Goal: Transaction & Acquisition: Book appointment/travel/reservation

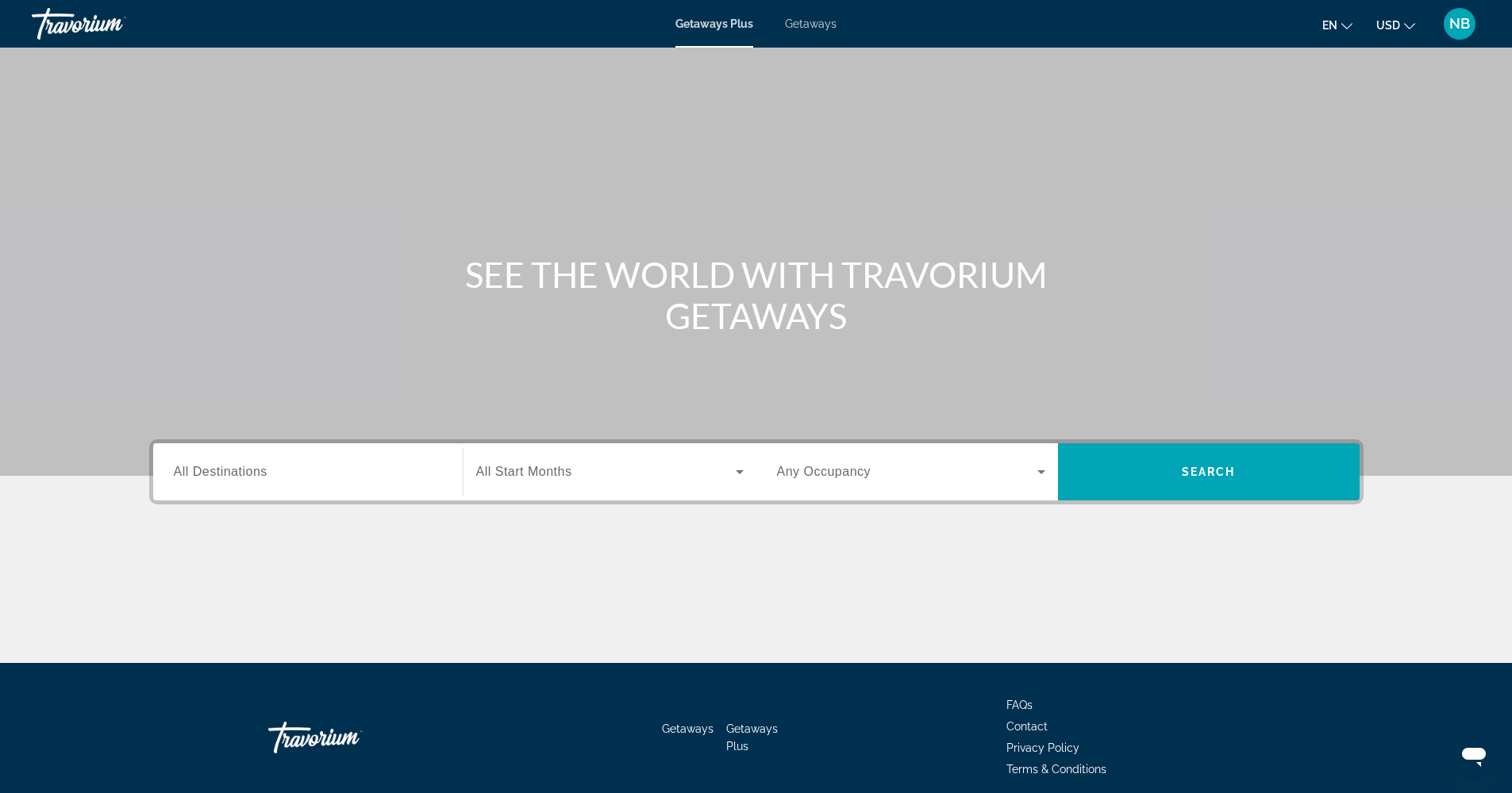
click at [911, 38] on div "en English Español Français Italiano Português русский USD USD ($) MXN (Mex$) C…" at bounding box center [1166, 23] width 627 height 33
click at [811, 25] on span "Getaways" at bounding box center [810, 24] width 52 height 13
click at [323, 474] on input "Destination All Destinations" at bounding box center [307, 472] width 268 height 19
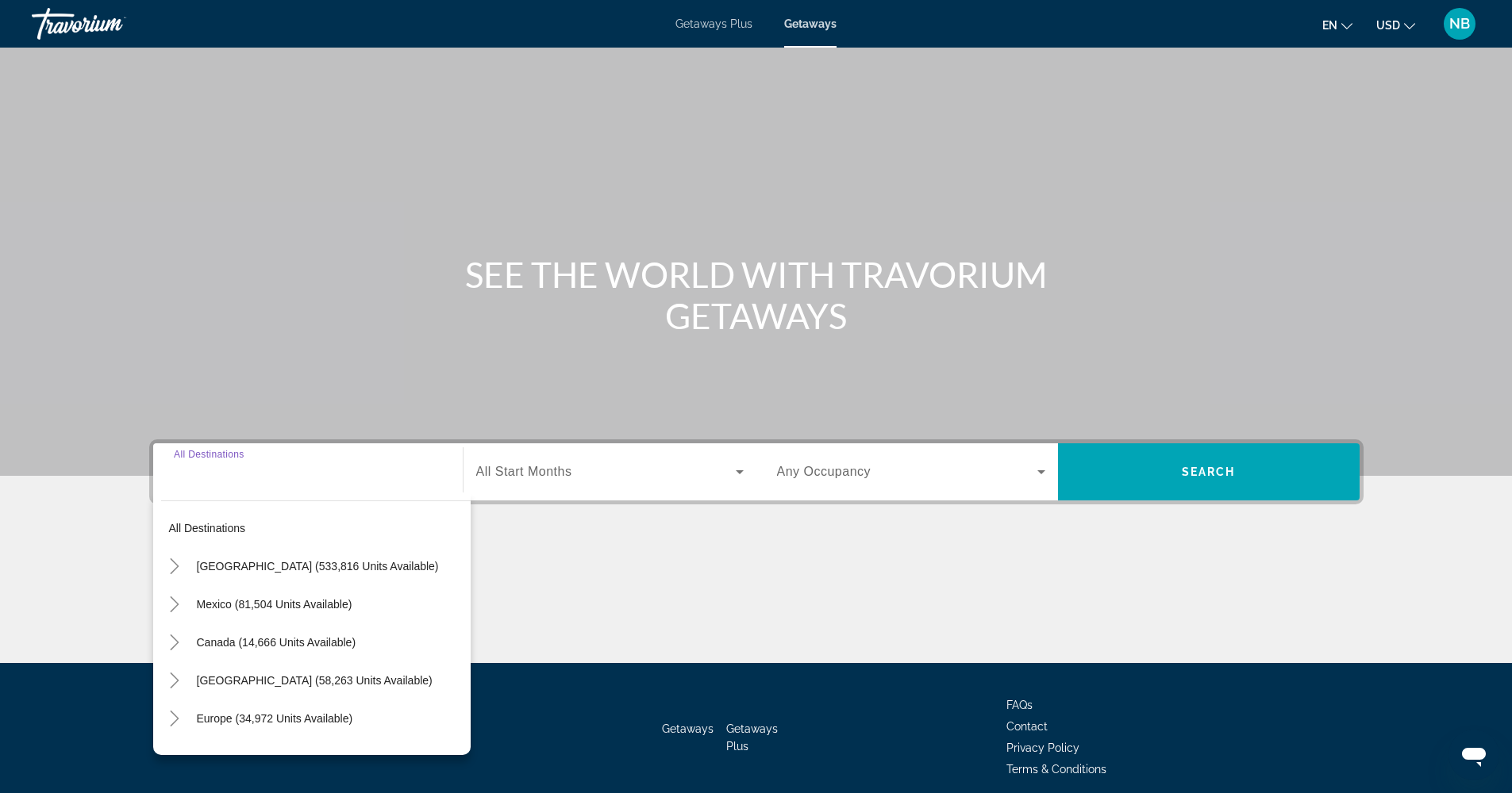
scroll to position [64, 0]
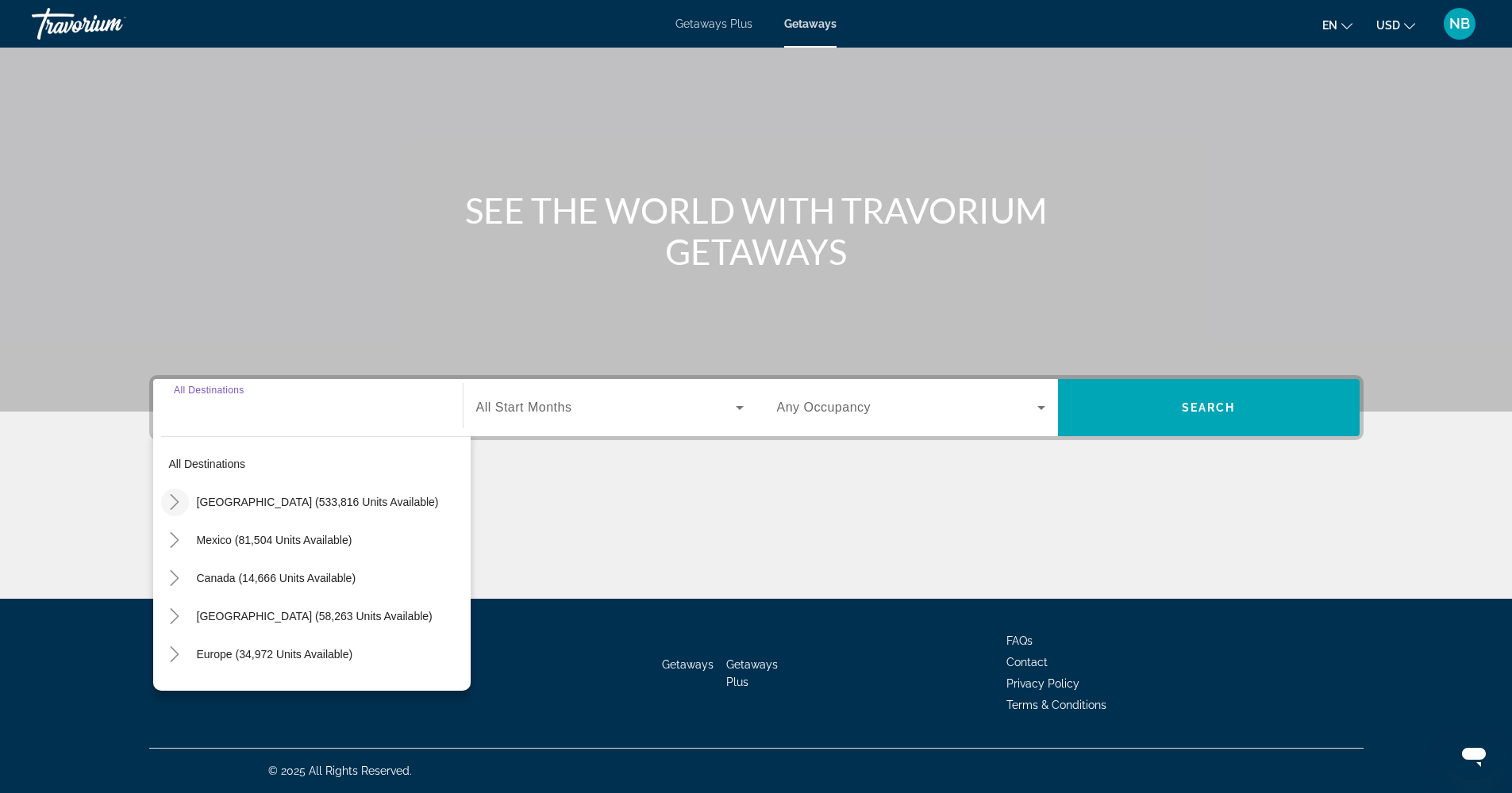
click at [176, 495] on icon "Toggle United States (533,816 units available)" at bounding box center [174, 502] width 16 height 16
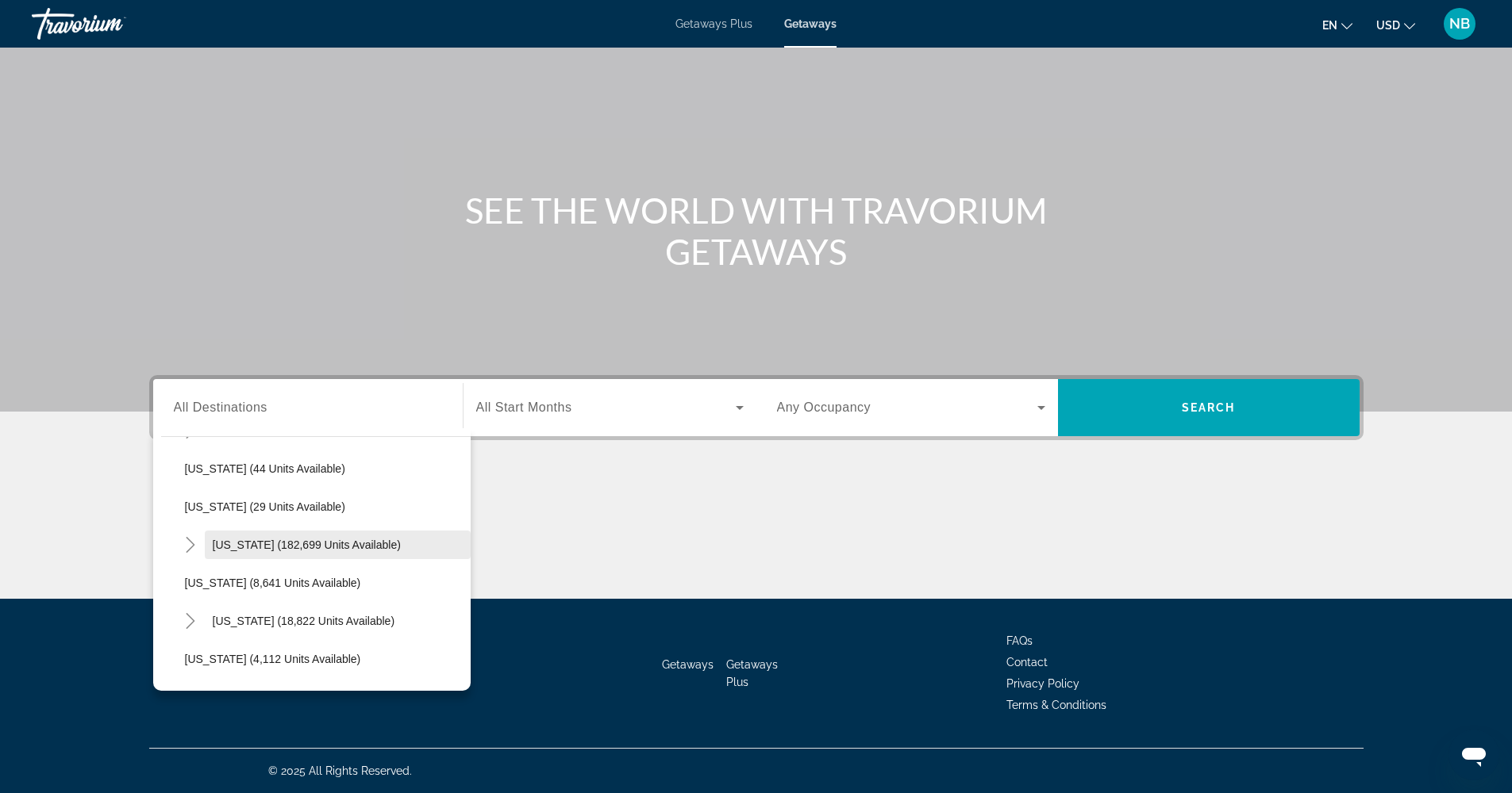
scroll to position [319, 0]
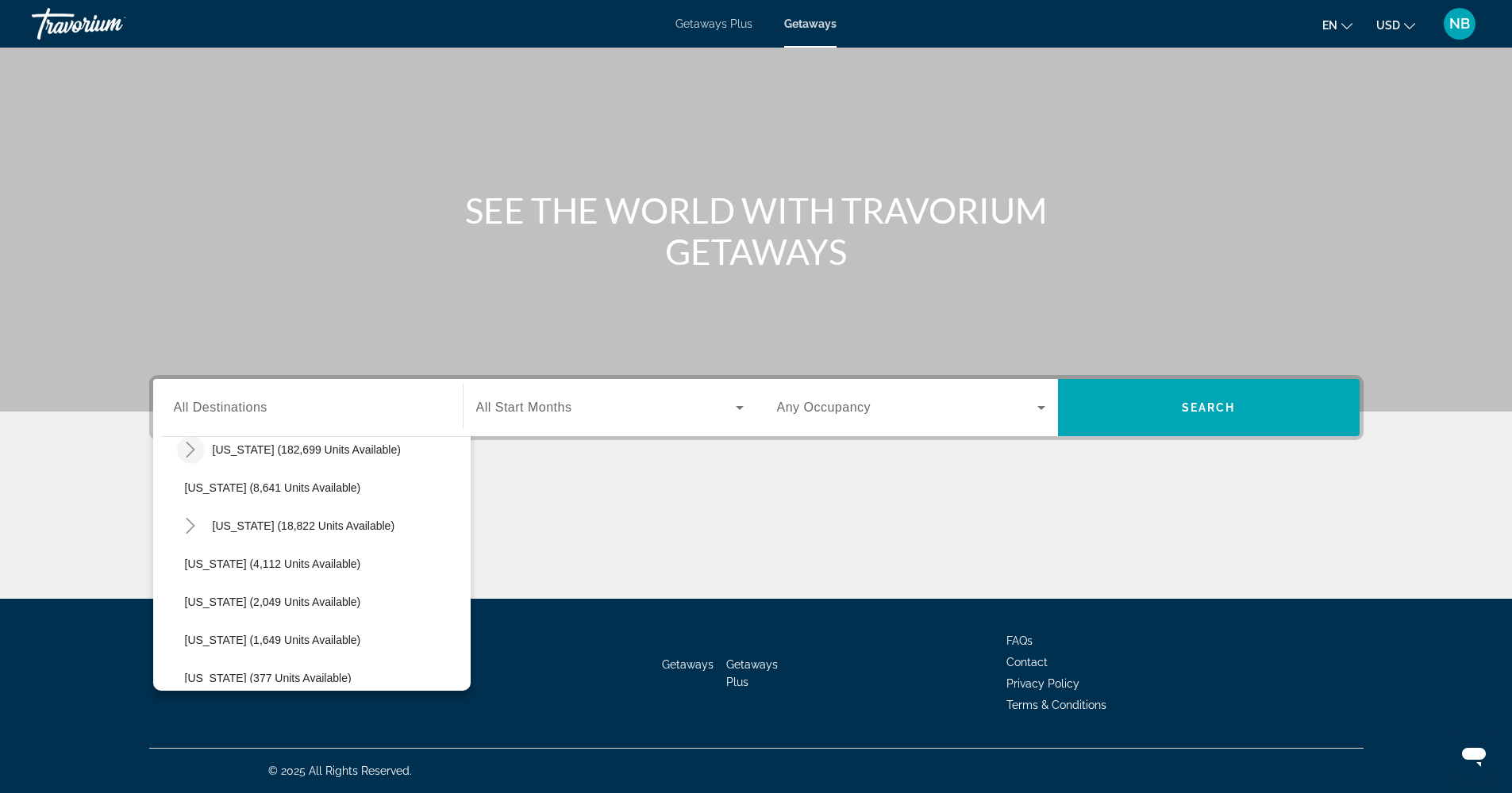
click at [190, 452] on icon "Toggle Florida (182,699 units available)" at bounding box center [190, 449] width 16 height 16
click at [230, 487] on span "[GEOGRAPHIC_DATA] (77,672 units available)" at bounding box center [318, 487] width 235 height 13
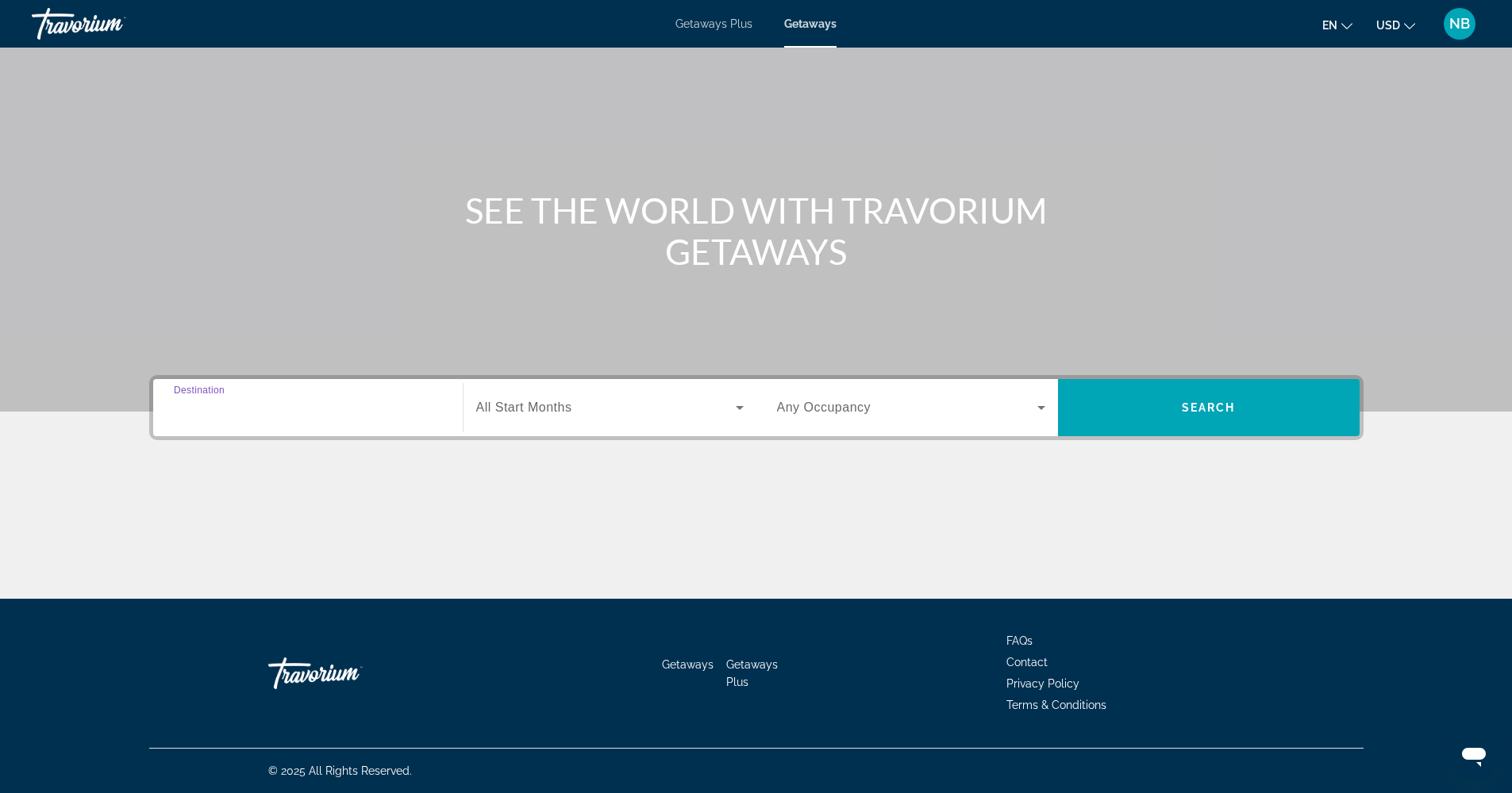
type input "**********"
click at [621, 399] on span "Search widget" at bounding box center [605, 408] width 260 height 19
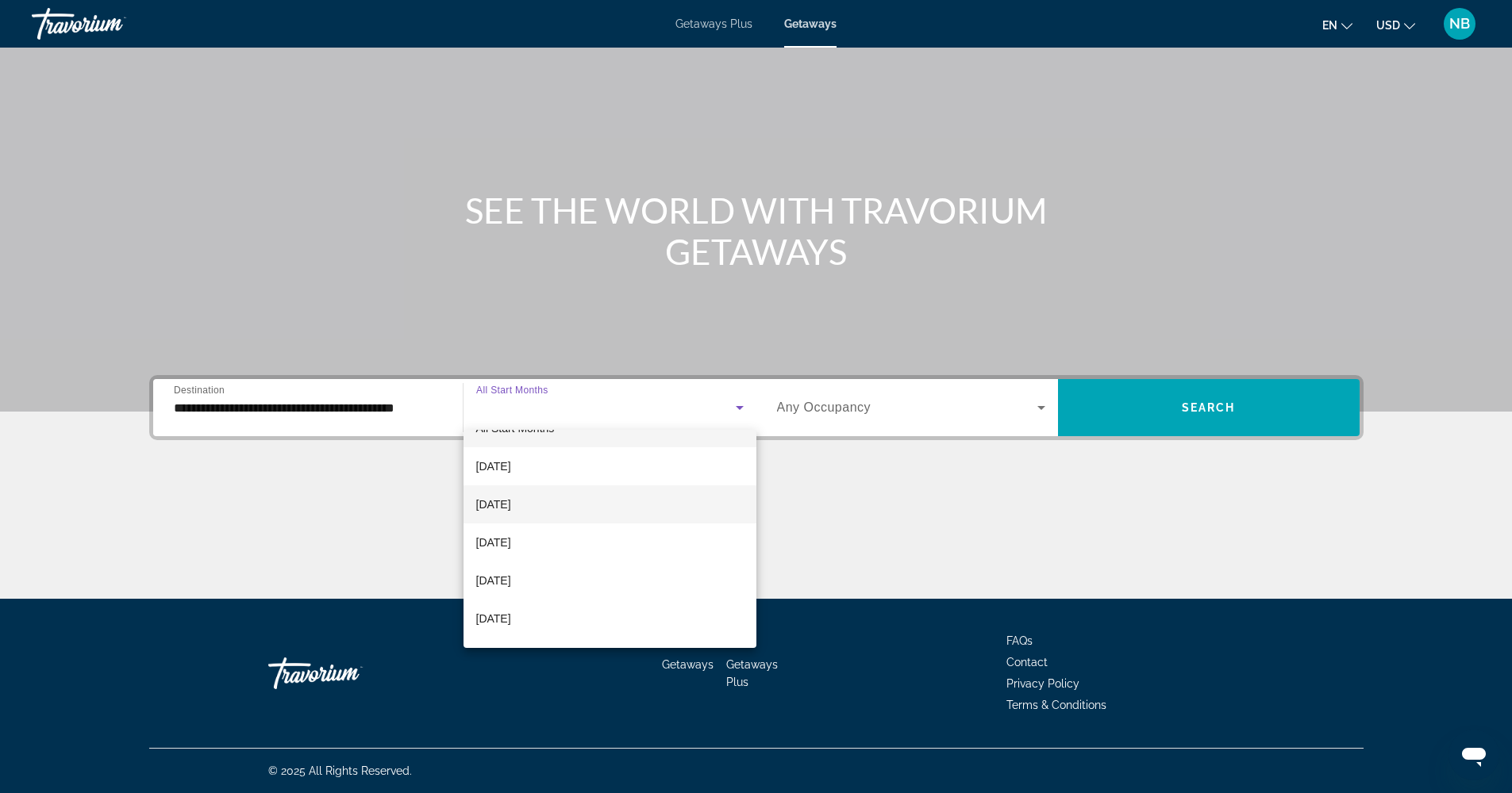
scroll to position [130, 0]
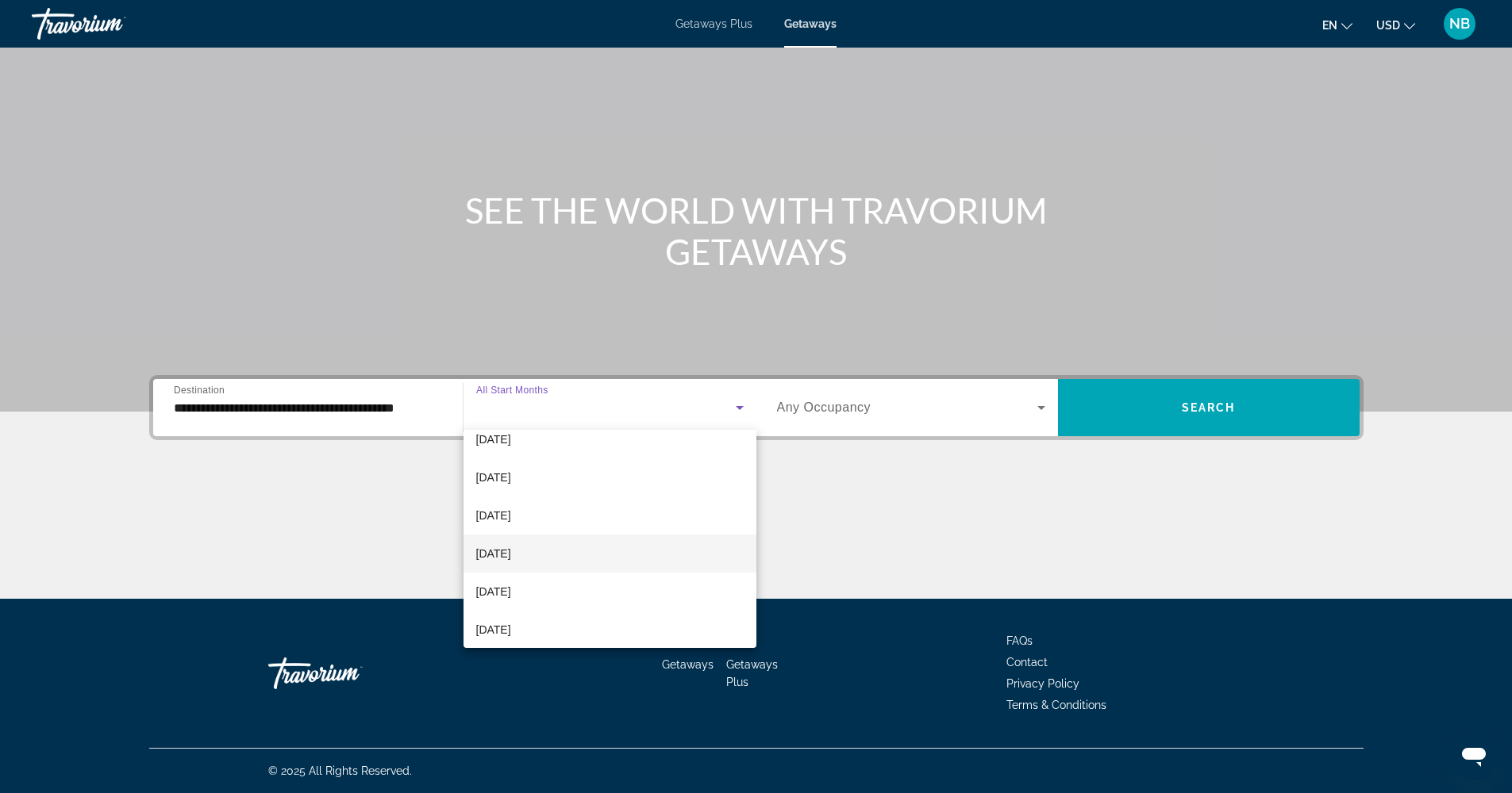
click at [576, 562] on mat-option "[DATE]" at bounding box center [610, 553] width 293 height 38
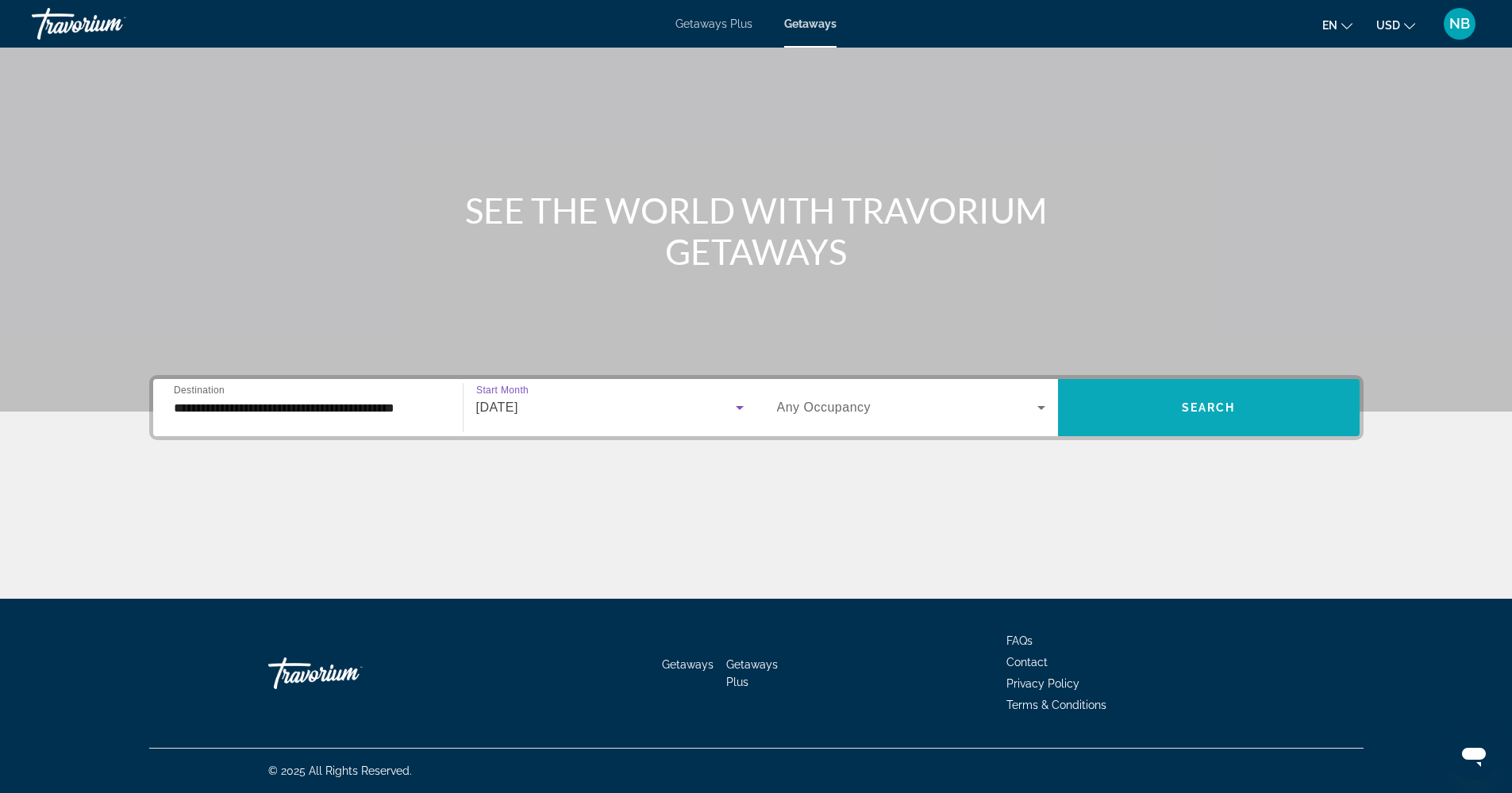
click at [1211, 411] on span "Search" at bounding box center [1209, 407] width 54 height 13
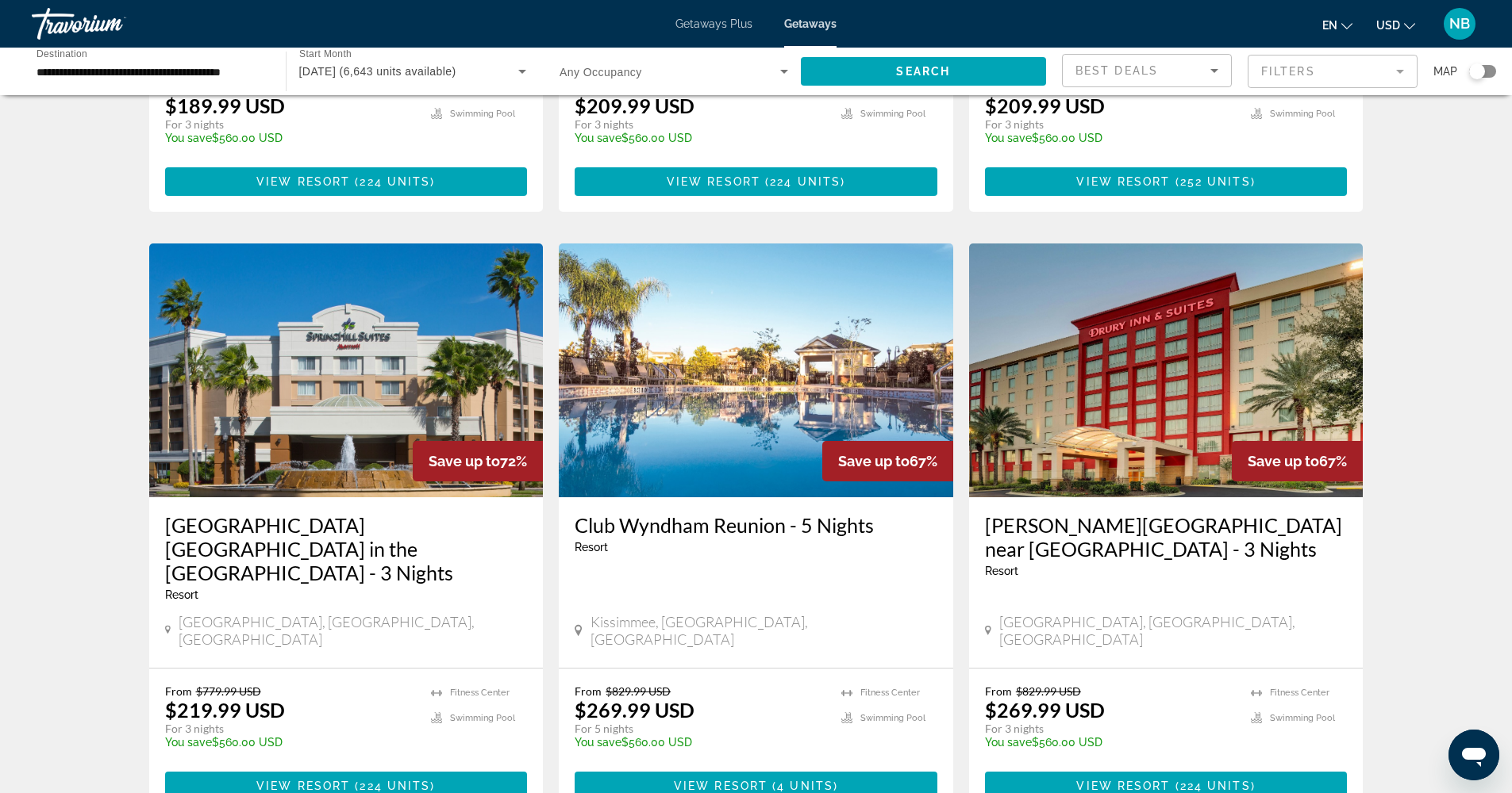
scroll to position [1845, 0]
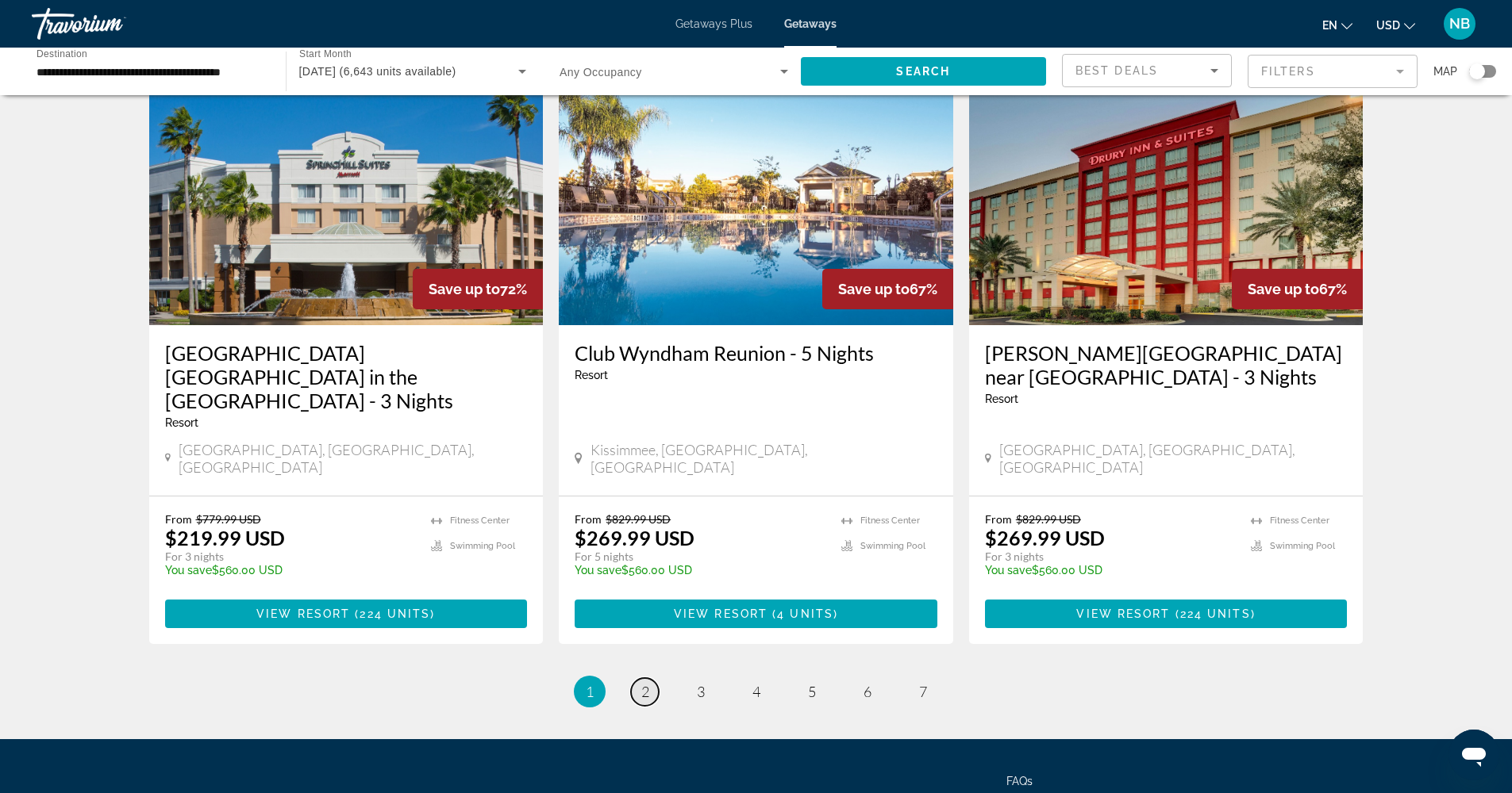
click at [643, 683] on span "2" at bounding box center [644, 691] width 8 height 18
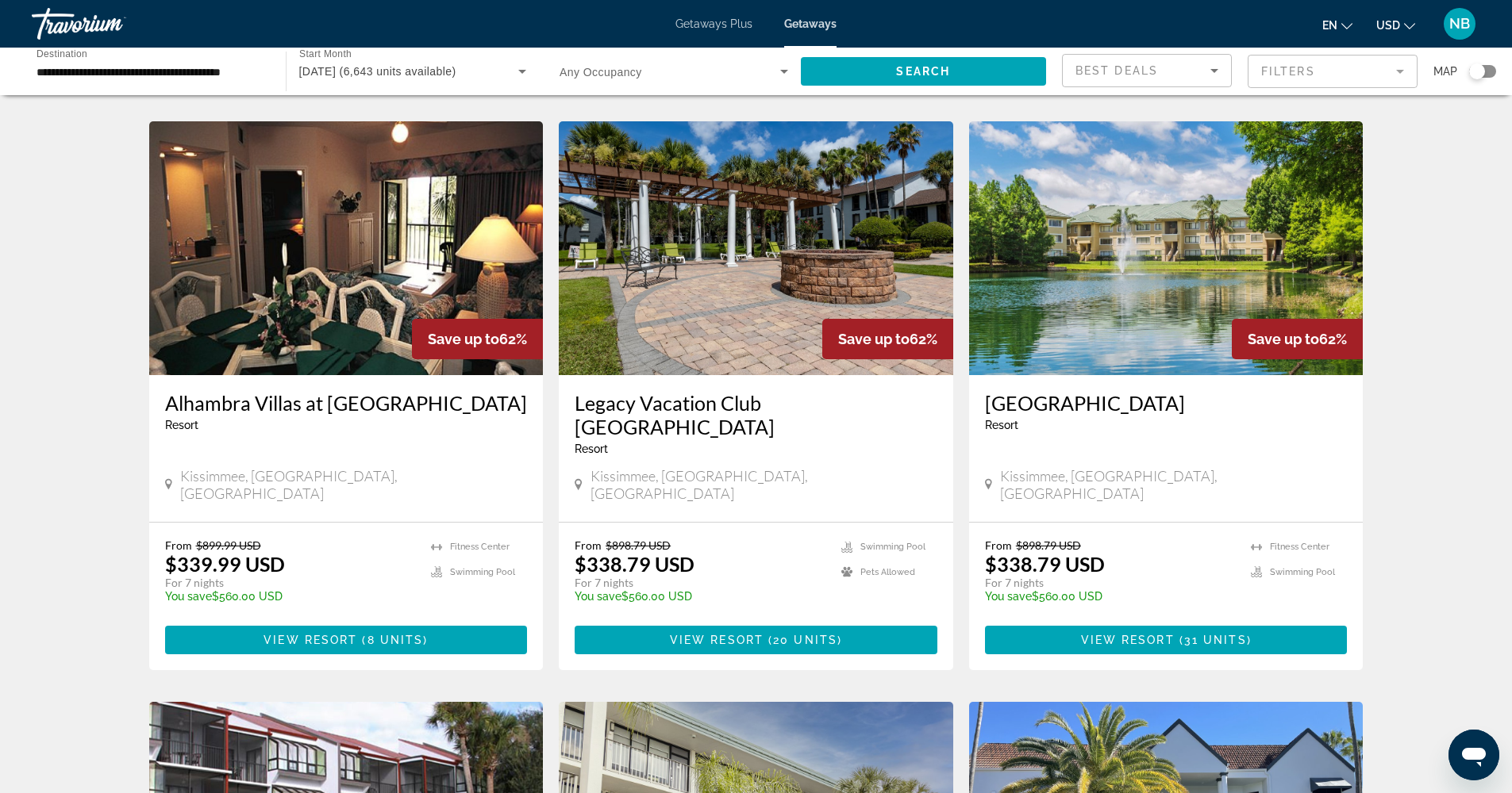
scroll to position [575, 0]
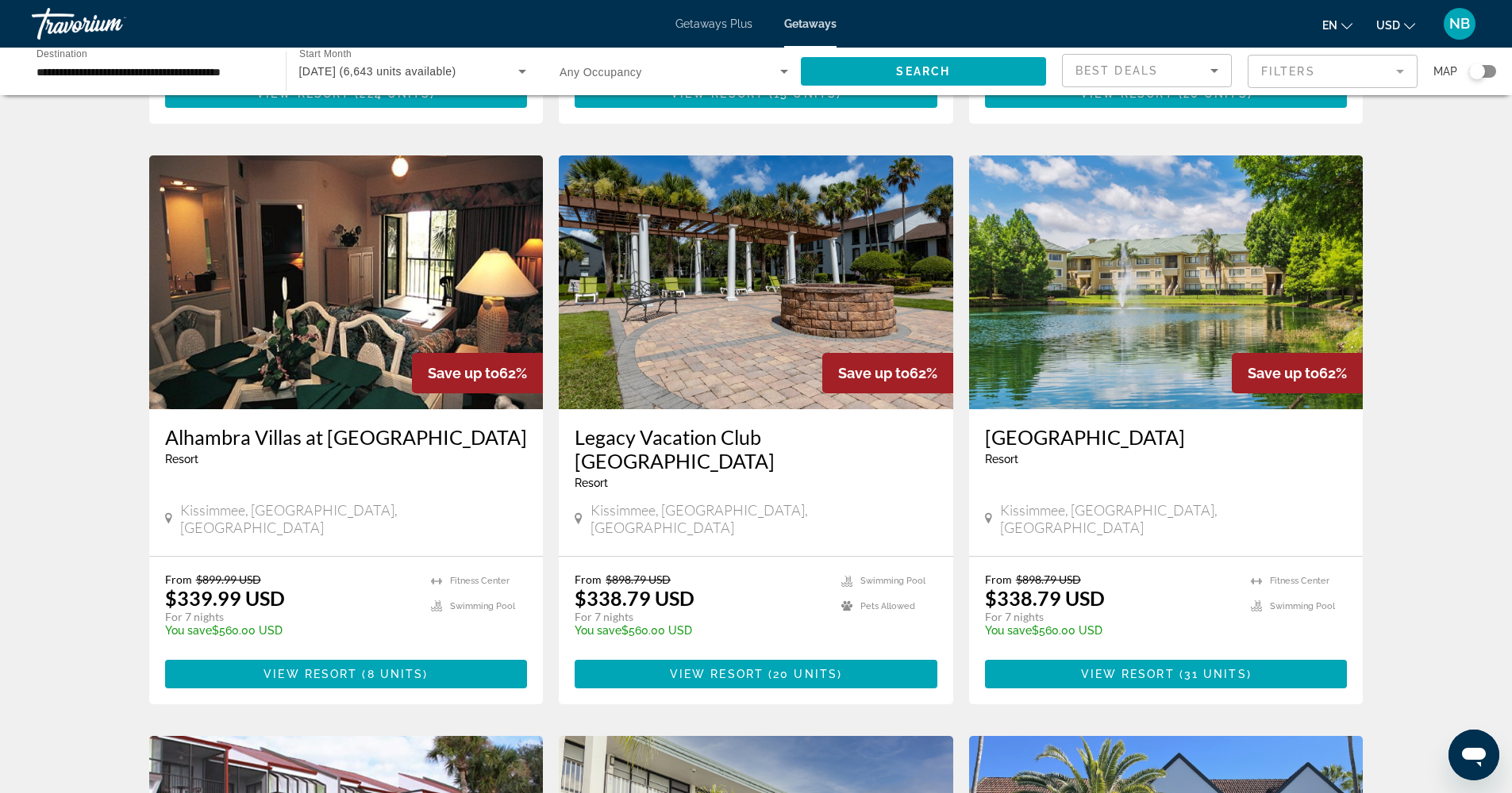
click at [774, 425] on h3 "Legacy Vacation Club [GEOGRAPHIC_DATA]" at bounding box center [756, 449] width 362 height 47
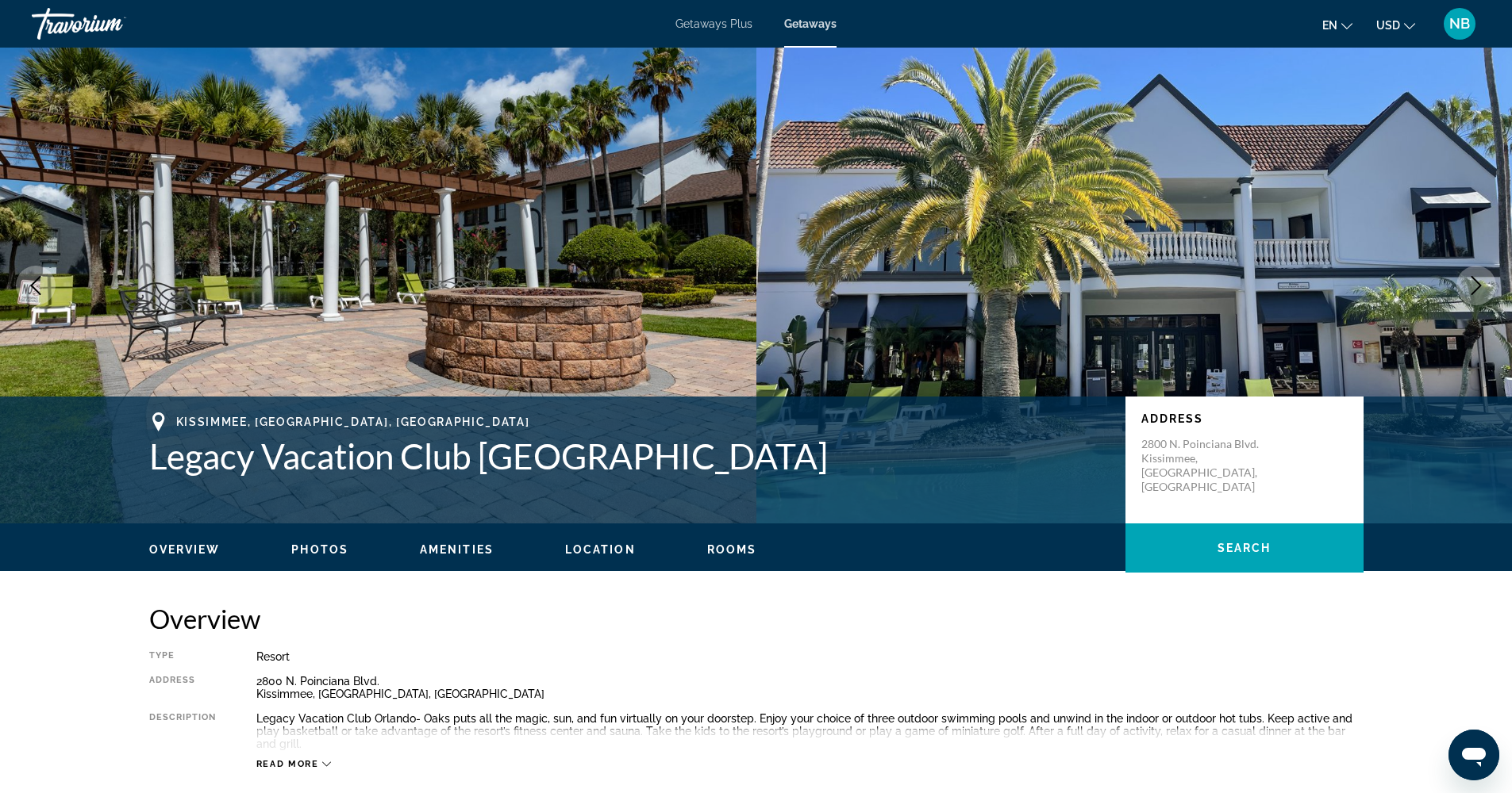
click at [1472, 280] on icon "Next image" at bounding box center [1476, 285] width 19 height 19
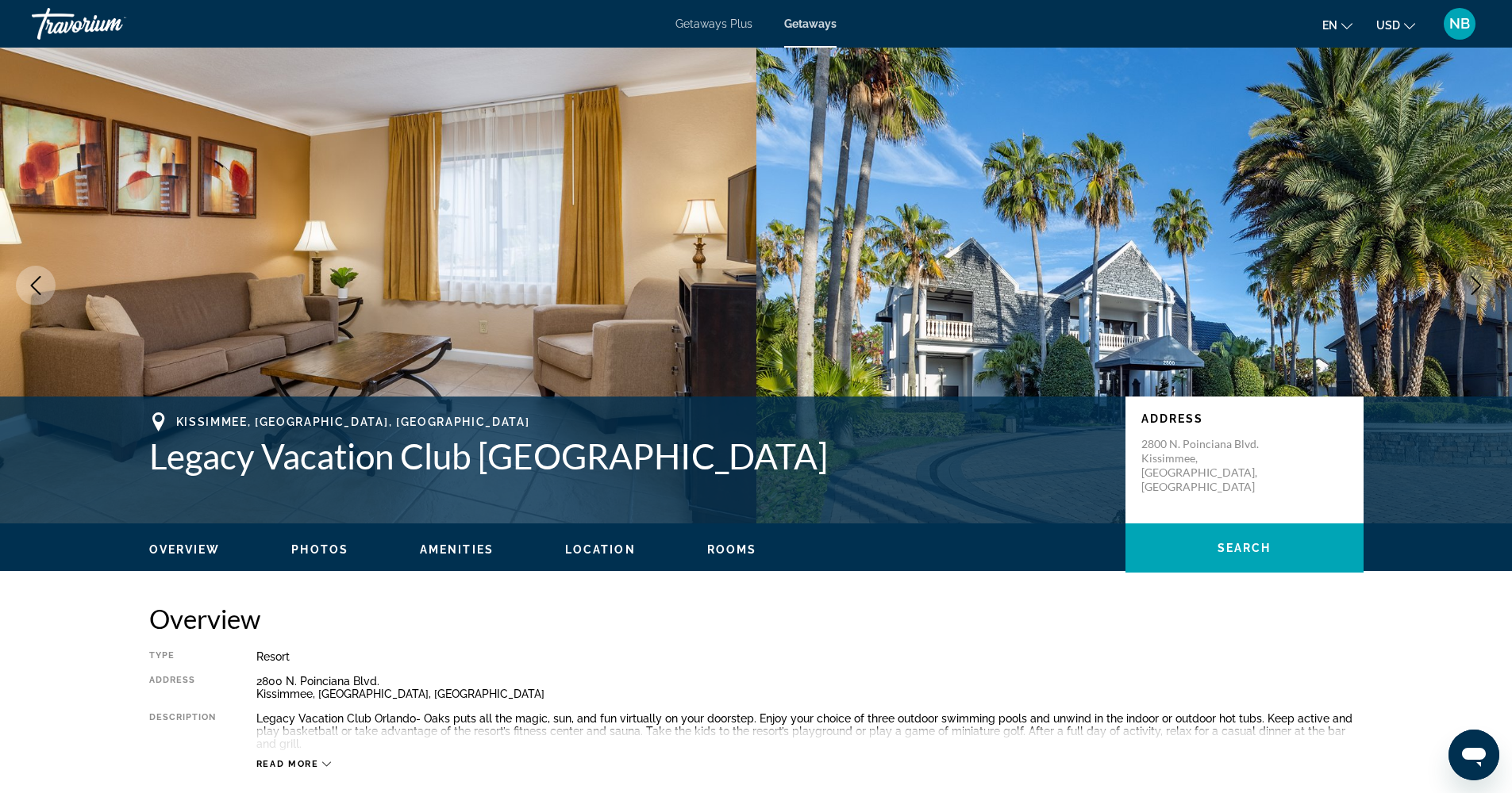
click at [1472, 280] on icon "Next image" at bounding box center [1476, 285] width 19 height 19
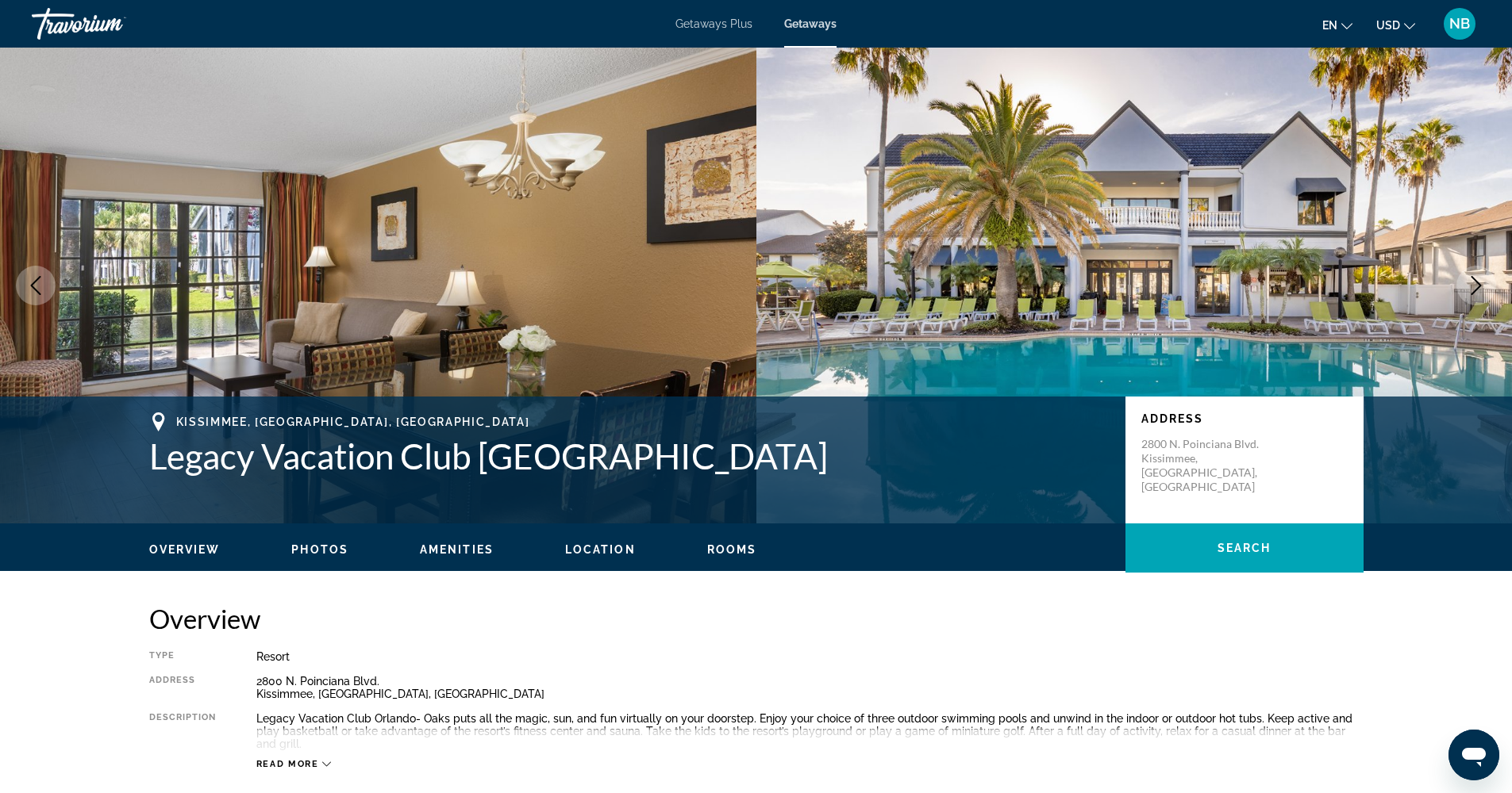
click at [1472, 280] on icon "Next image" at bounding box center [1476, 285] width 19 height 19
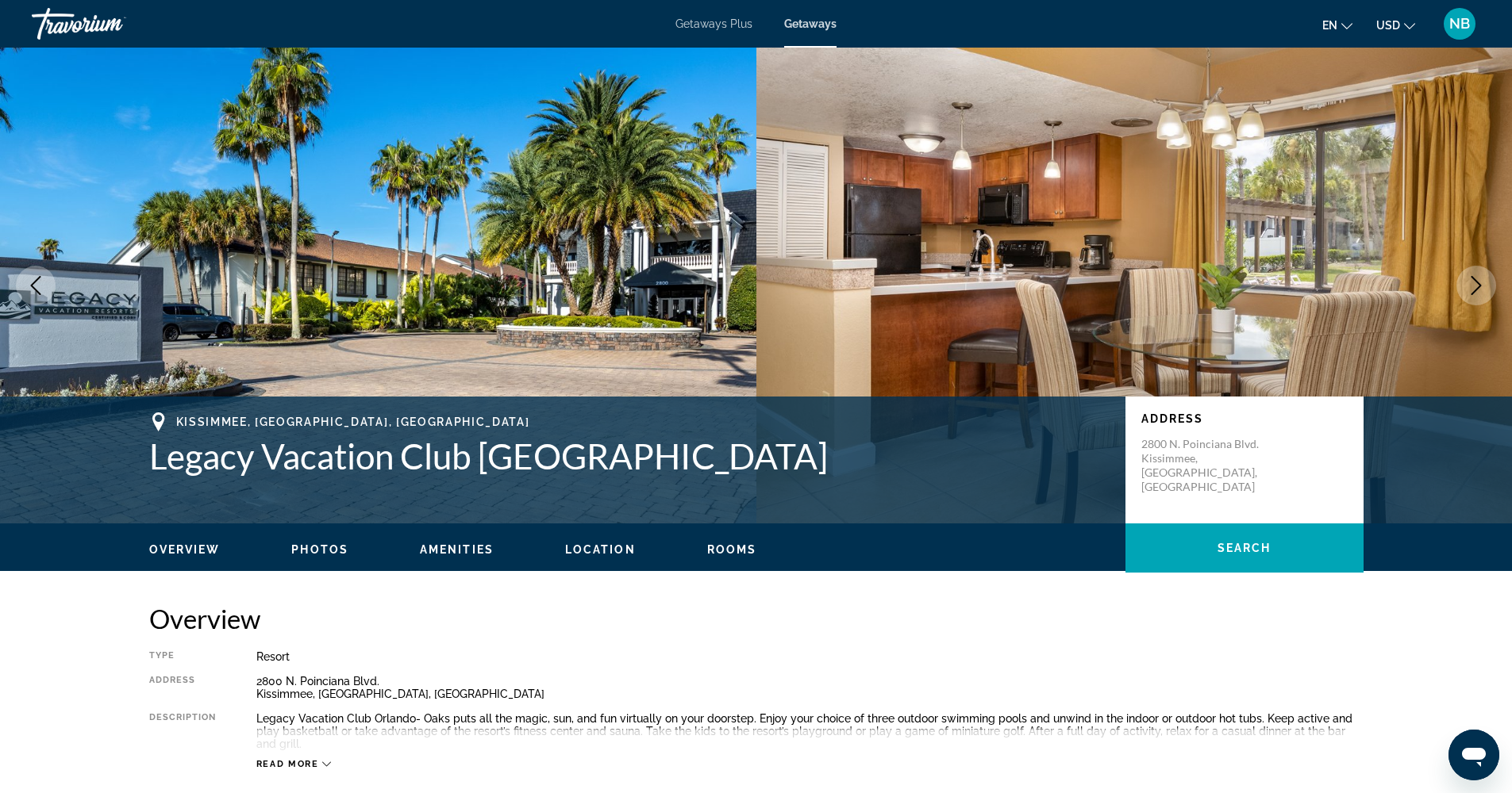
click at [1472, 280] on icon "Next image" at bounding box center [1476, 285] width 19 height 19
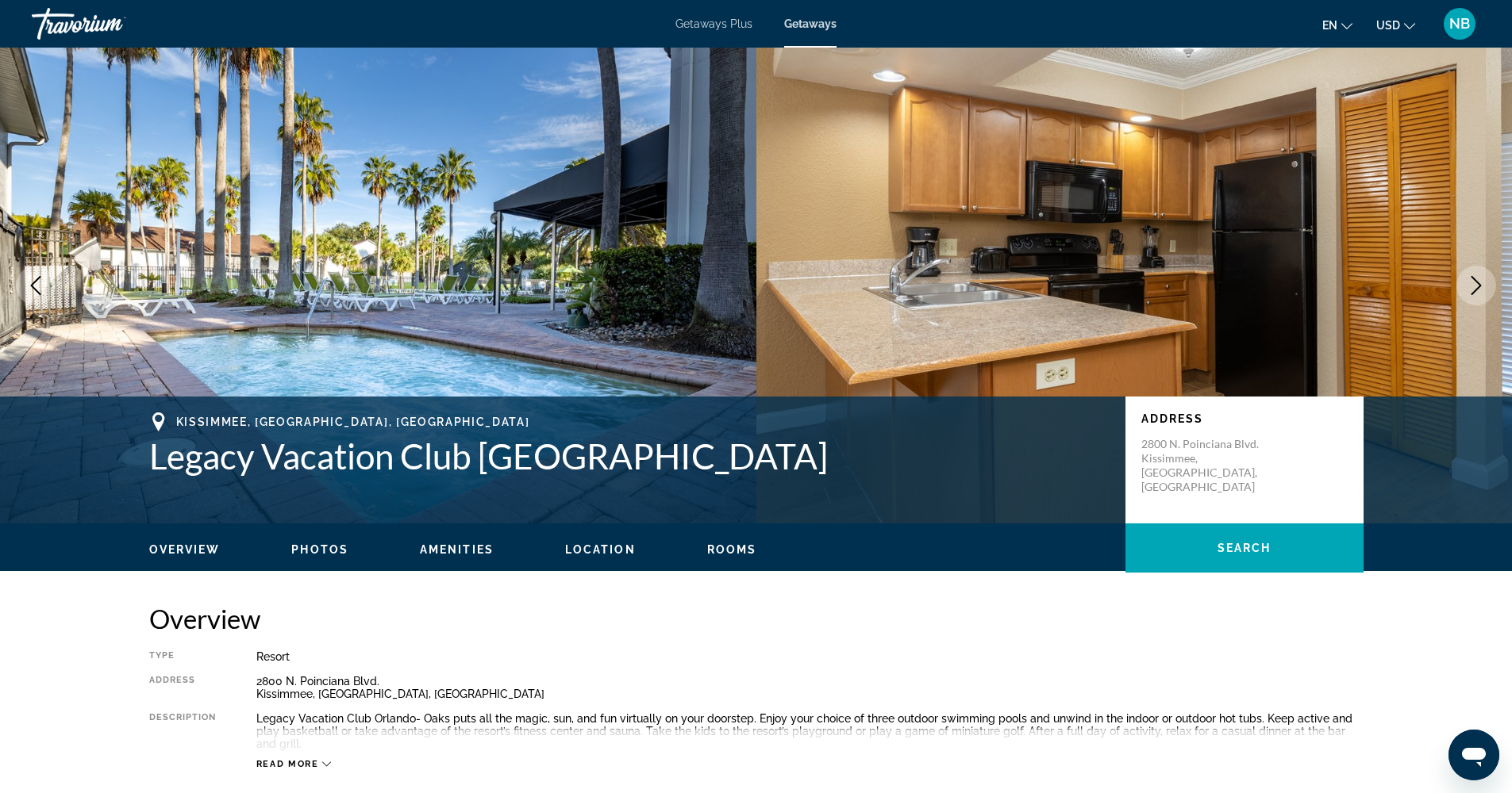
click at [1472, 280] on icon "Next image" at bounding box center [1476, 285] width 19 height 19
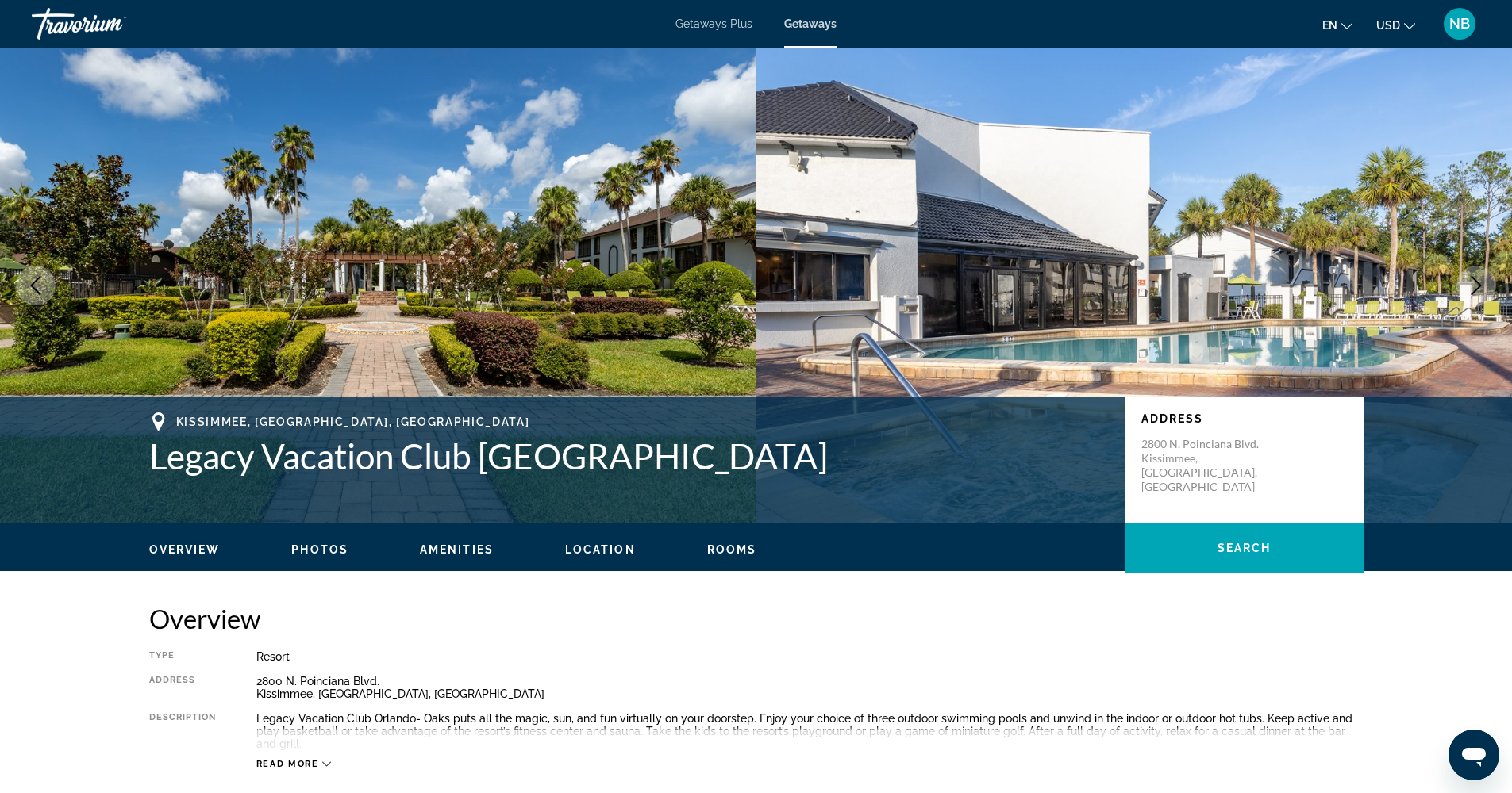
click at [1472, 280] on icon "Next image" at bounding box center [1476, 285] width 19 height 19
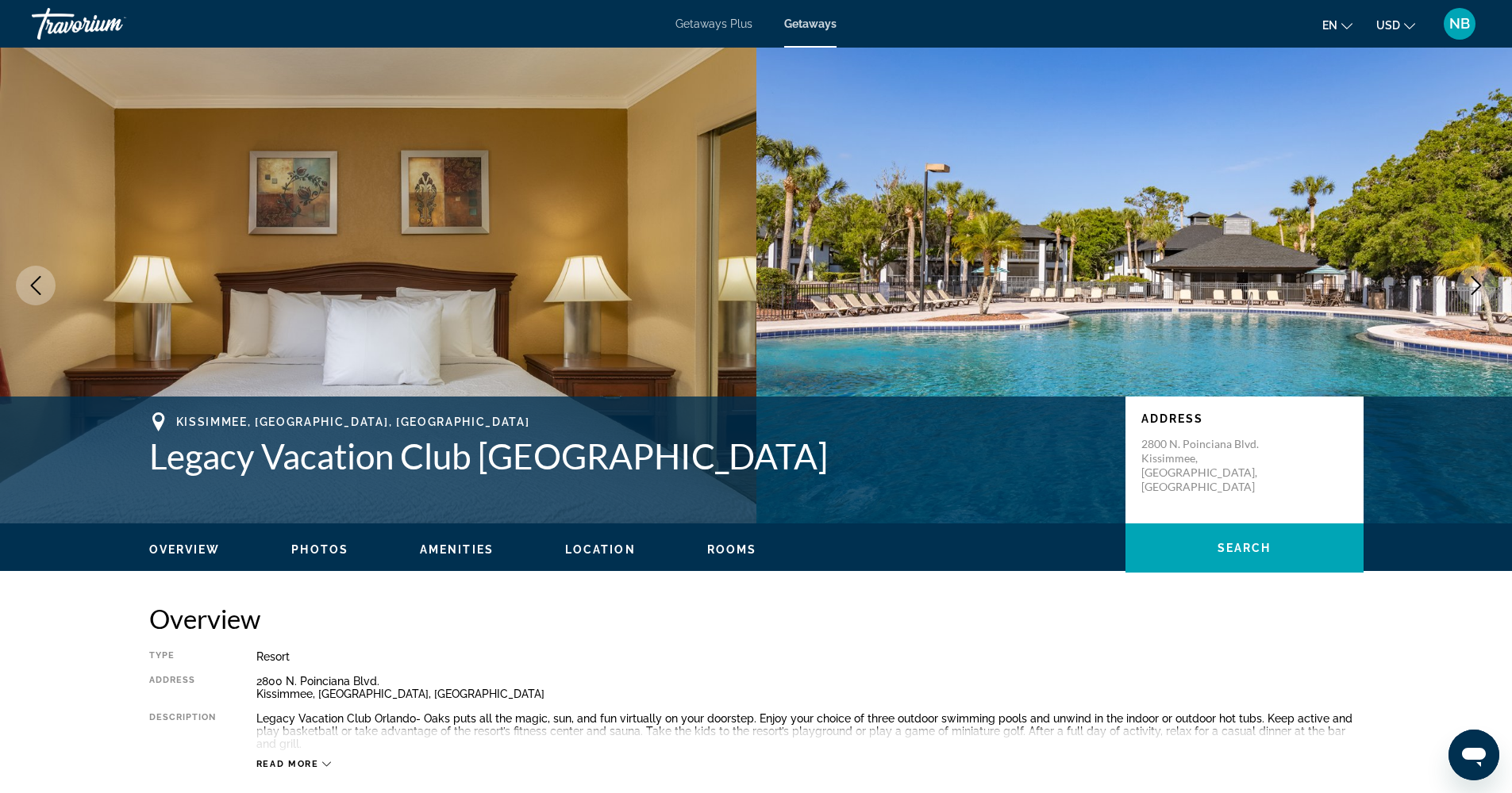
click at [1472, 280] on icon "Next image" at bounding box center [1476, 285] width 19 height 19
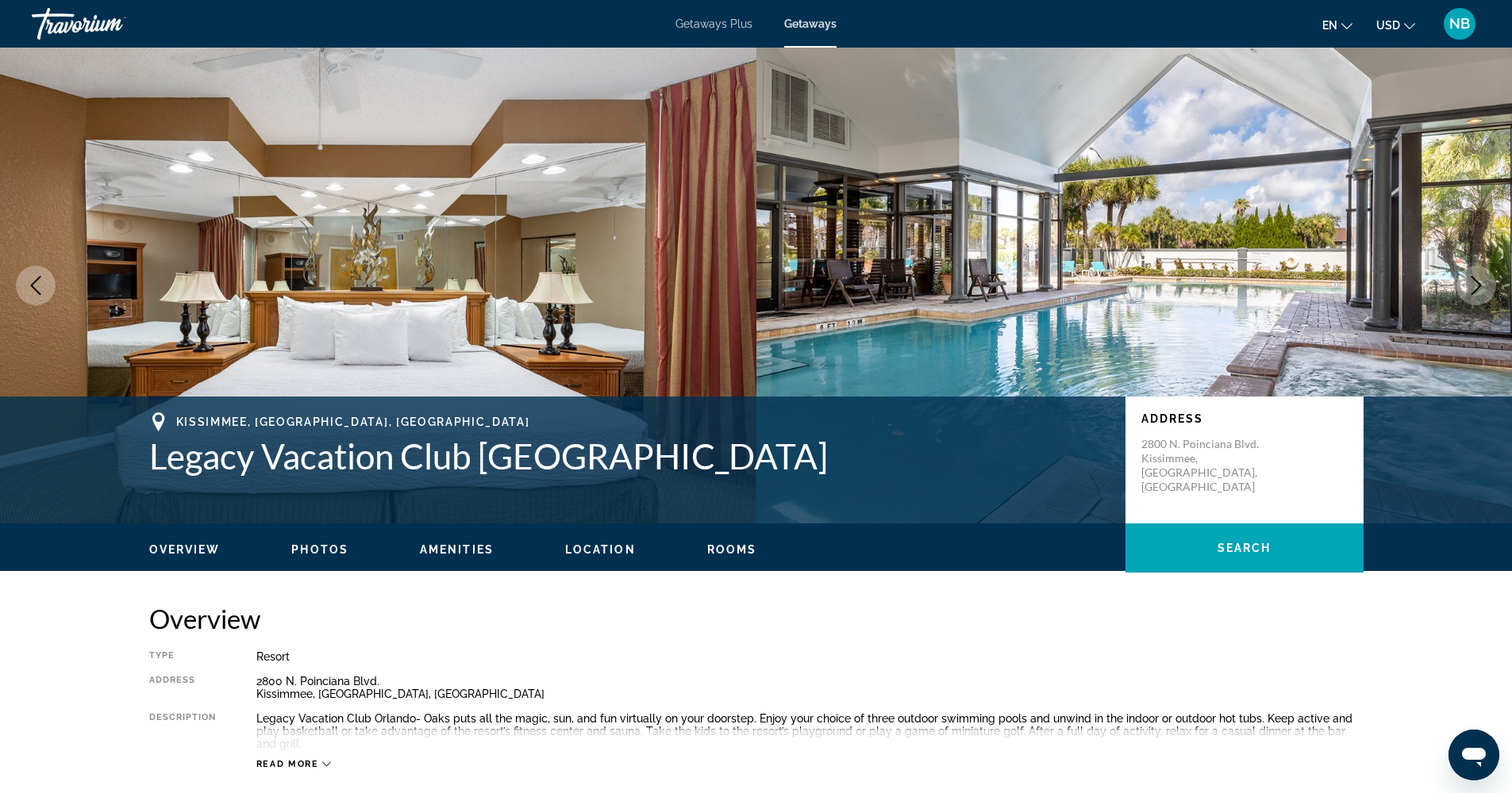
click at [1475, 284] on icon "Next image" at bounding box center [1476, 285] width 19 height 19
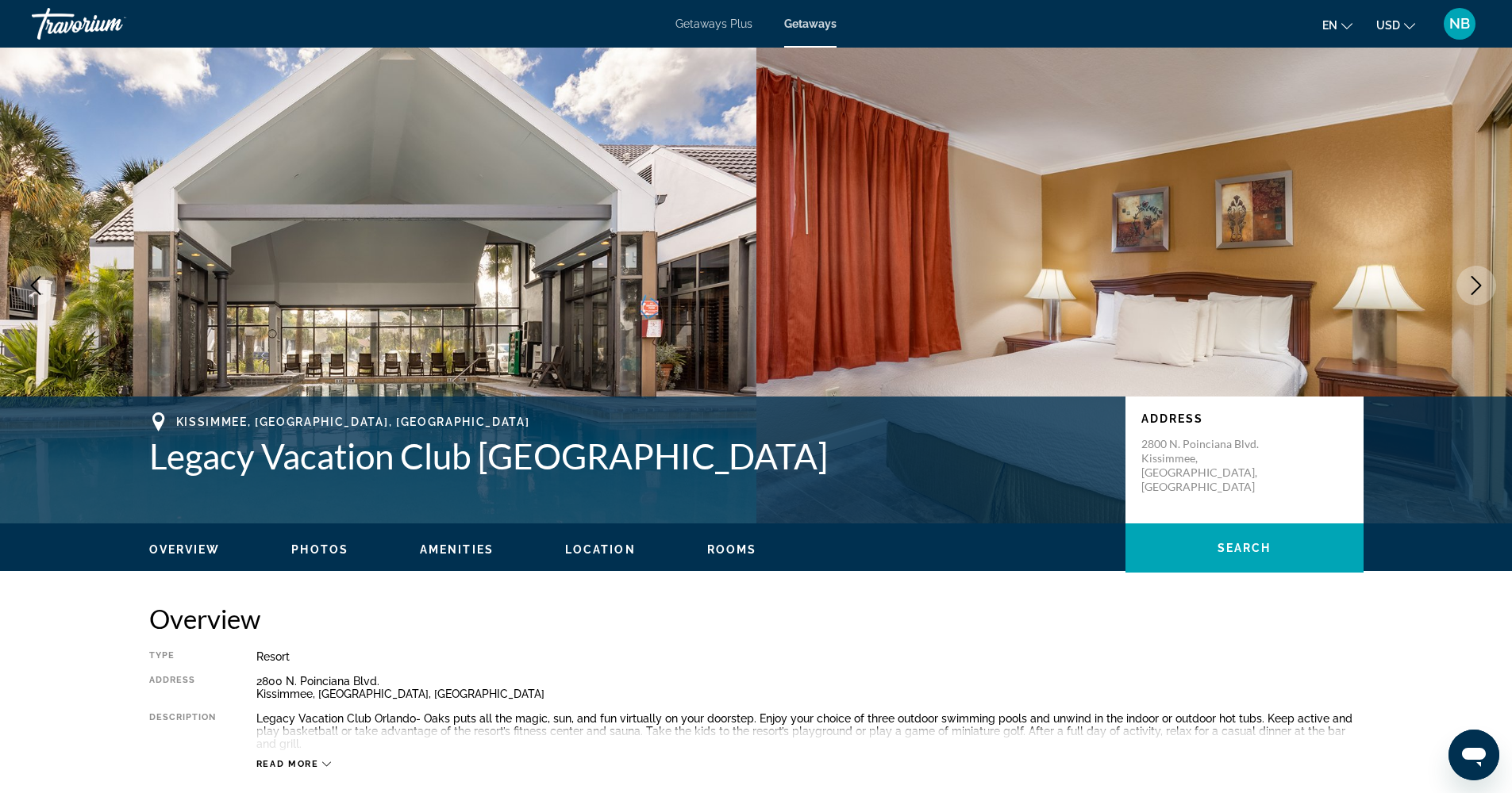
click at [1475, 284] on icon "Next image" at bounding box center [1476, 285] width 19 height 19
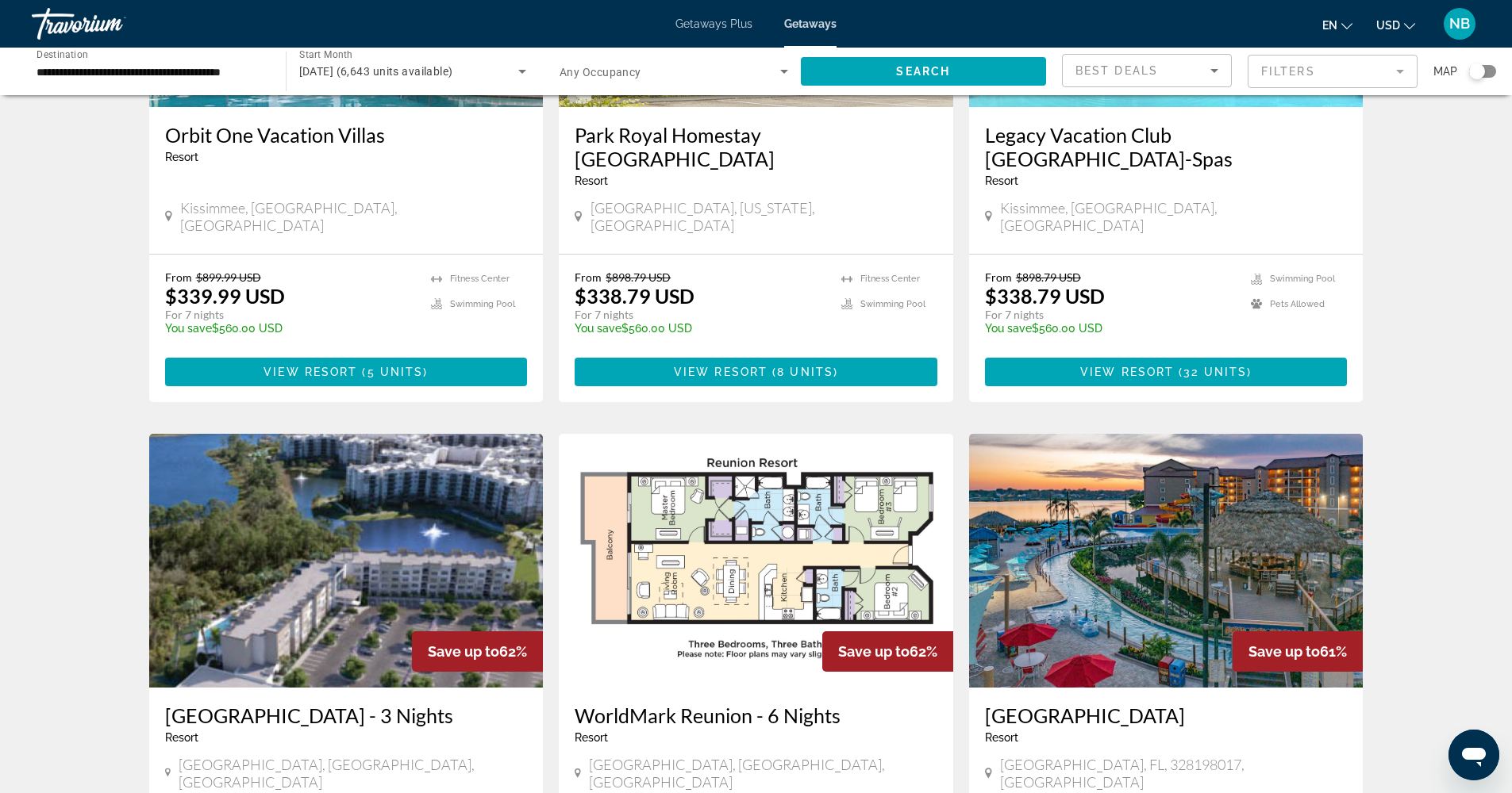
scroll to position [1595, 0]
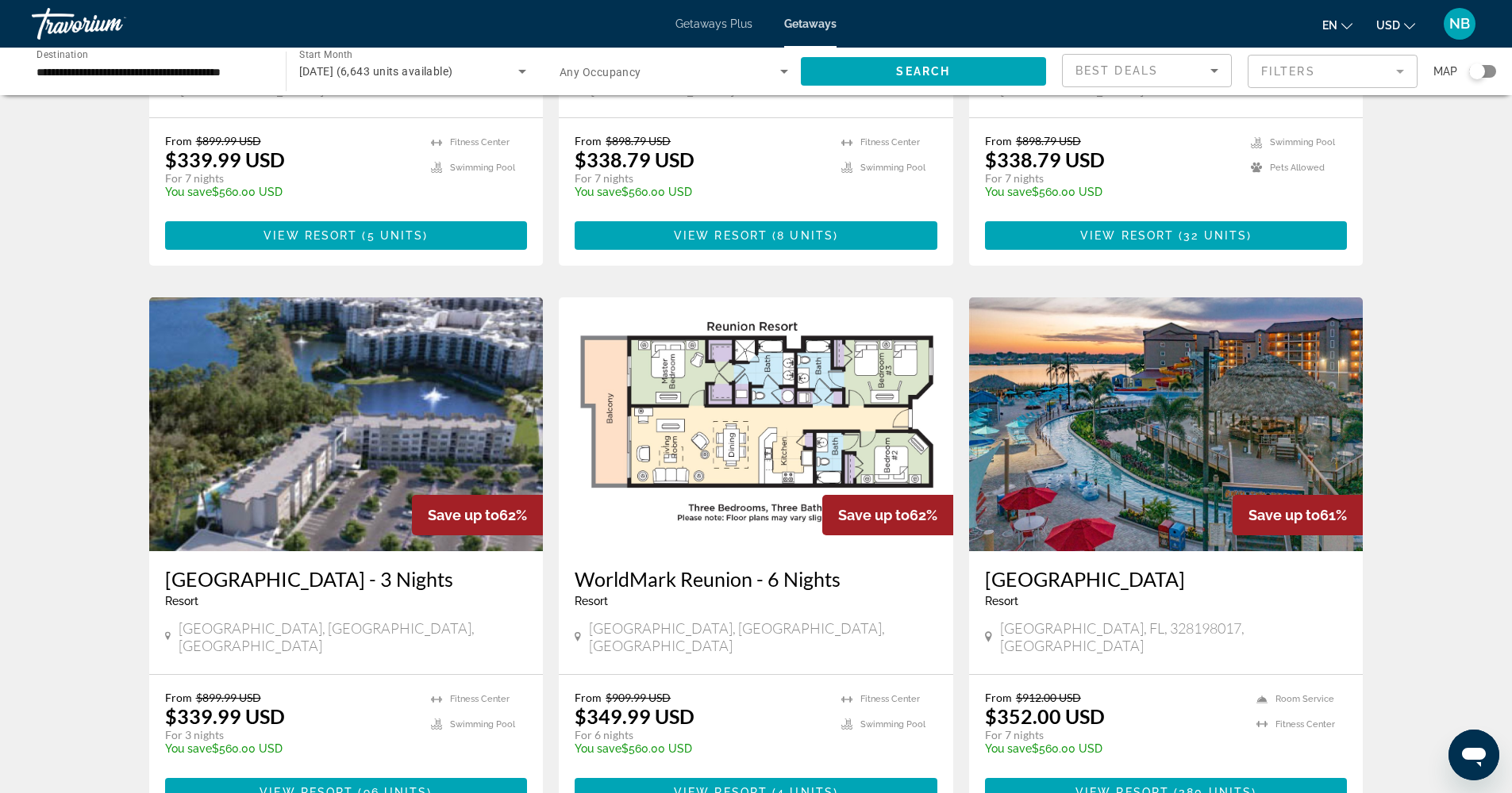
click at [693, 297] on img "Main content" at bounding box center [756, 424] width 395 height 254
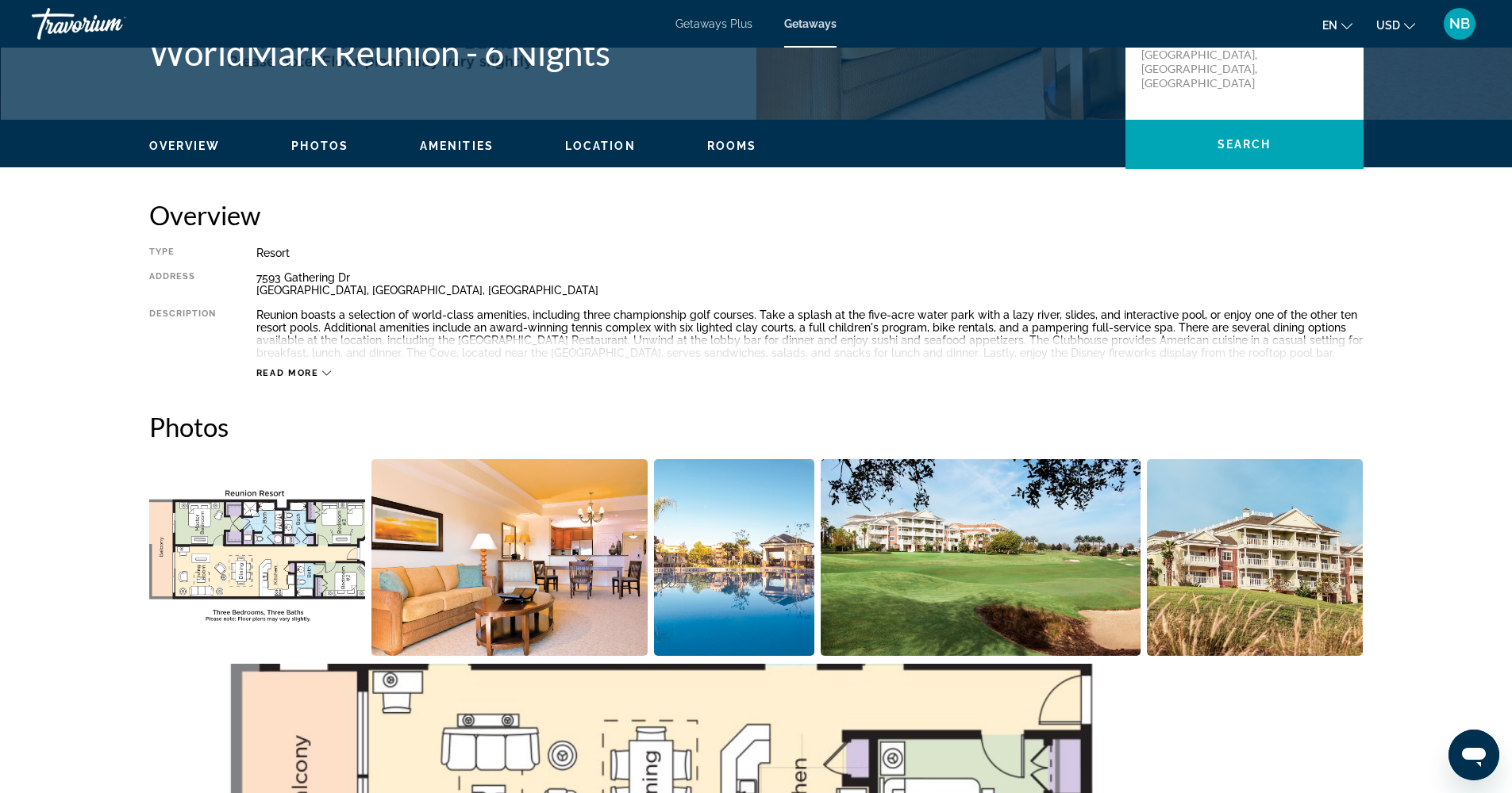
scroll to position [407, 0]
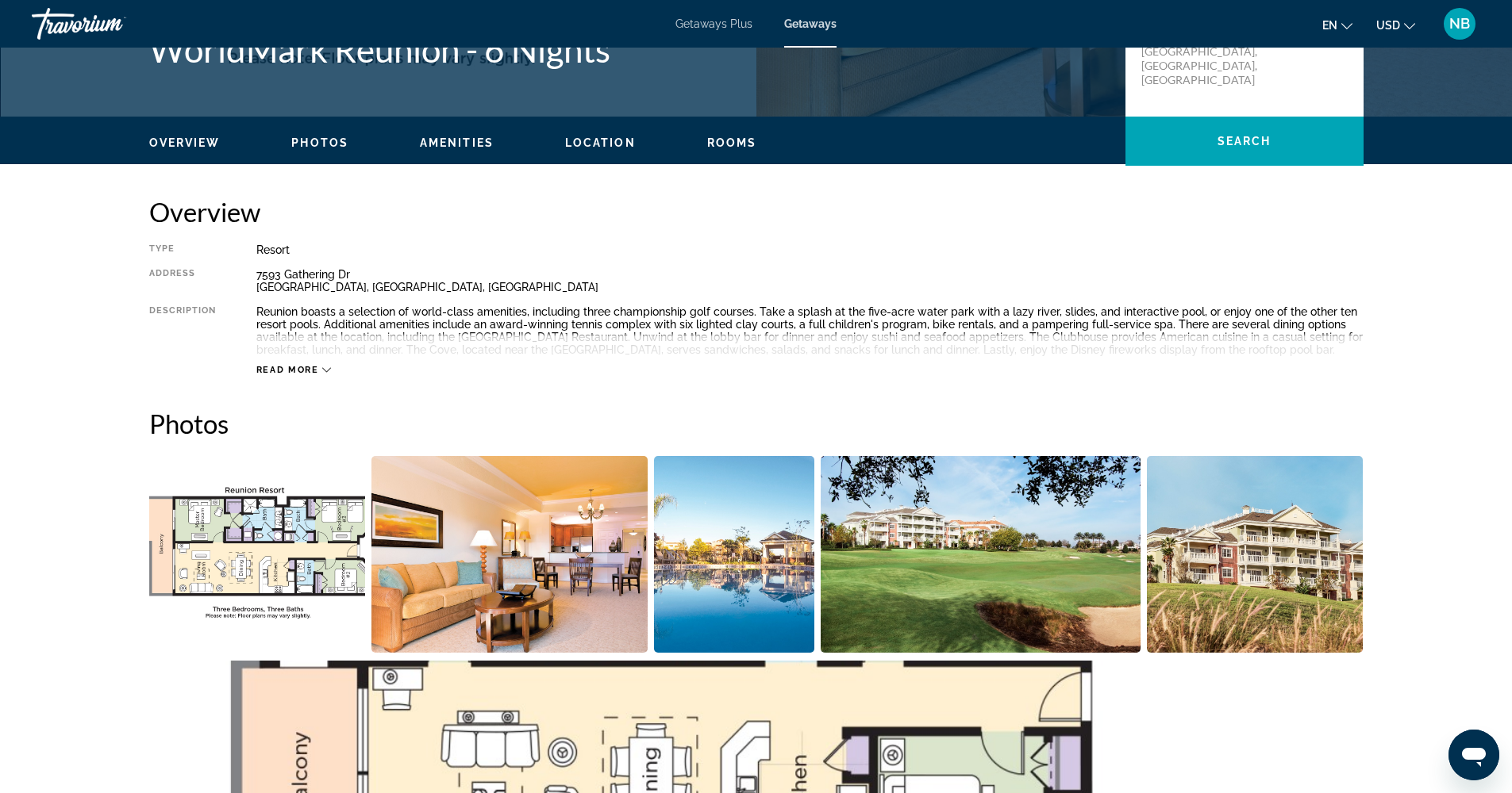
drag, startPoint x: 318, startPoint y: 146, endPoint x: 339, endPoint y: 158, distance: 24.2
click at [318, 146] on span "Photos" at bounding box center [319, 142] width 57 height 13
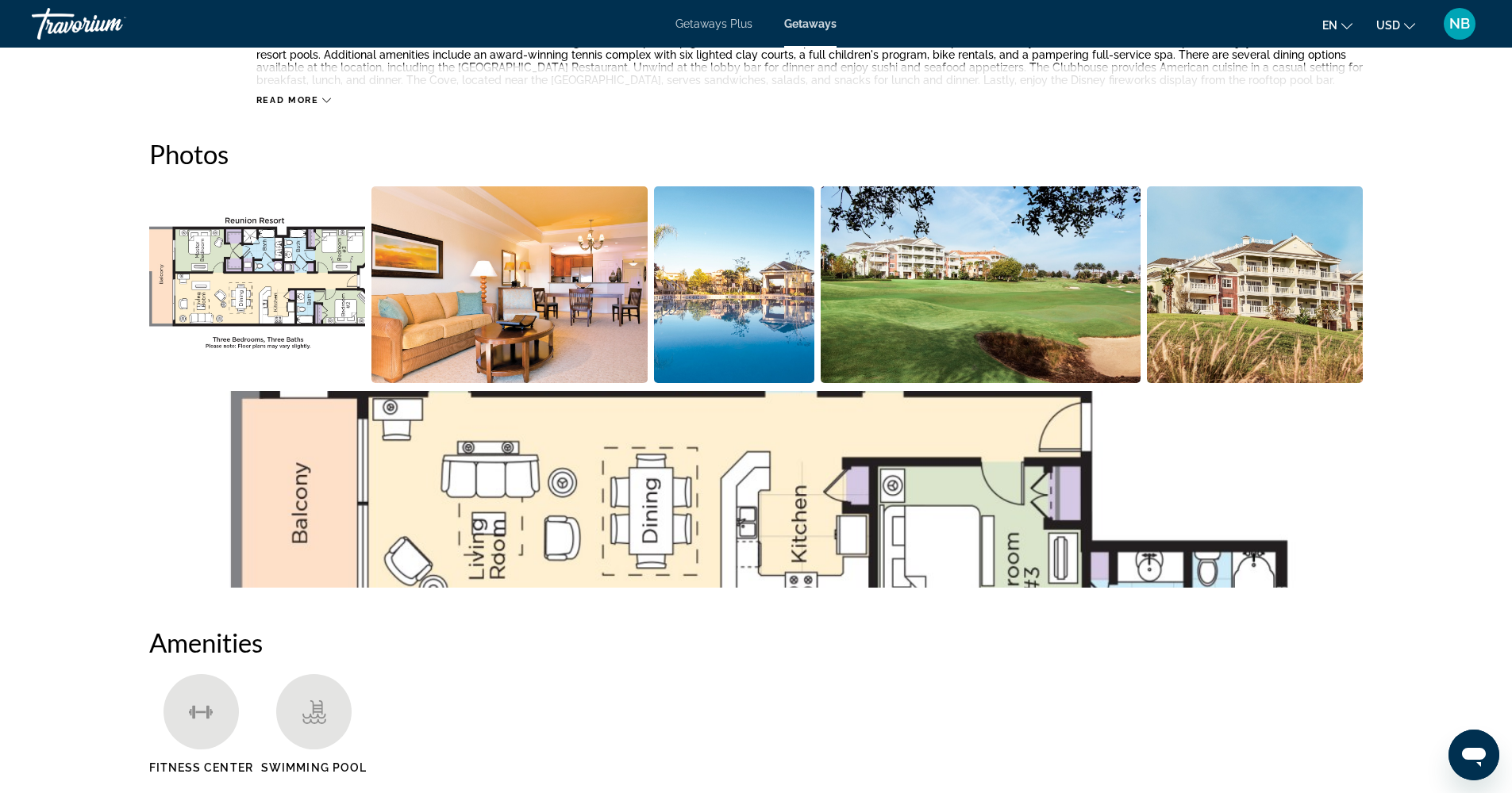
scroll to position [732, 0]
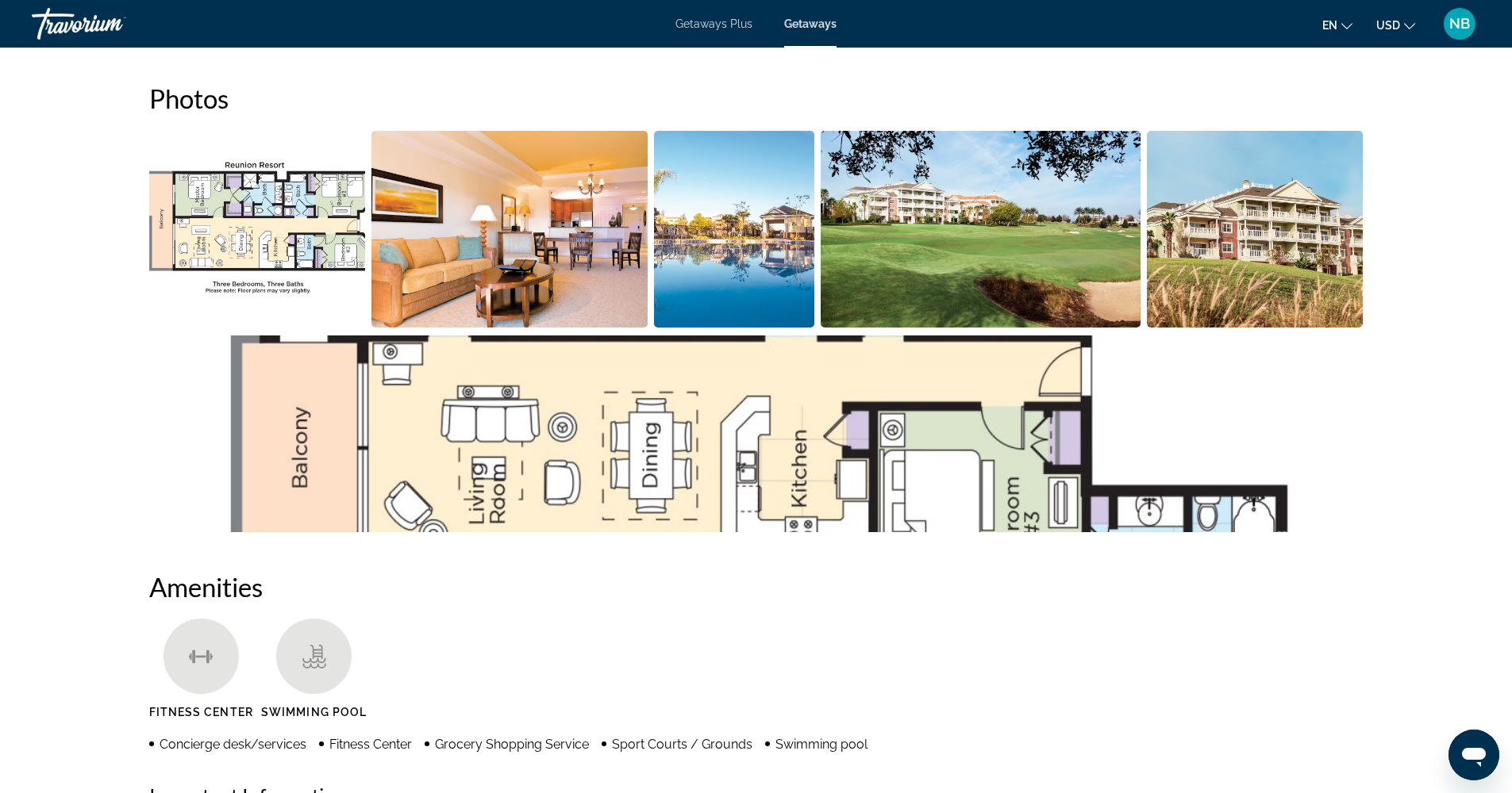
click at [279, 225] on img "Open full-screen image slider" at bounding box center [257, 229] width 217 height 196
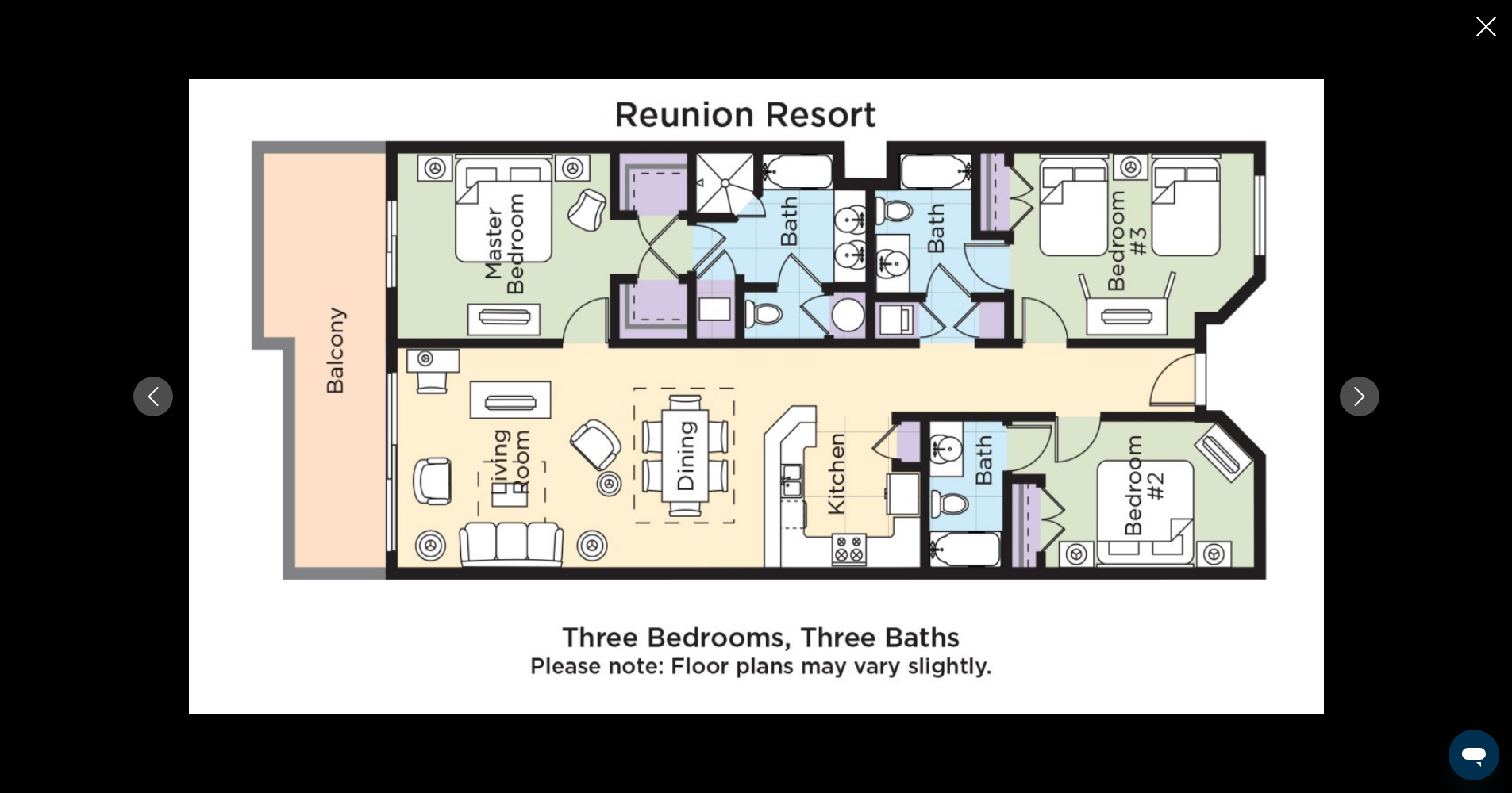
click at [1353, 394] on icon "Next image" at bounding box center [1359, 396] width 19 height 19
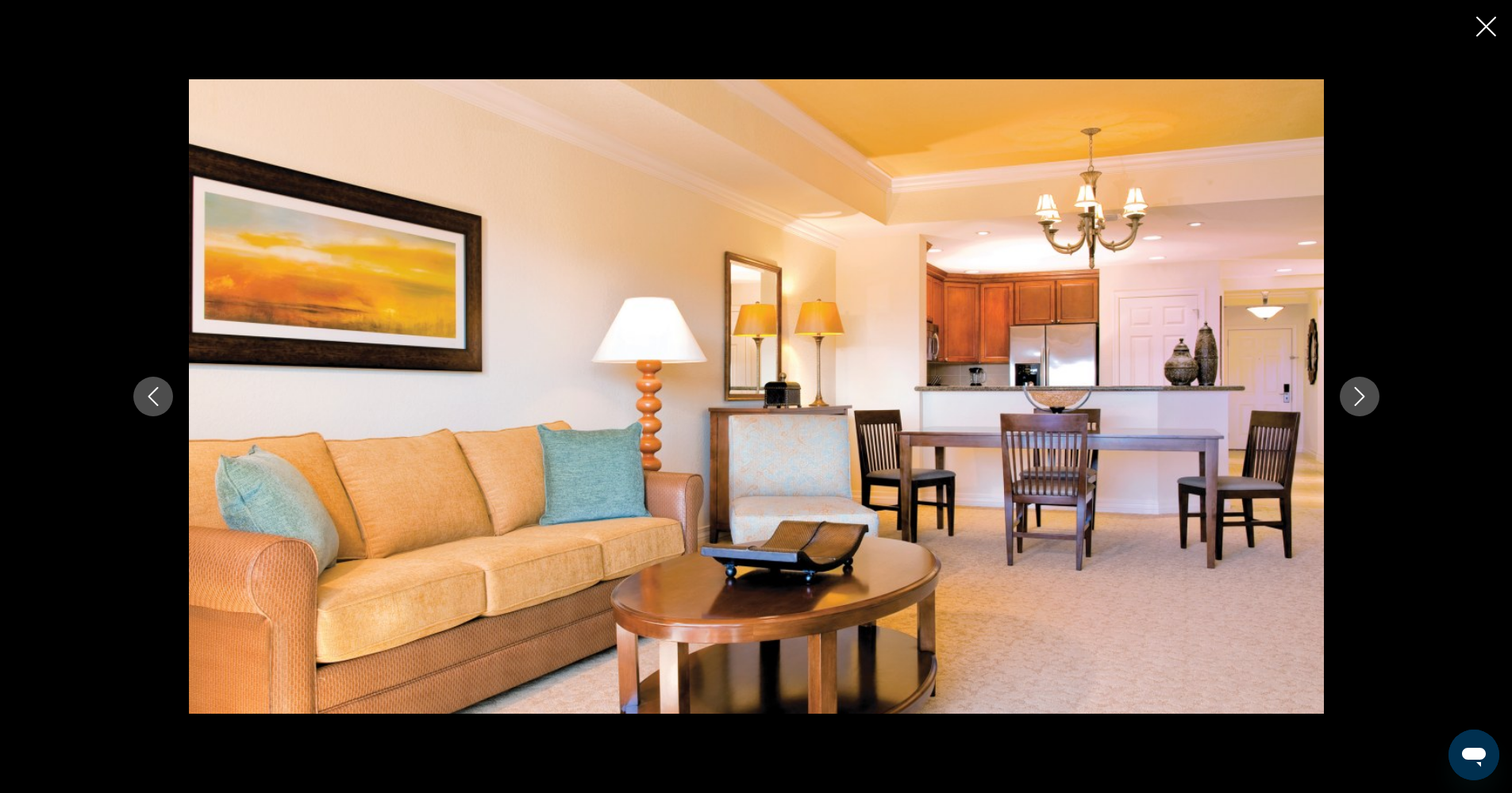
click at [1353, 394] on icon "Next image" at bounding box center [1359, 396] width 19 height 19
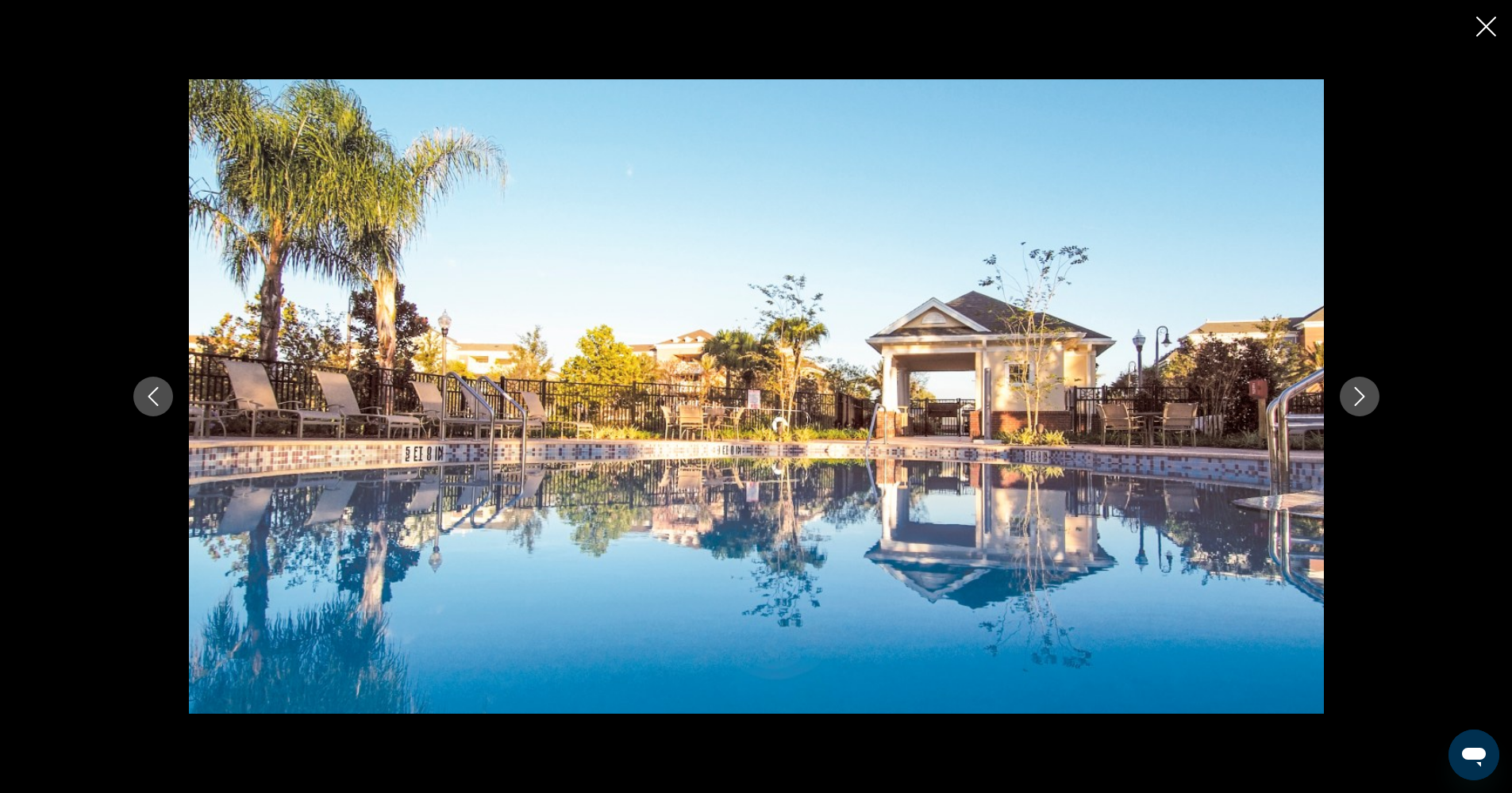
click at [1353, 394] on icon "Next image" at bounding box center [1359, 396] width 19 height 19
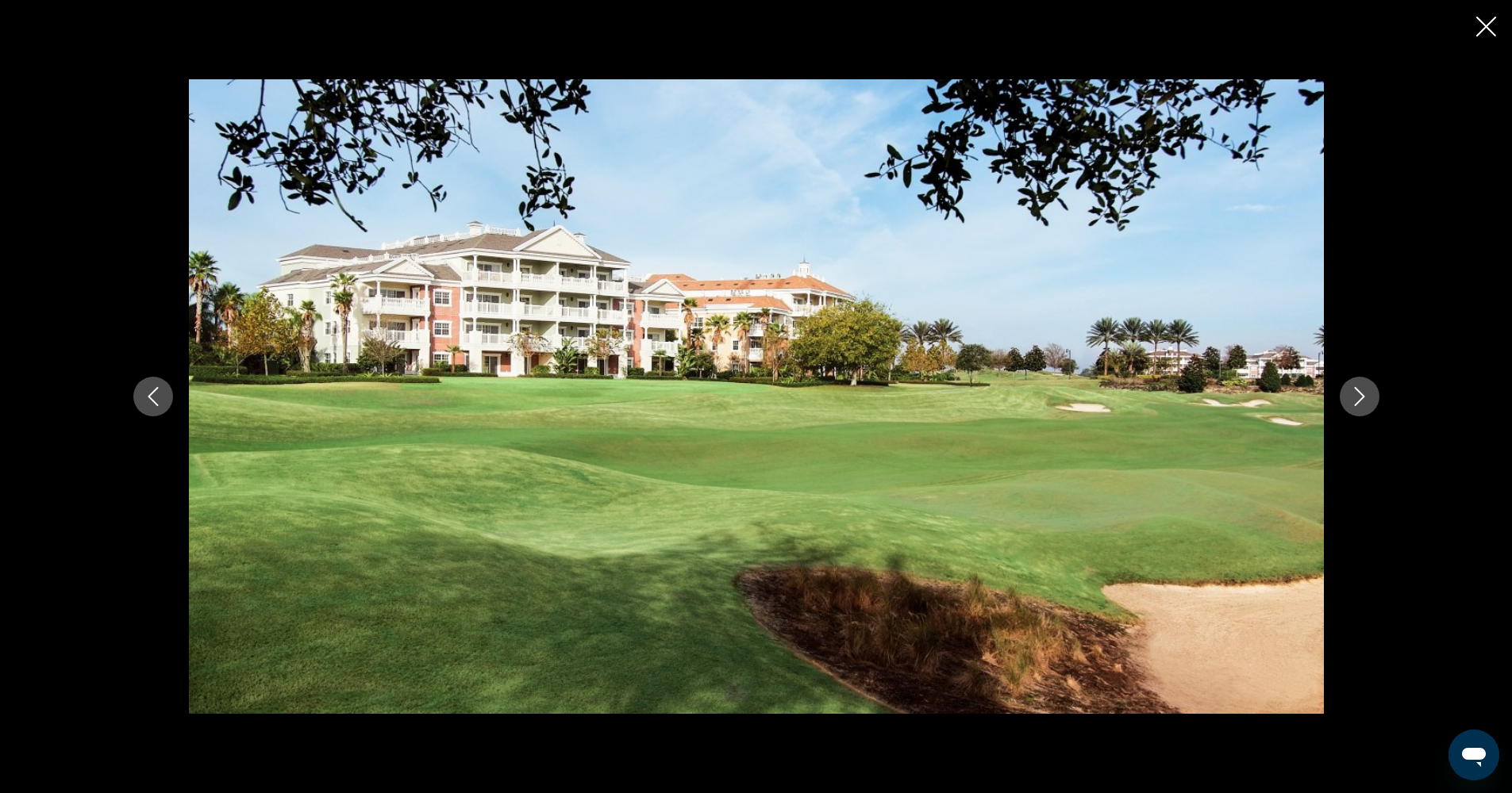
click at [1353, 394] on icon "Next image" at bounding box center [1359, 396] width 19 height 19
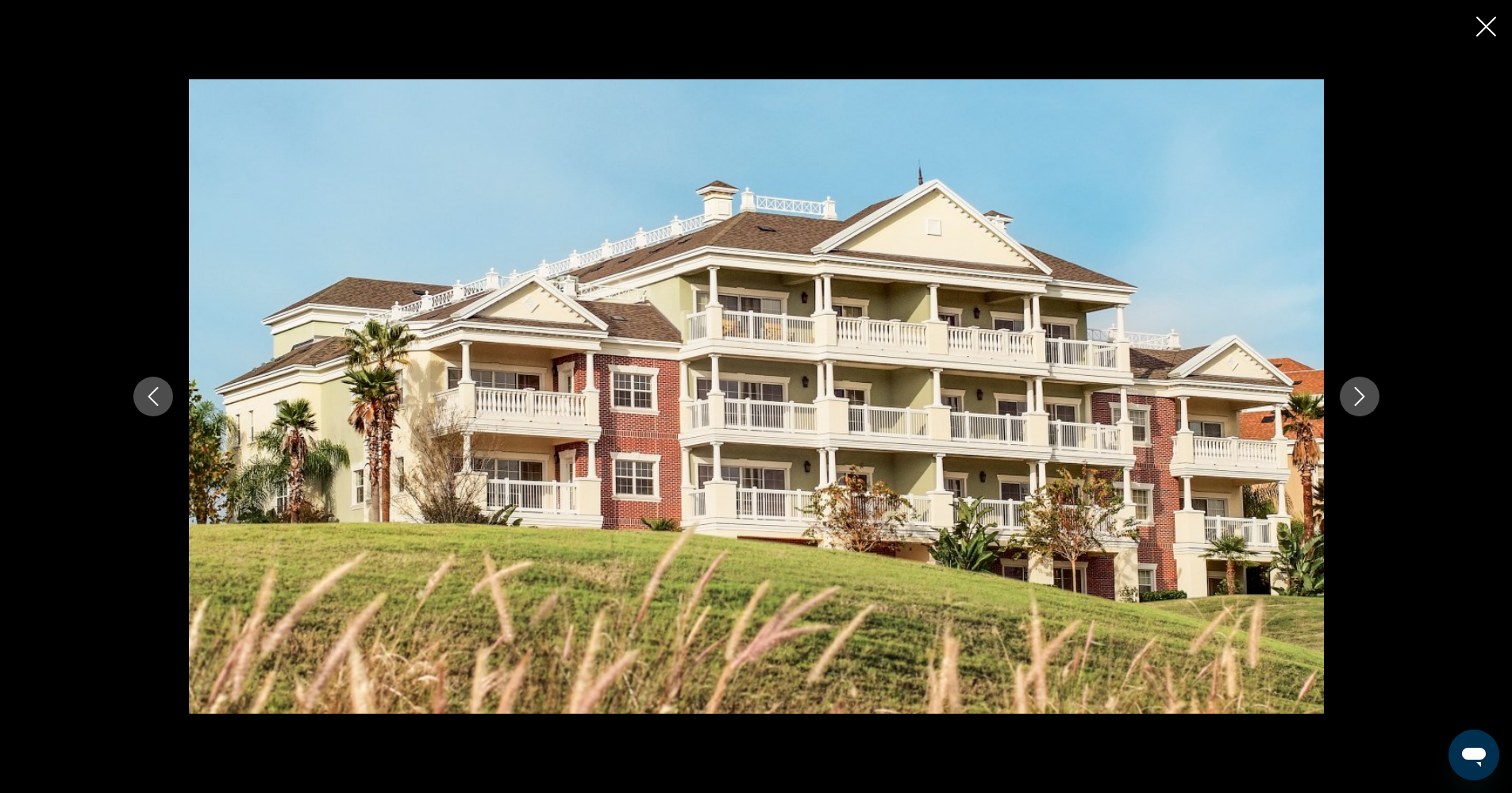
click at [1353, 394] on icon "Next image" at bounding box center [1359, 396] width 19 height 19
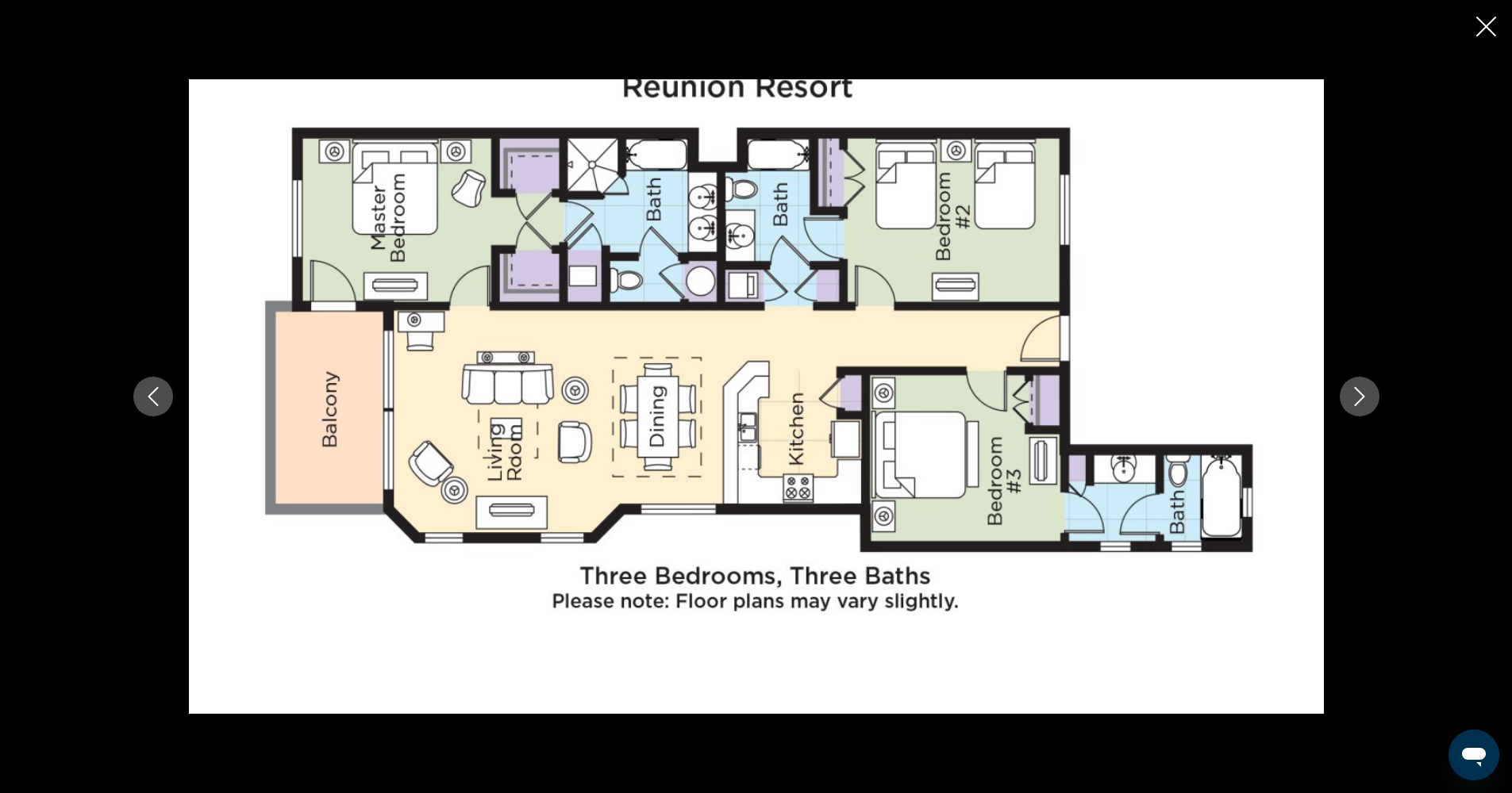
click at [1353, 394] on icon "Next image" at bounding box center [1359, 396] width 19 height 19
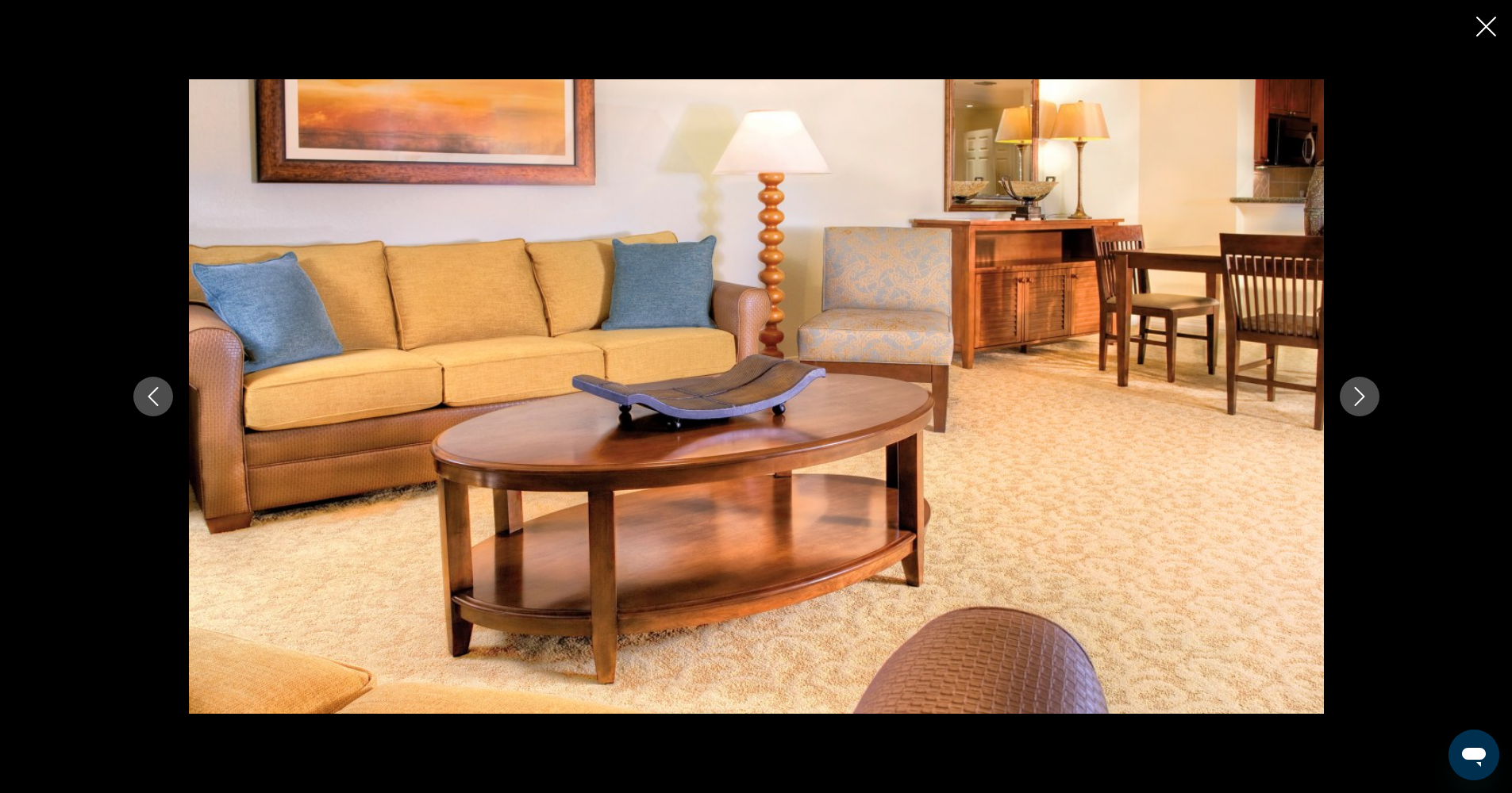
click at [1353, 394] on icon "Next image" at bounding box center [1359, 396] width 19 height 19
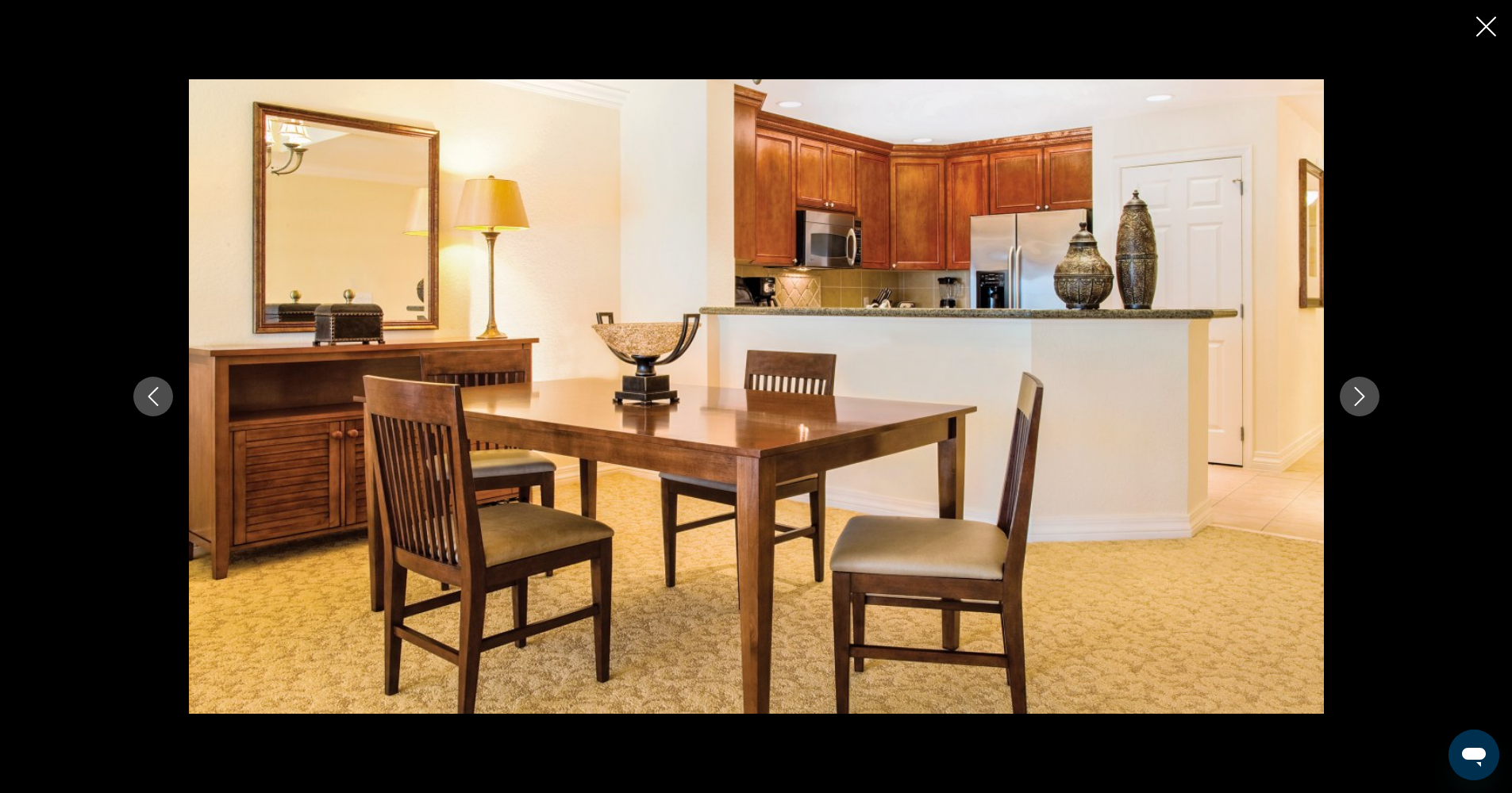
click at [1353, 394] on icon "Next image" at bounding box center [1359, 396] width 19 height 19
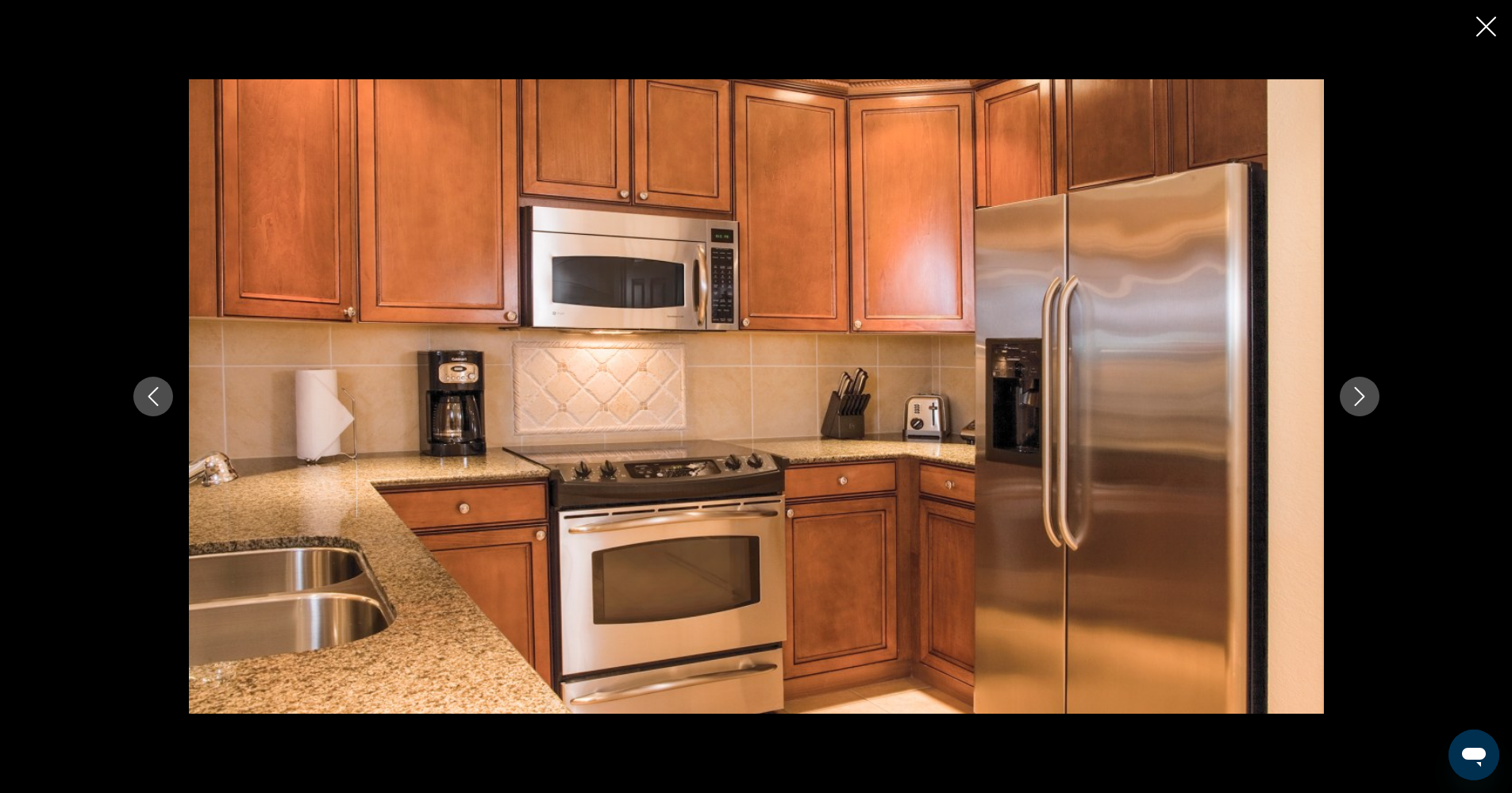
click at [1353, 394] on icon "Next image" at bounding box center [1359, 396] width 19 height 19
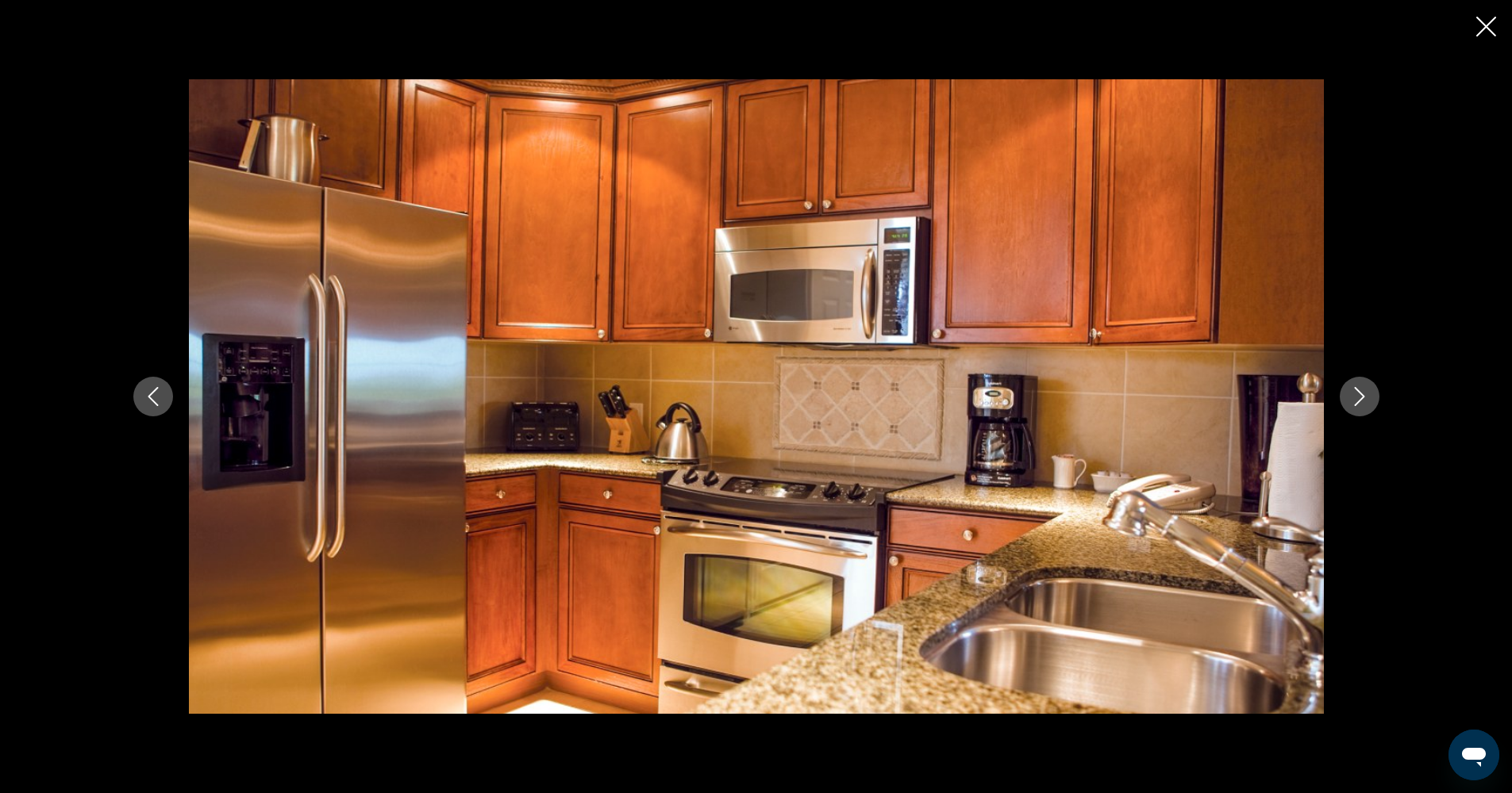
click at [1353, 394] on icon "Next image" at bounding box center [1359, 396] width 19 height 19
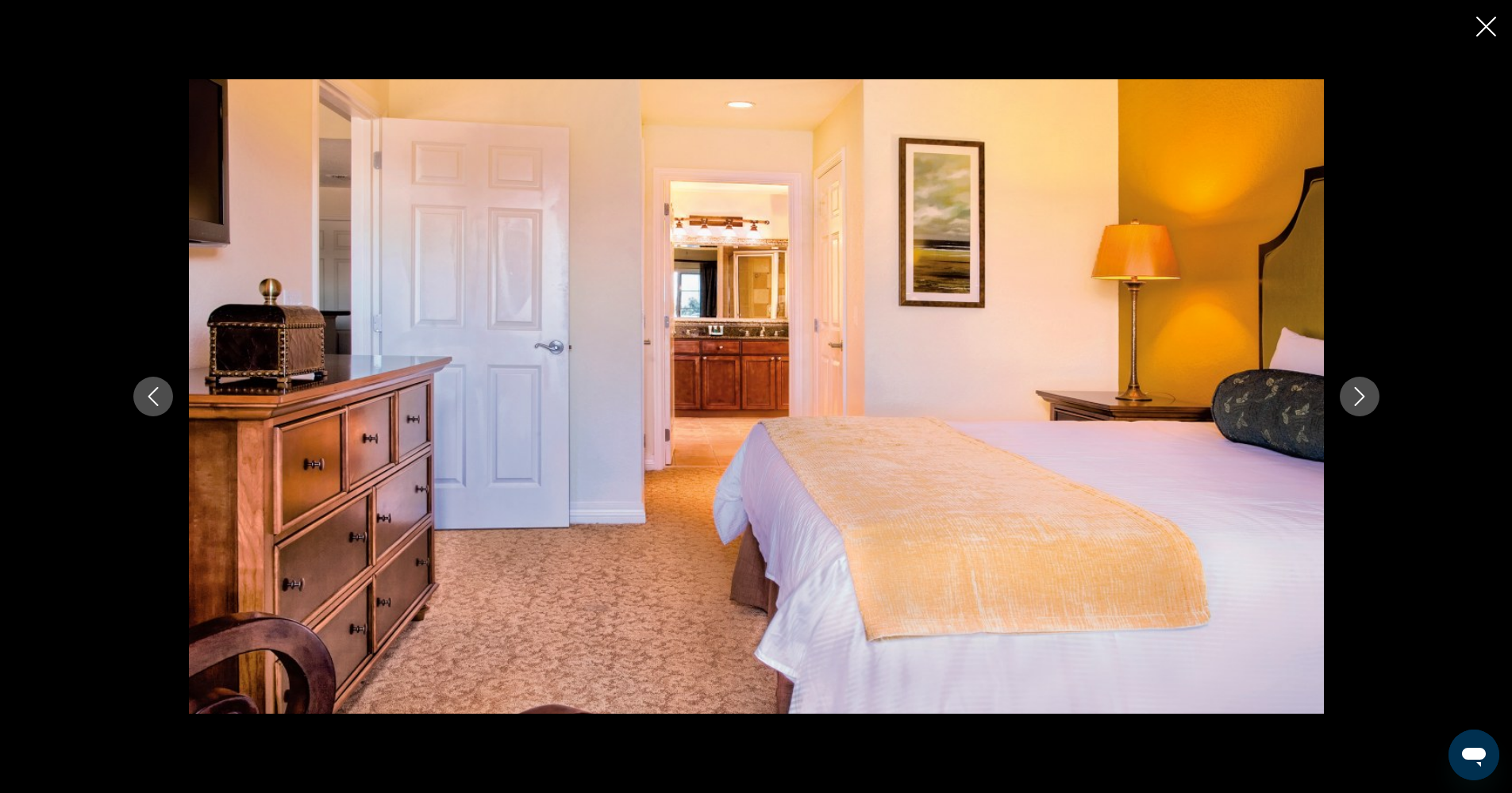
click at [1353, 394] on icon "Next image" at bounding box center [1359, 396] width 19 height 19
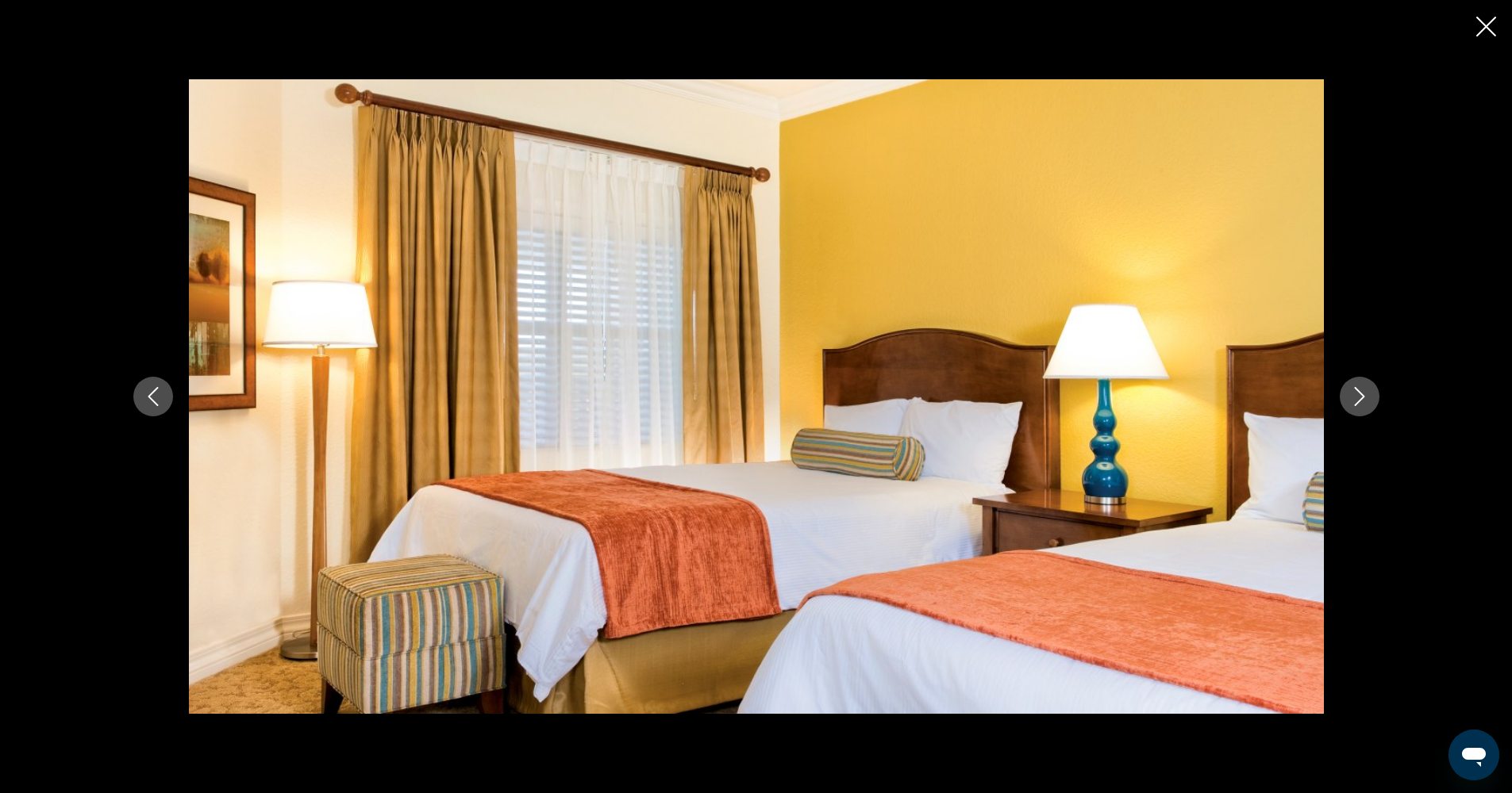
click at [1353, 394] on icon "Next image" at bounding box center [1359, 396] width 19 height 19
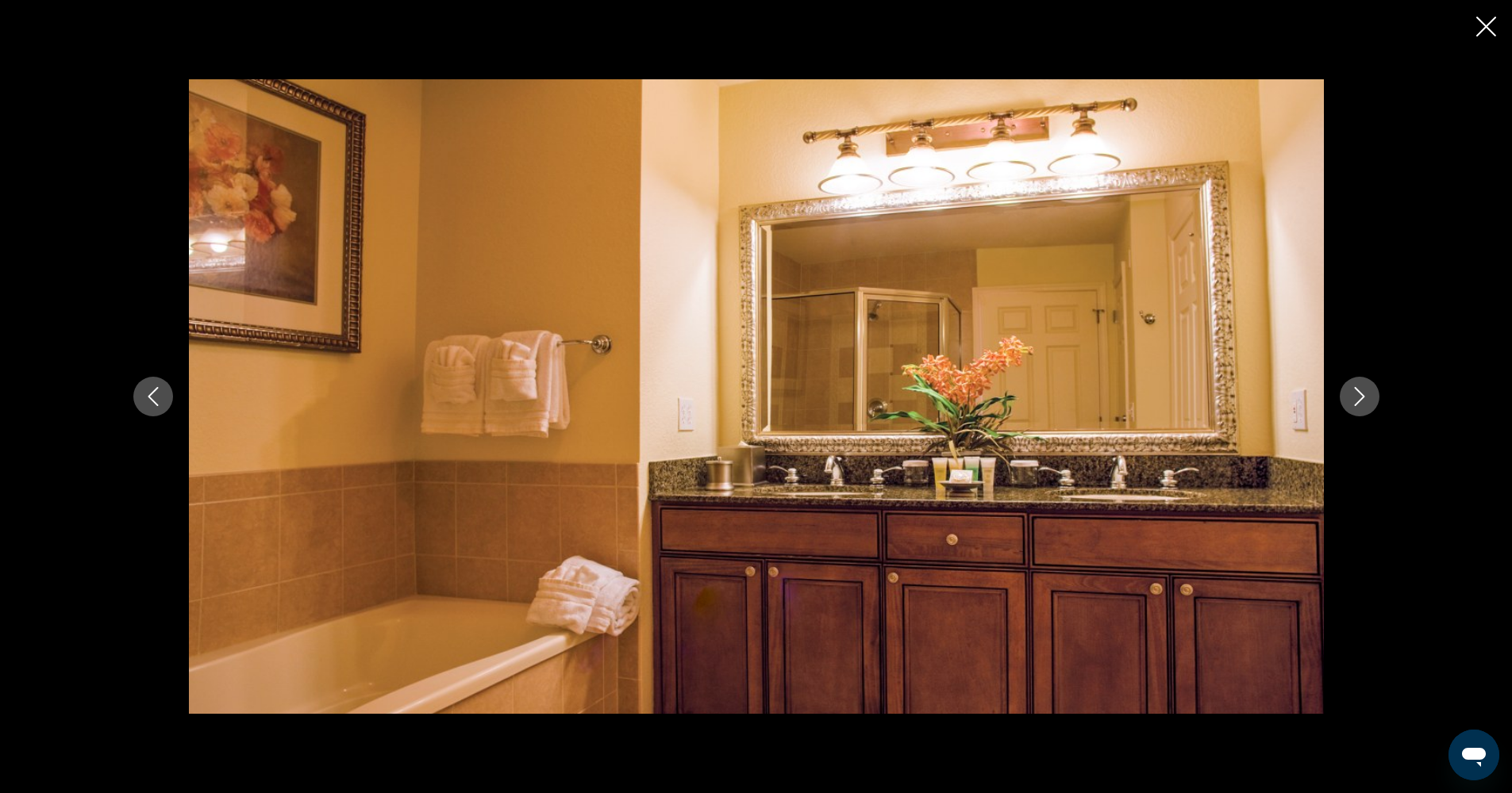
click at [1353, 394] on icon "Next image" at bounding box center [1359, 396] width 19 height 19
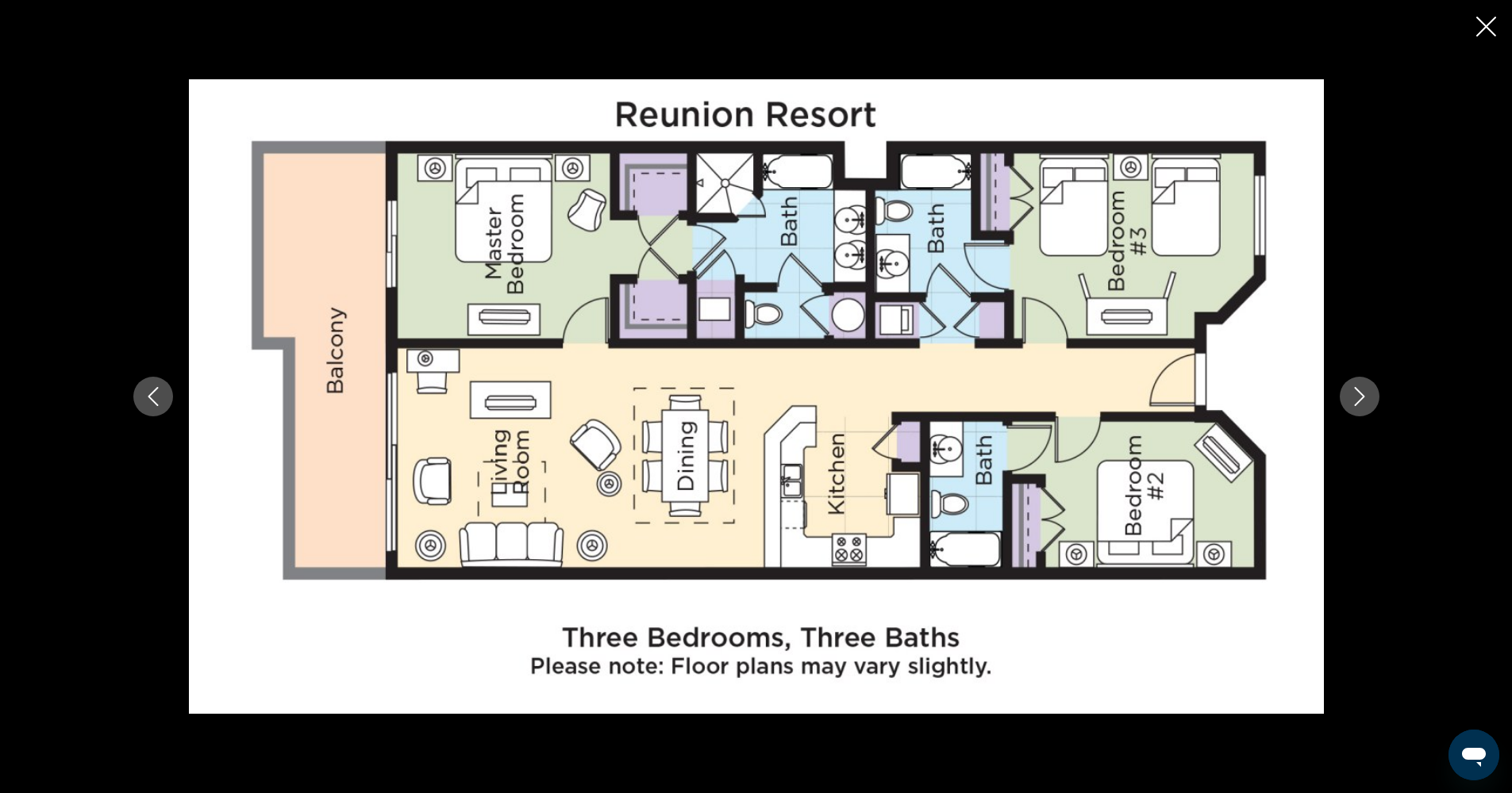
click at [1492, 32] on icon "Close slideshow" at bounding box center [1485, 26] width 19 height 19
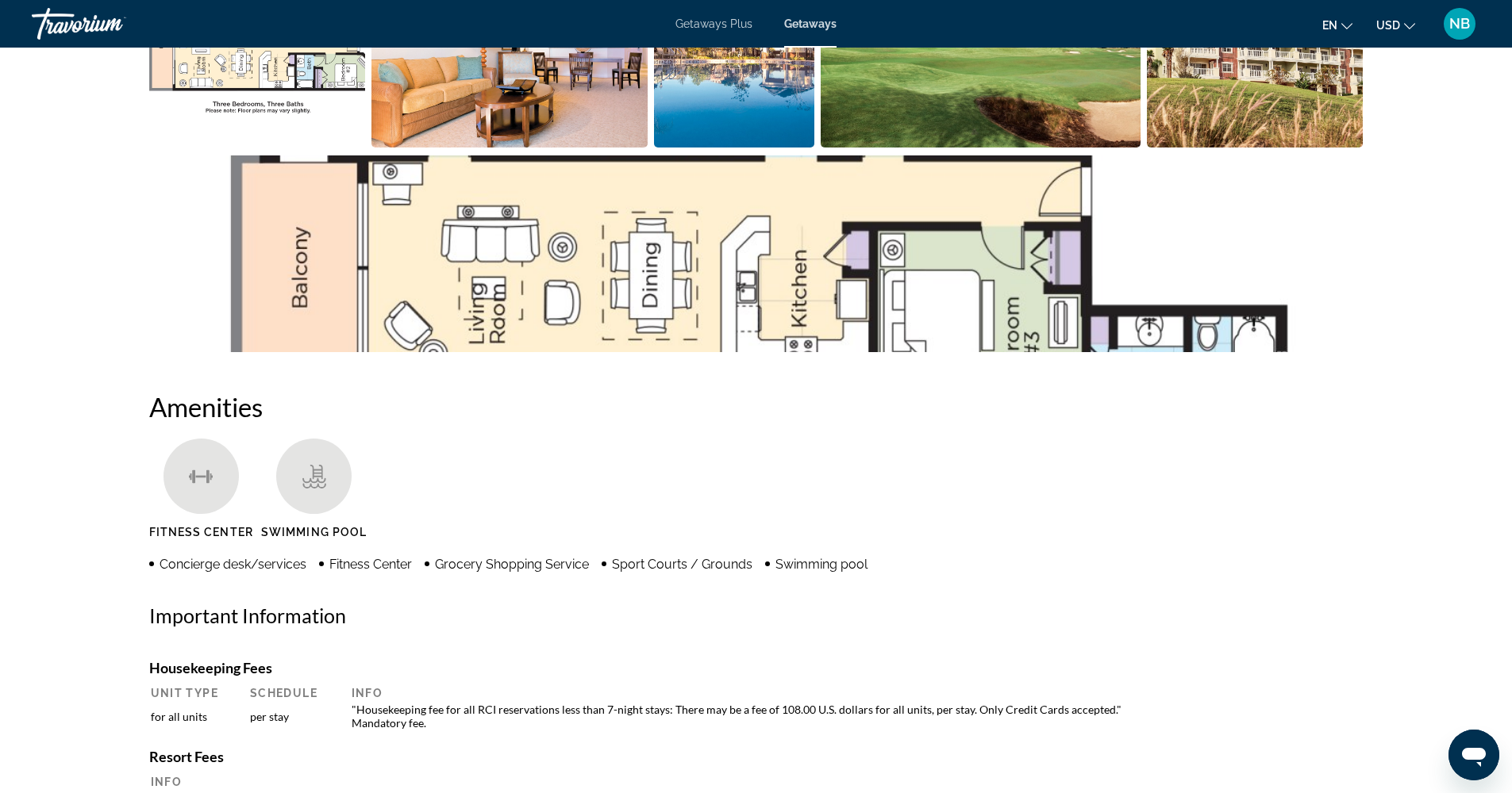
scroll to position [645, 0]
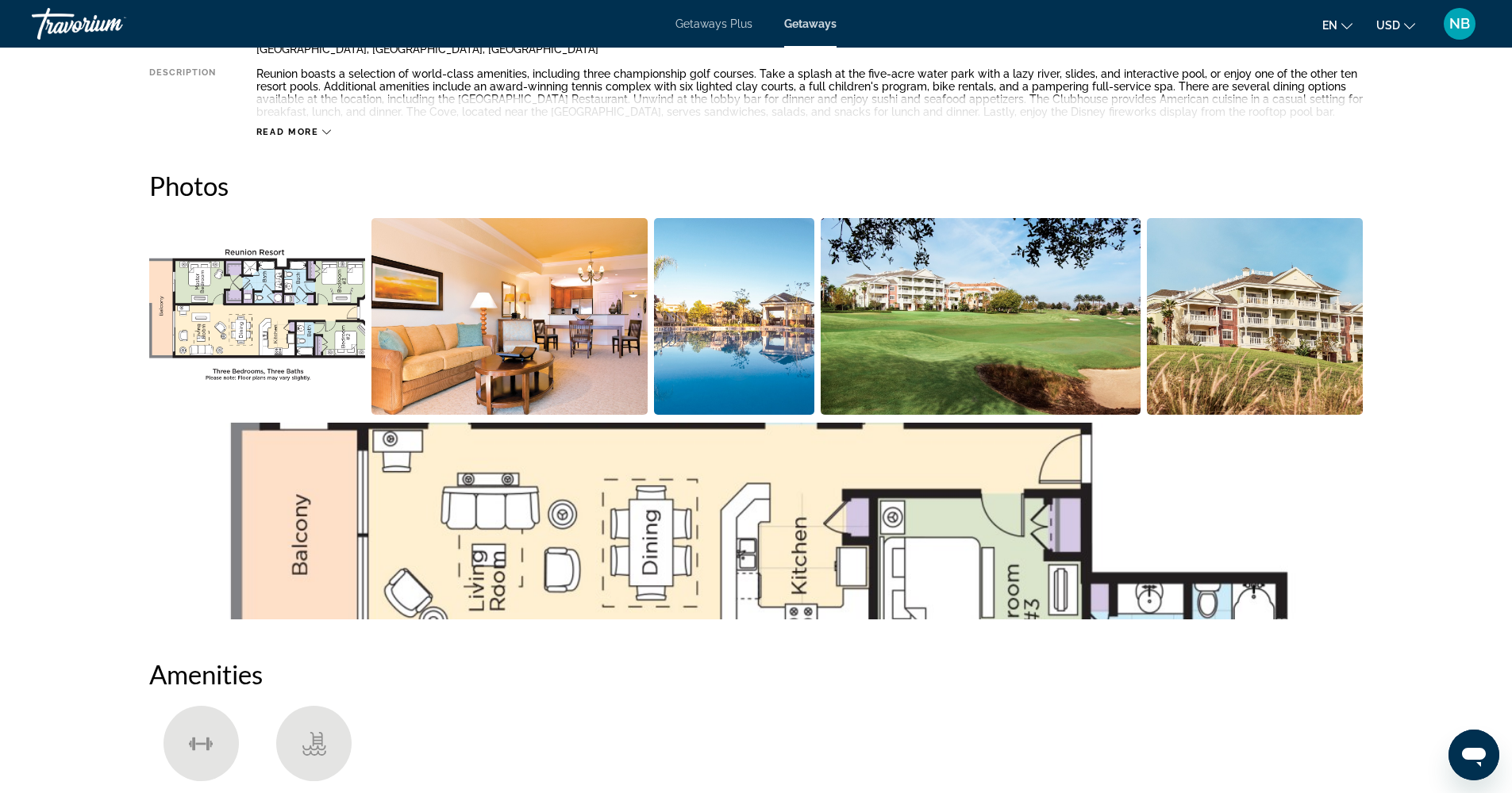
click at [516, 271] on img "Open full-screen image slider" at bounding box center [510, 317] width 276 height 196
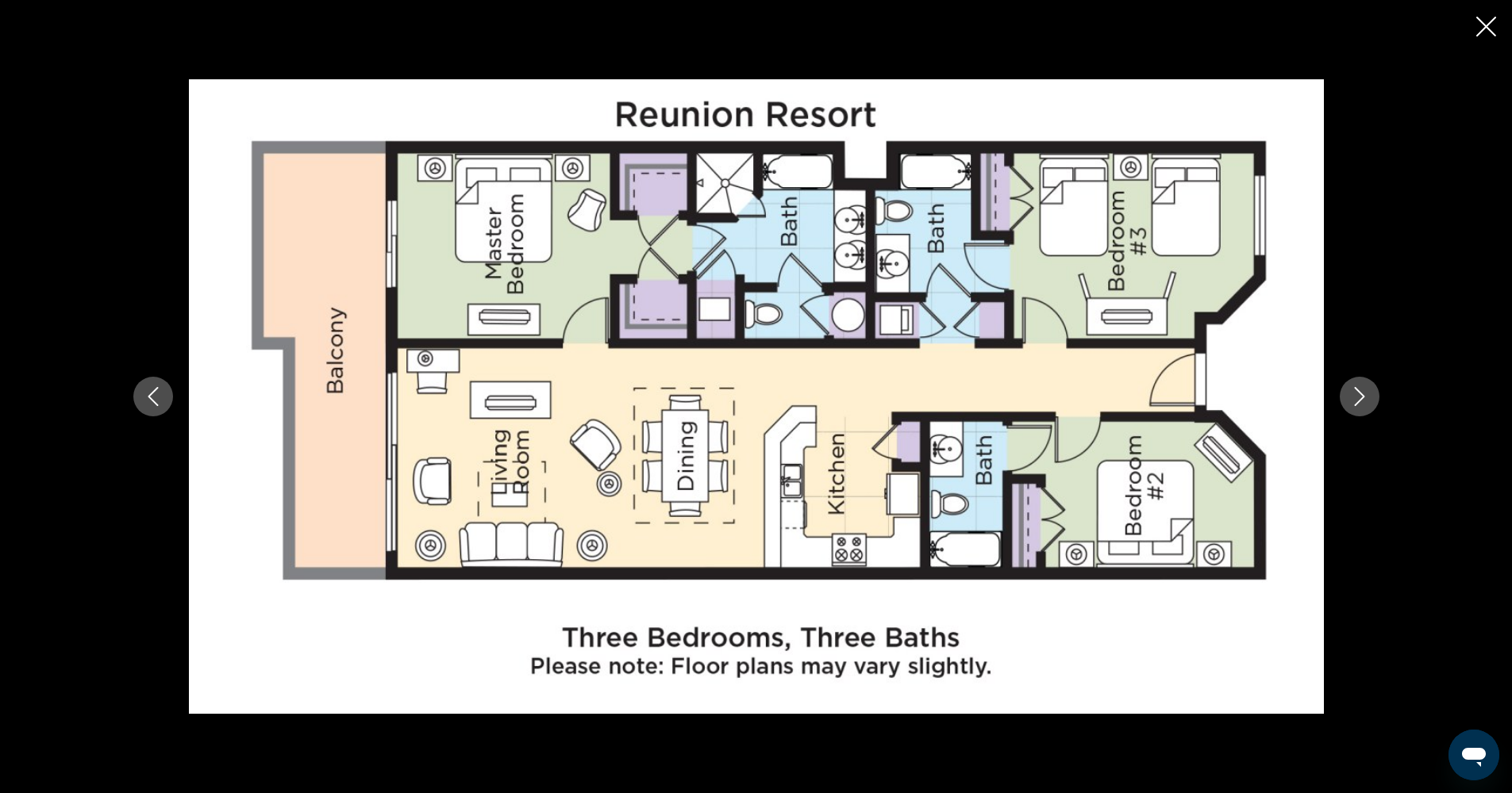
click at [1365, 391] on icon "Next image" at bounding box center [1359, 396] width 19 height 19
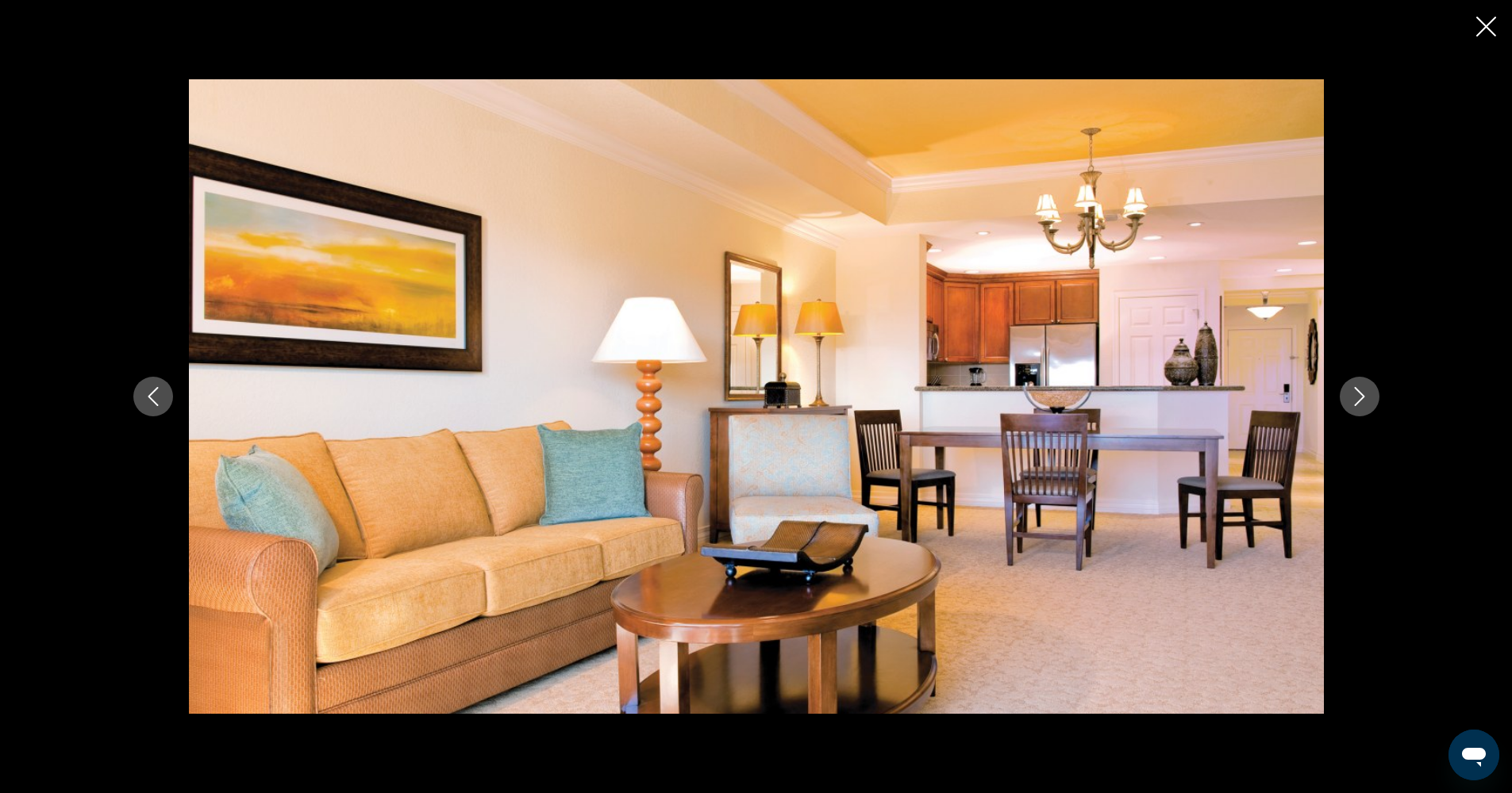
click at [1365, 391] on icon "Next image" at bounding box center [1359, 396] width 19 height 19
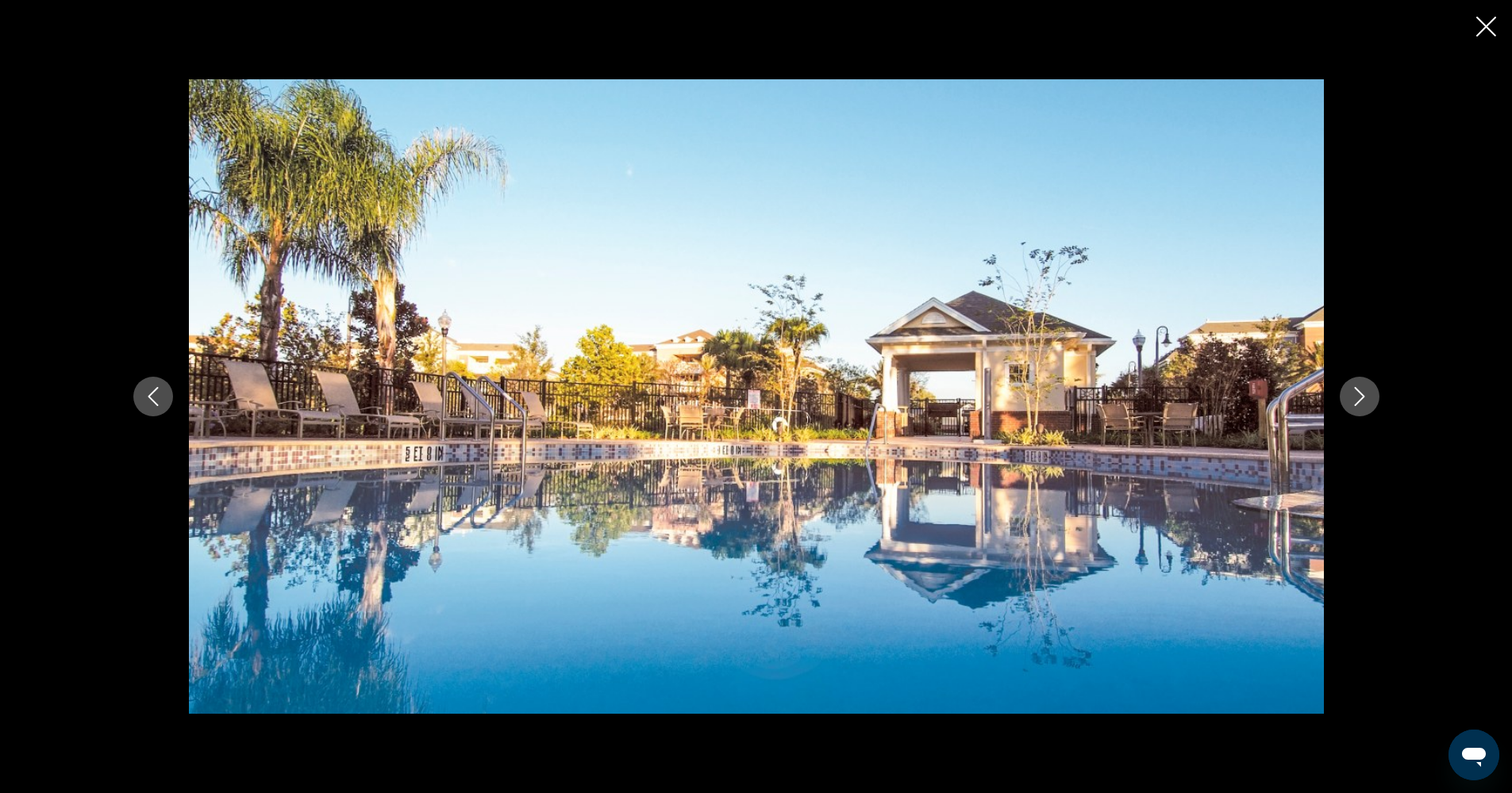
click at [1365, 391] on icon "Next image" at bounding box center [1359, 396] width 19 height 19
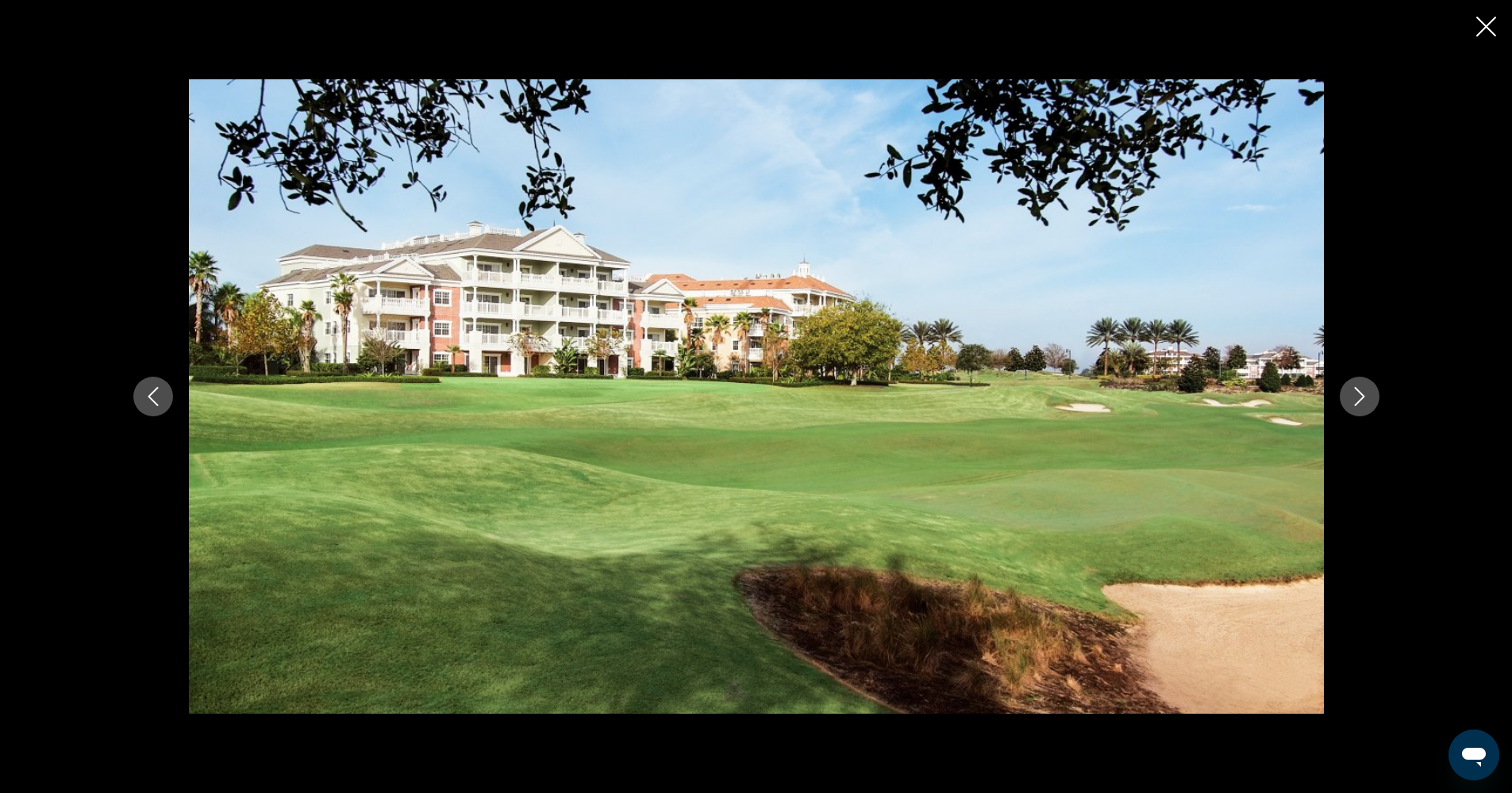
click at [1365, 391] on icon "Next image" at bounding box center [1359, 396] width 19 height 19
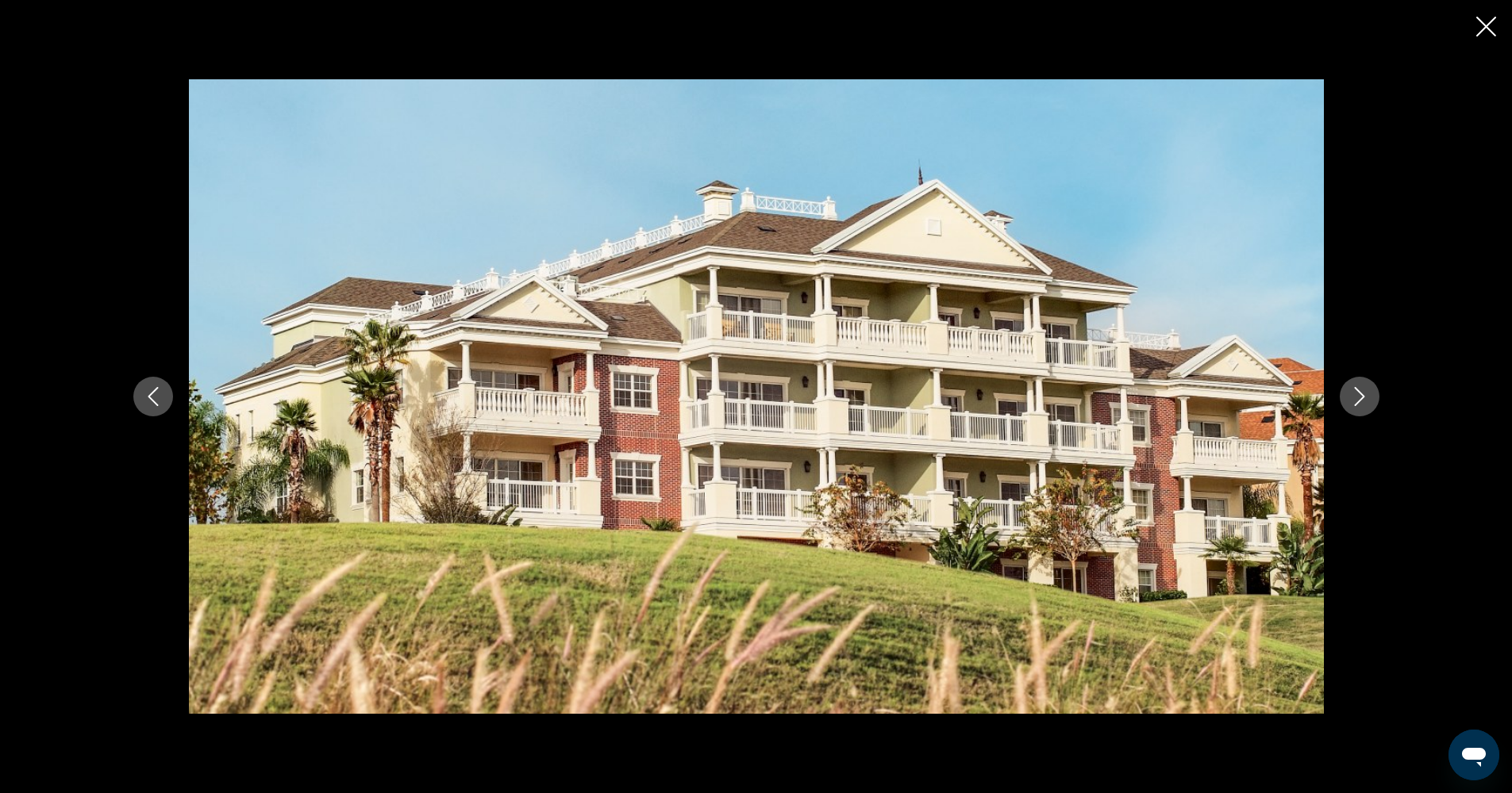
click at [1365, 391] on icon "Next image" at bounding box center [1359, 396] width 19 height 19
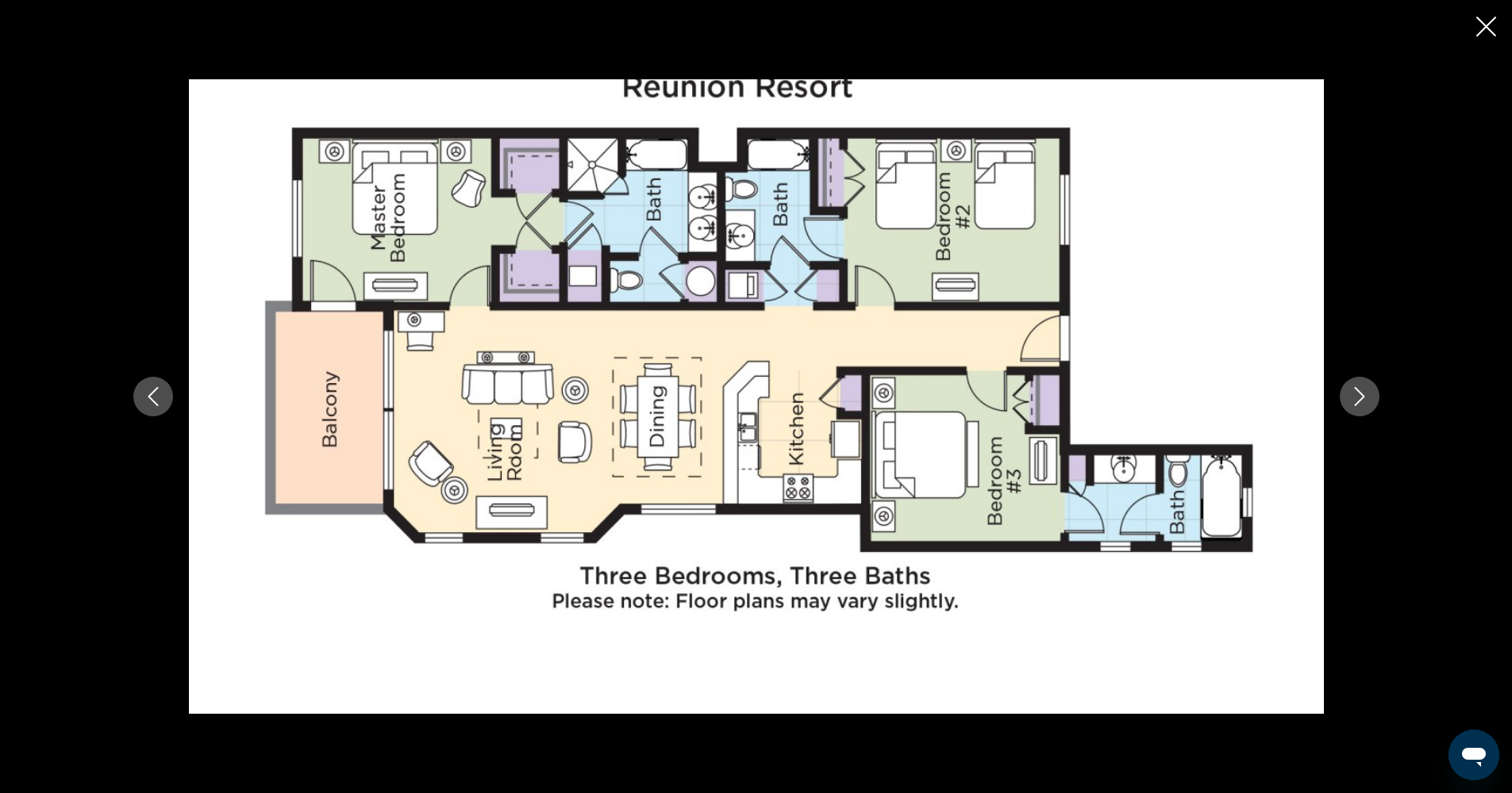
click at [1359, 399] on icon "Next image" at bounding box center [1359, 396] width 19 height 19
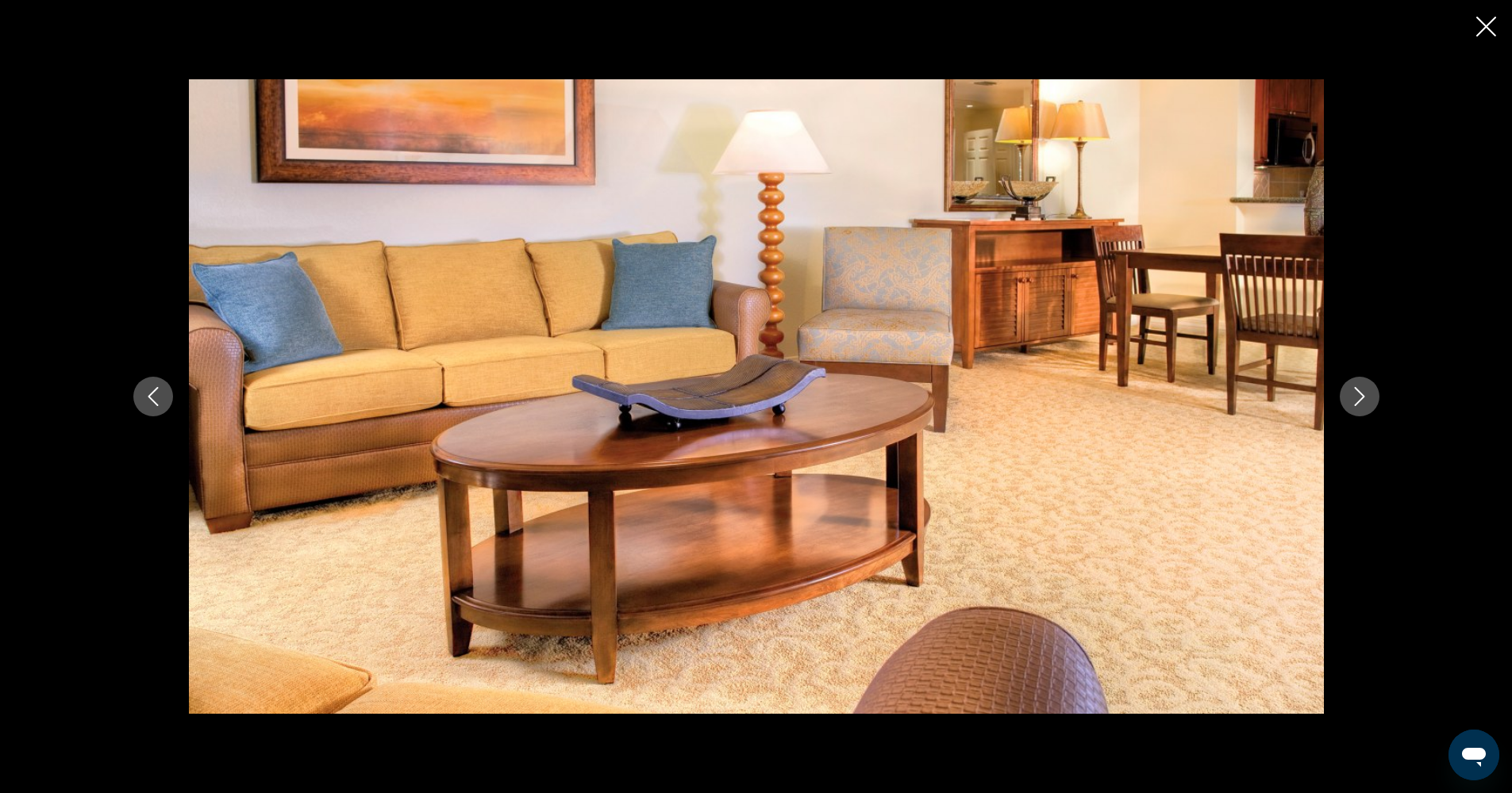
click at [1483, 28] on icon "Close slideshow" at bounding box center [1485, 26] width 19 height 19
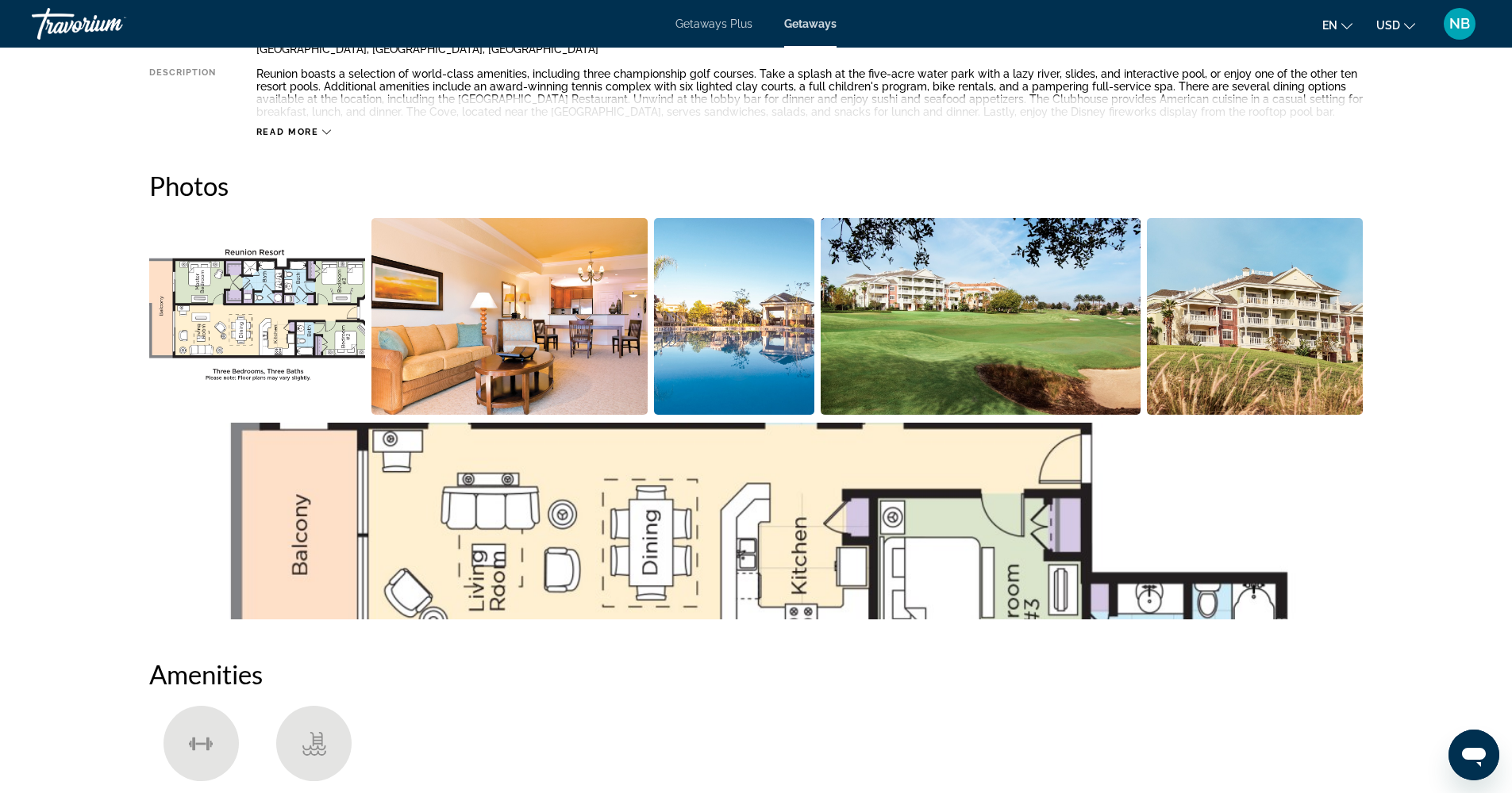
click at [1248, 332] on img "Open full-screen image slider" at bounding box center [1255, 317] width 217 height 196
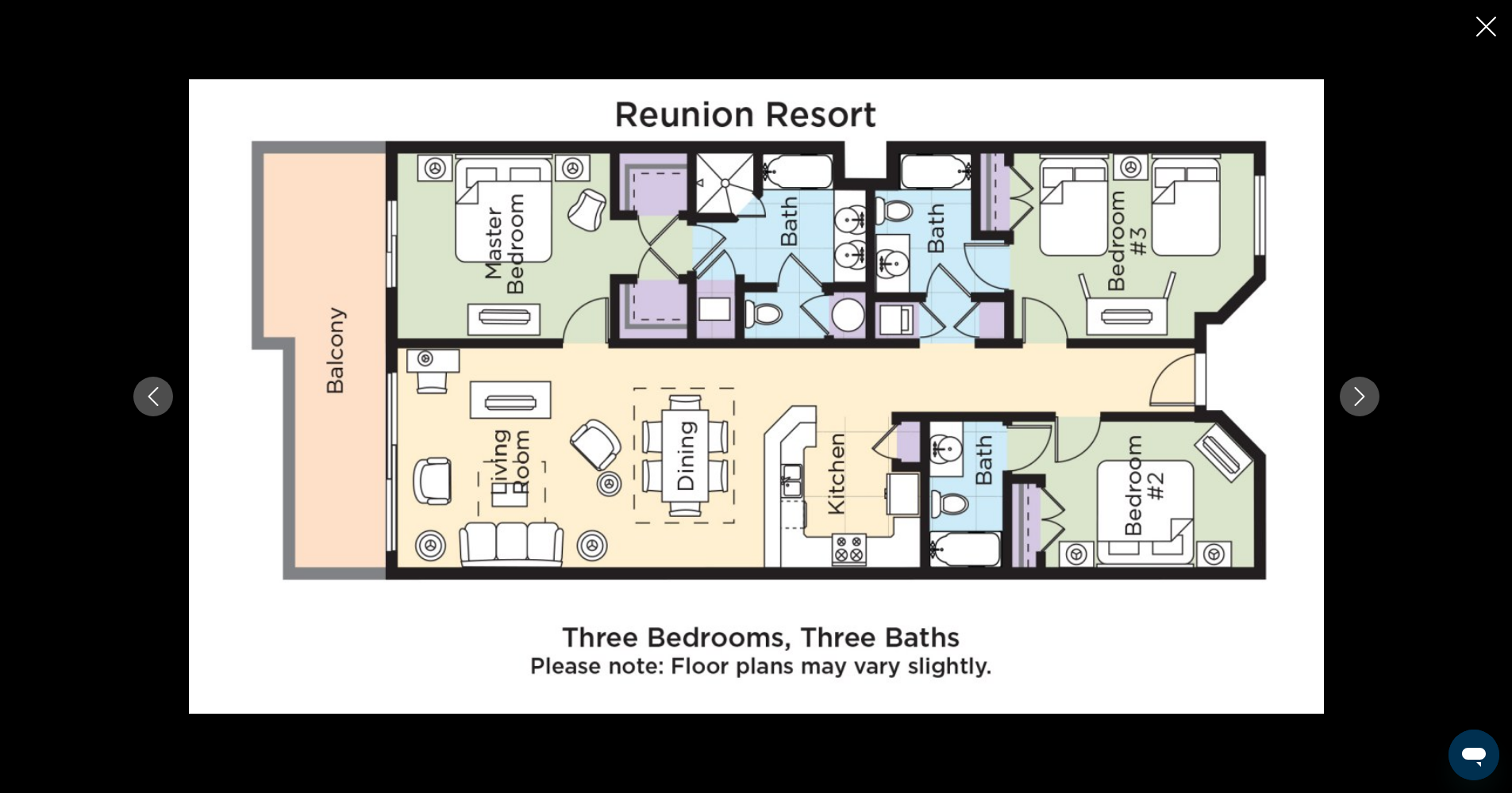
click at [1366, 394] on icon "Next image" at bounding box center [1359, 396] width 19 height 19
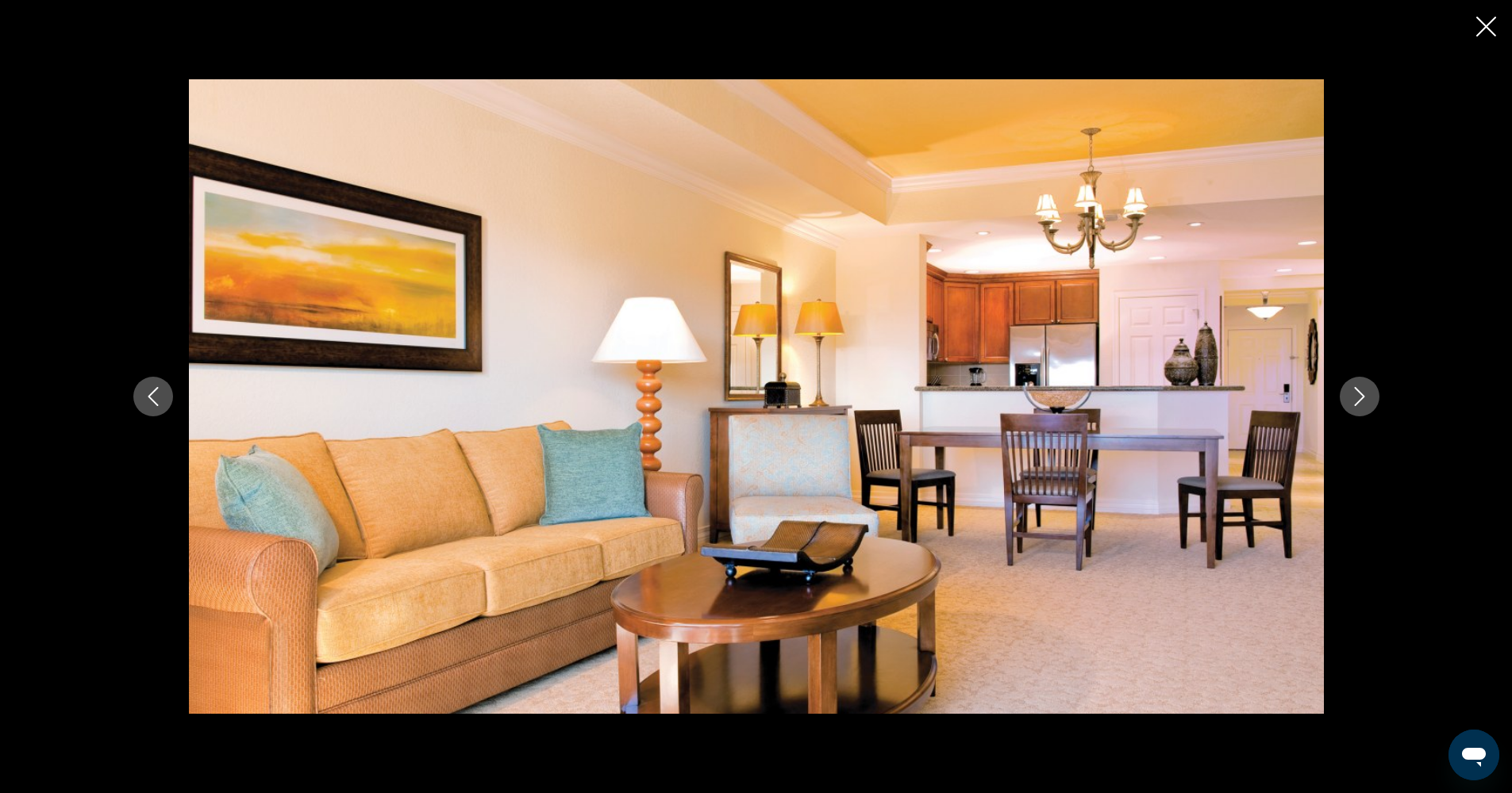
click at [1367, 394] on icon "Next image" at bounding box center [1359, 396] width 19 height 19
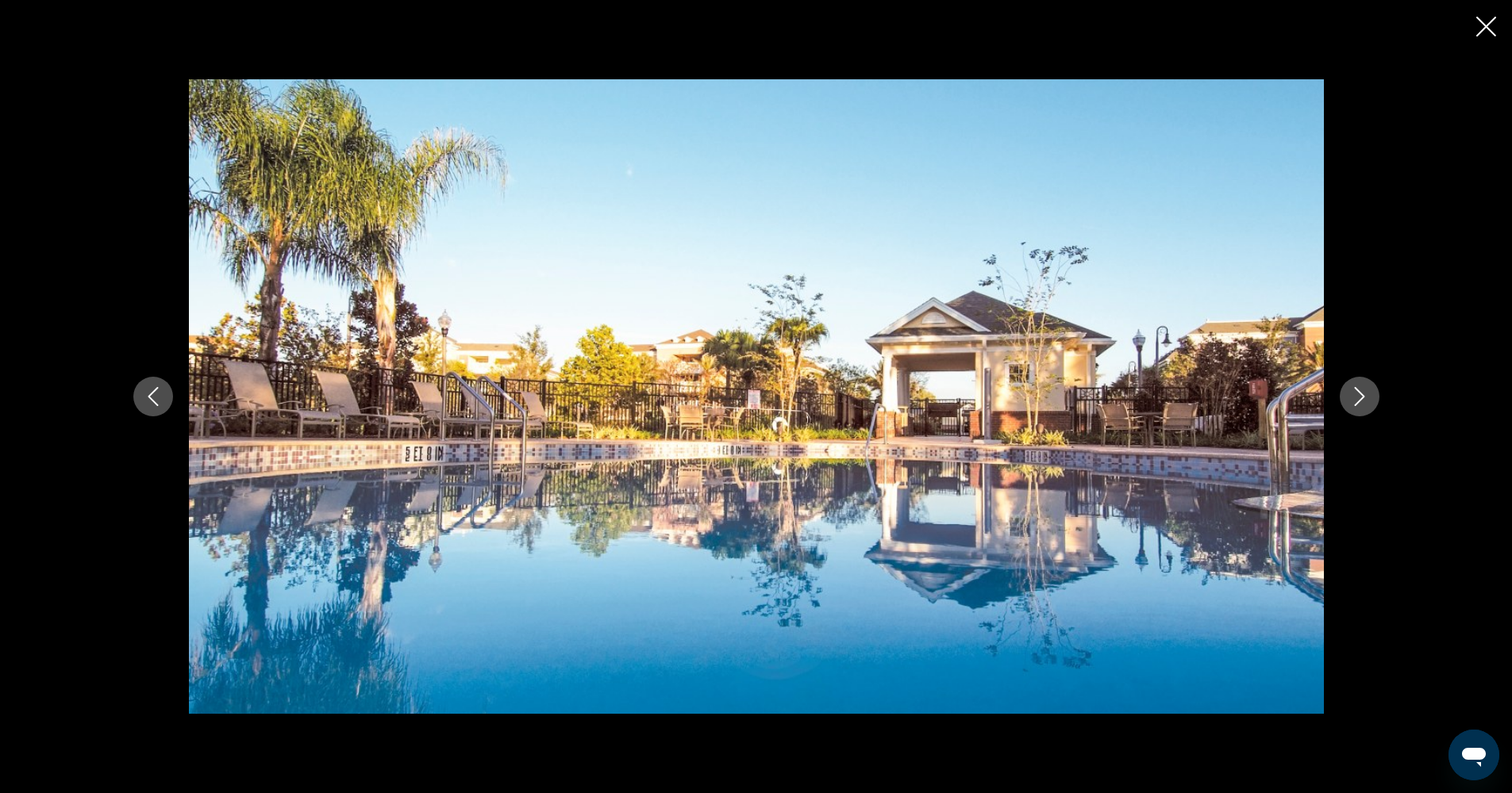
click at [1367, 394] on icon "Next image" at bounding box center [1359, 396] width 19 height 19
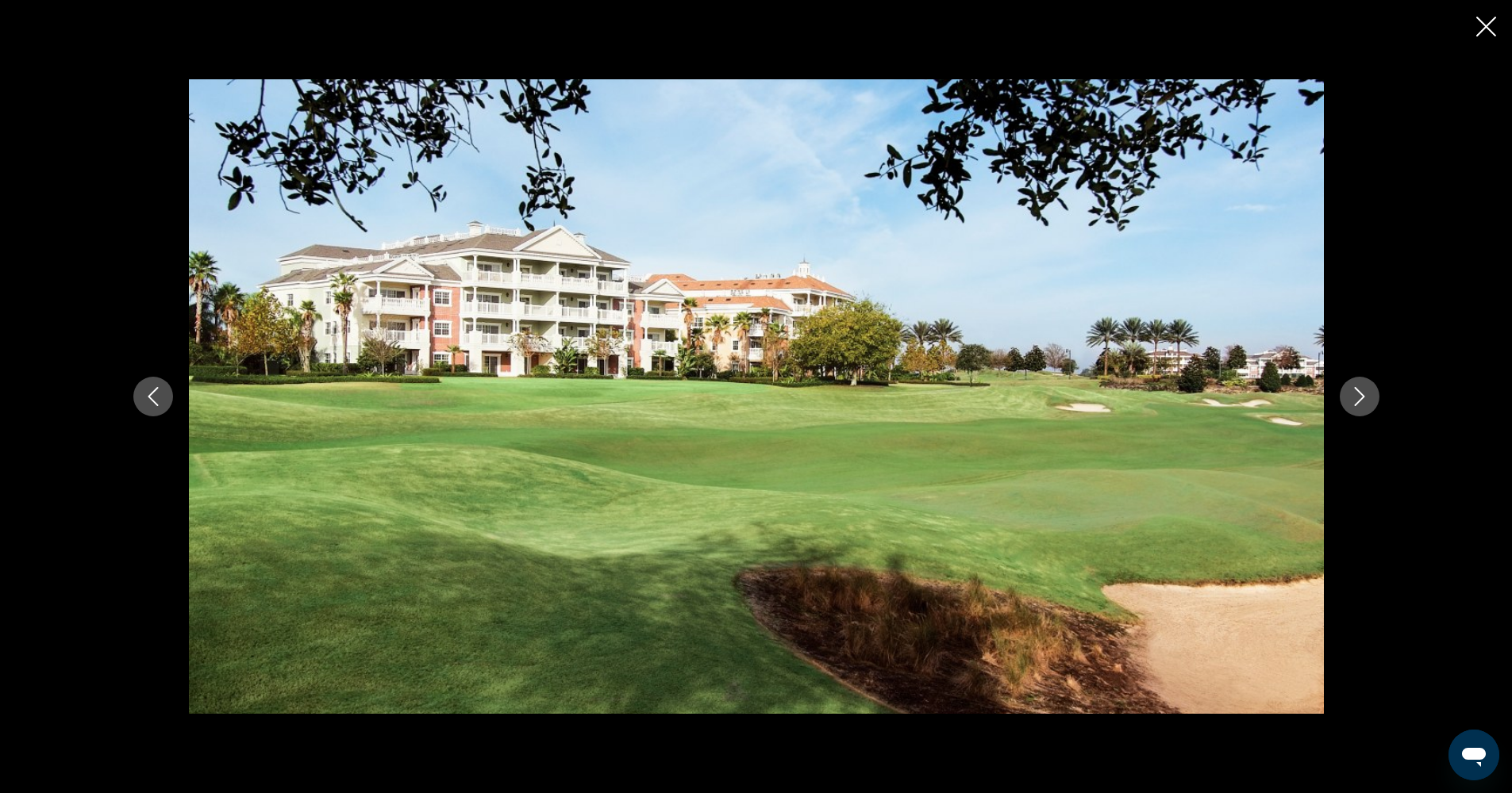
click at [1482, 24] on icon "Close slideshow" at bounding box center [1485, 26] width 19 height 19
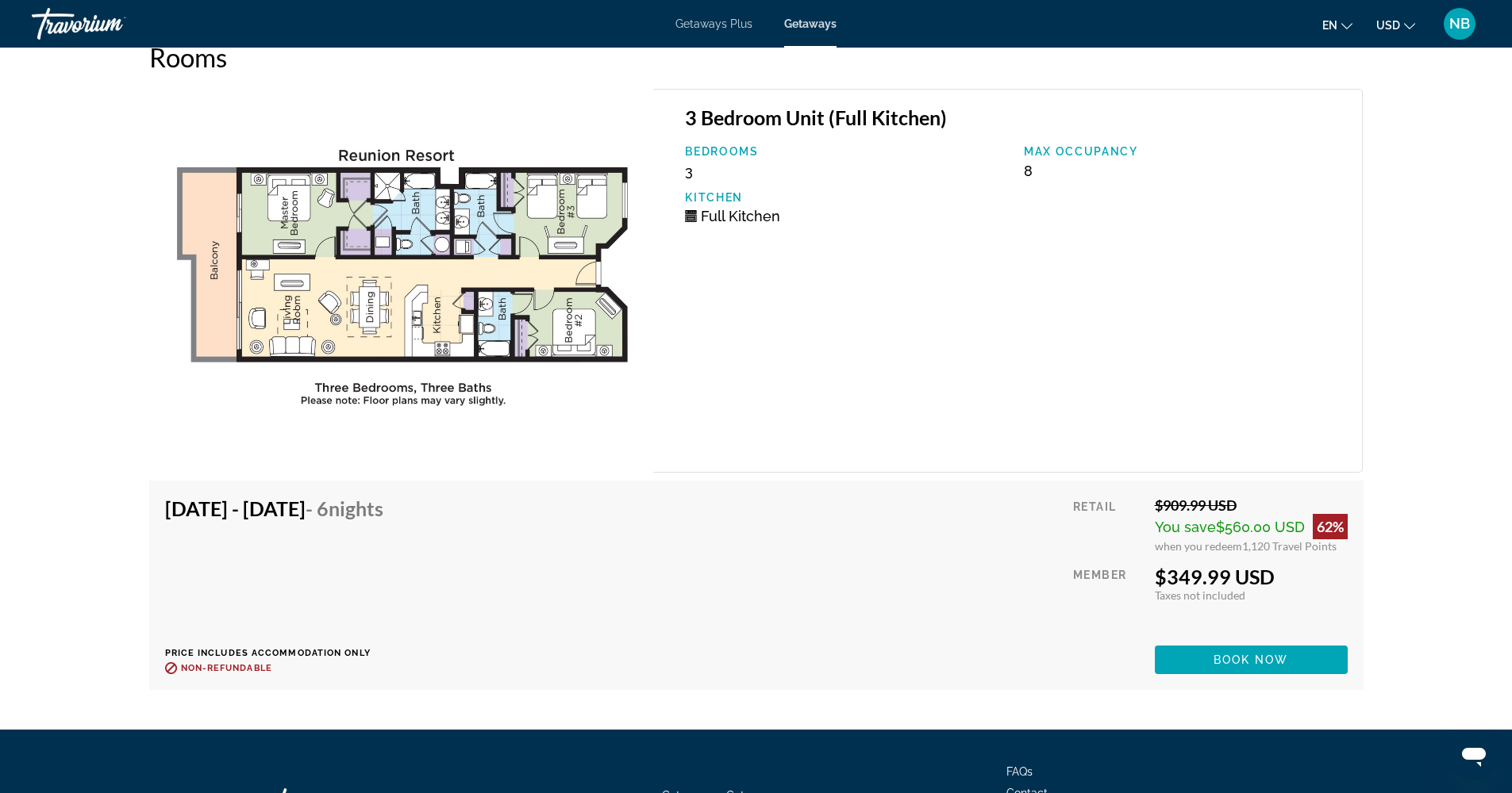
scroll to position [2802, 0]
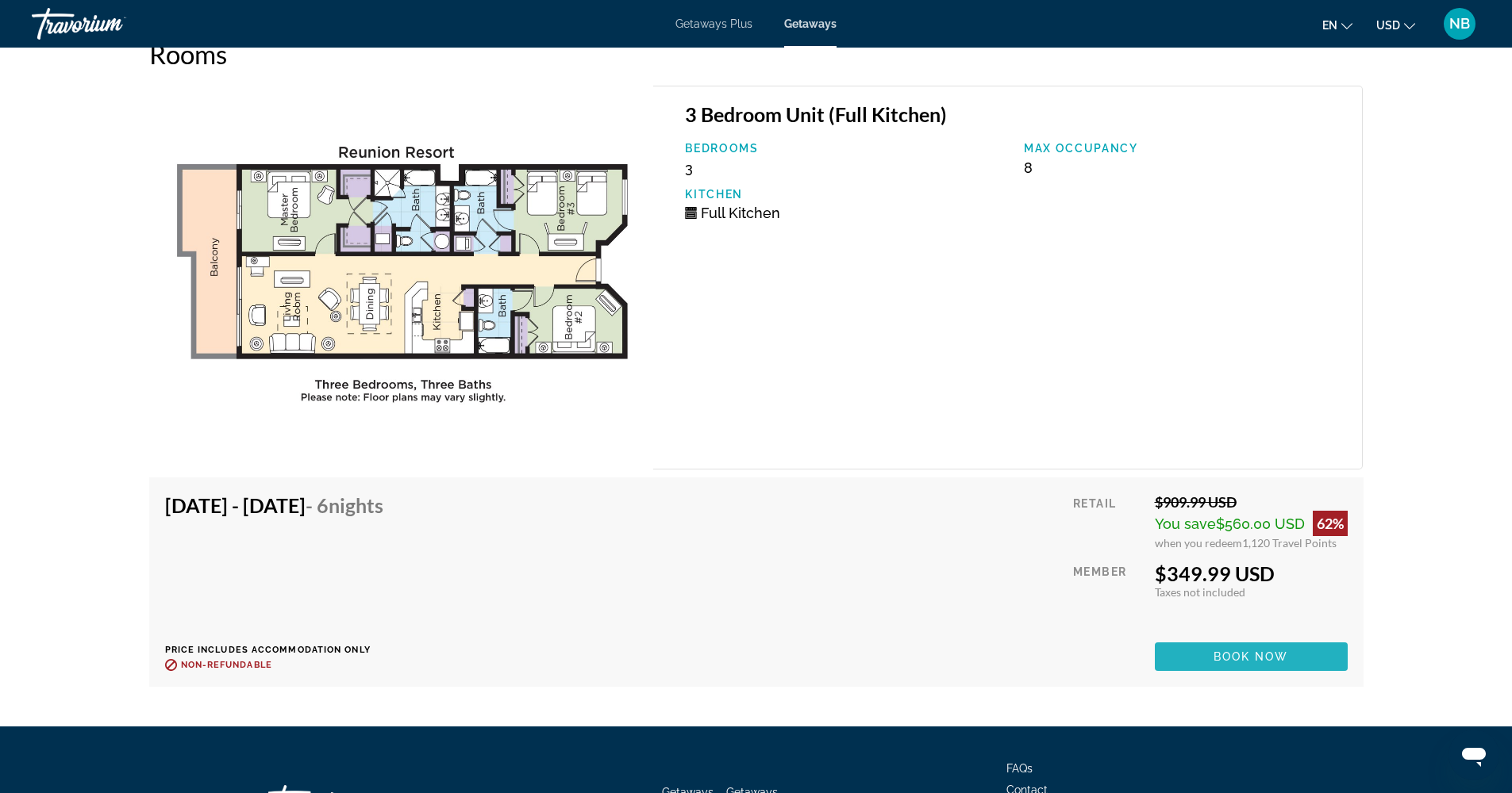
click at [1271, 658] on span "Book now" at bounding box center [1250, 657] width 75 height 13
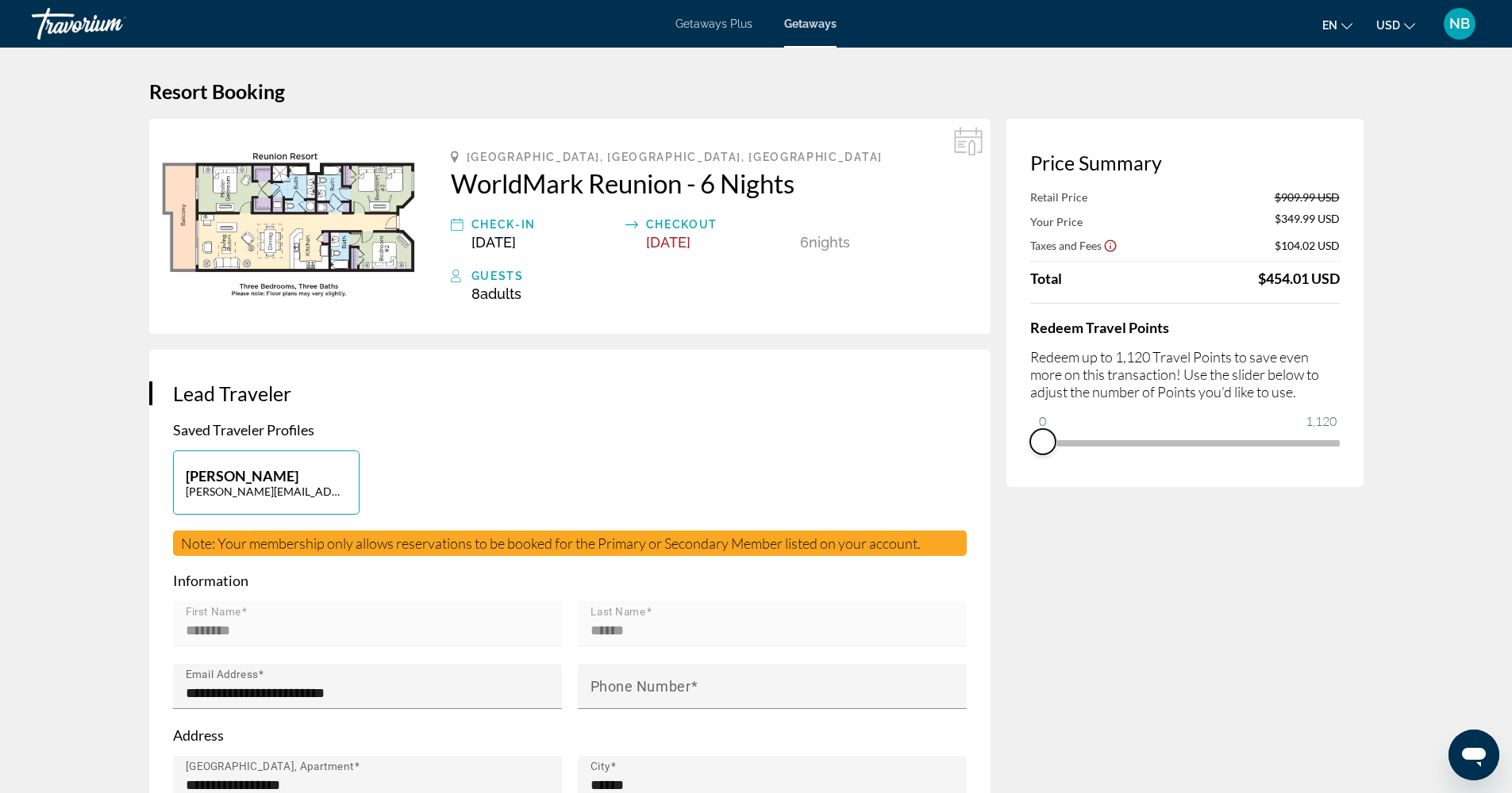
drag, startPoint x: 1329, startPoint y: 464, endPoint x: 1018, endPoint y: 487, distance: 311.8
click at [1018, 487] on div "Price Summary Retail Price $909.99 USD Your Price $349.99 USD Taxes and Fees $1…" at bounding box center [1185, 303] width 357 height 368
drag, startPoint x: 1051, startPoint y: 419, endPoint x: 1357, endPoint y: 414, distance: 306.0
click at [1357, 414] on div "Price Summary Your Price $909.99 USD Taxes and Fees $148.82 USD Travel Points A…" at bounding box center [1185, 303] width 357 height 368
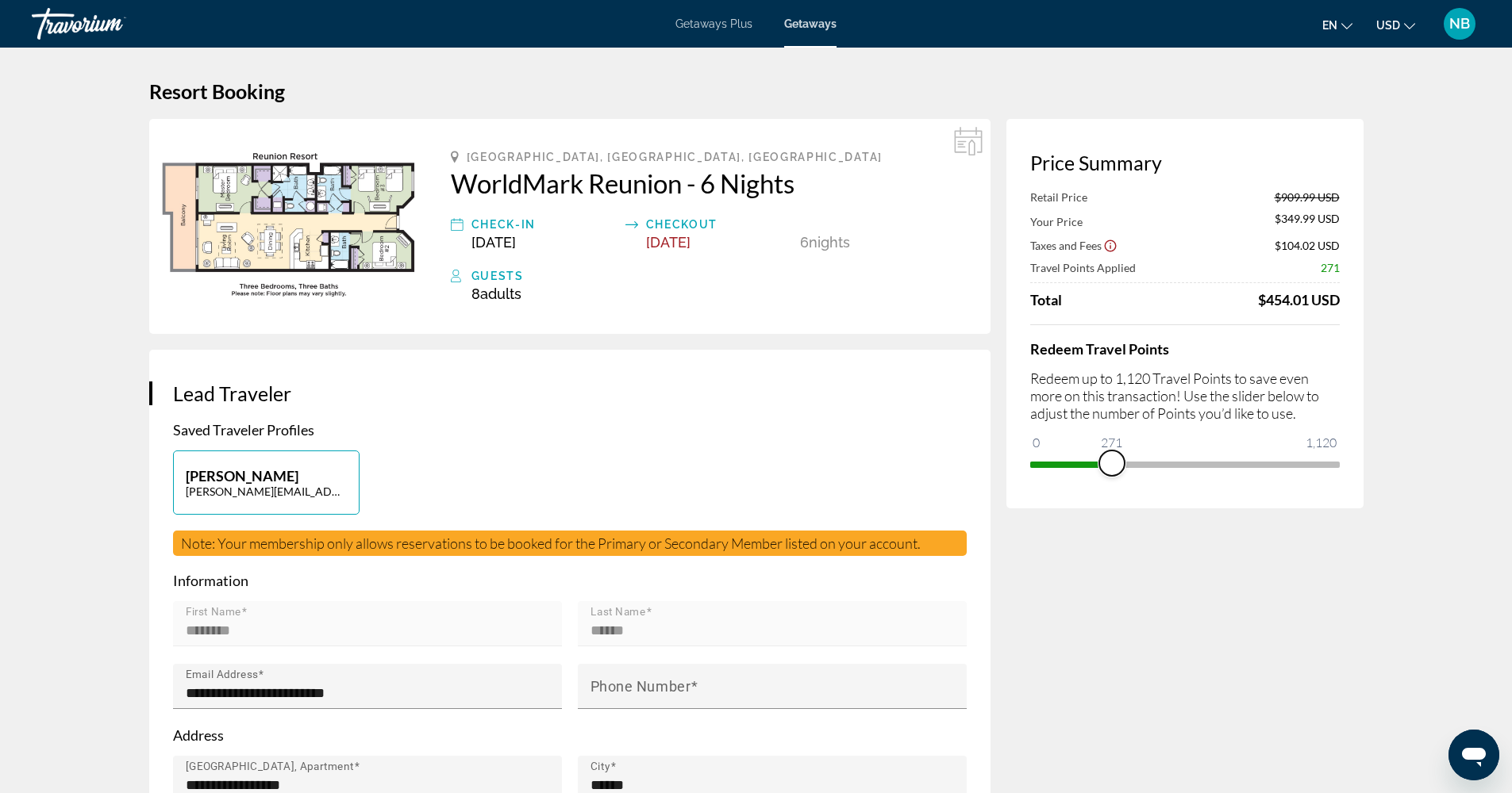
drag, startPoint x: 1327, startPoint y: 468, endPoint x: 1111, endPoint y: 480, distance: 216.3
click at [1111, 480] on div "Price Summary Retail Price $909.99 USD Your Price $349.99 USD Taxes and Fees $1…" at bounding box center [1185, 314] width 357 height 389
drag, startPoint x: 1111, startPoint y: 461, endPoint x: 1364, endPoint y: 460, distance: 253.0
click at [714, 34] on div "Getaways Plus Getaways en English Español Français Italiano Português русский U…" at bounding box center [756, 24] width 1512 height 41
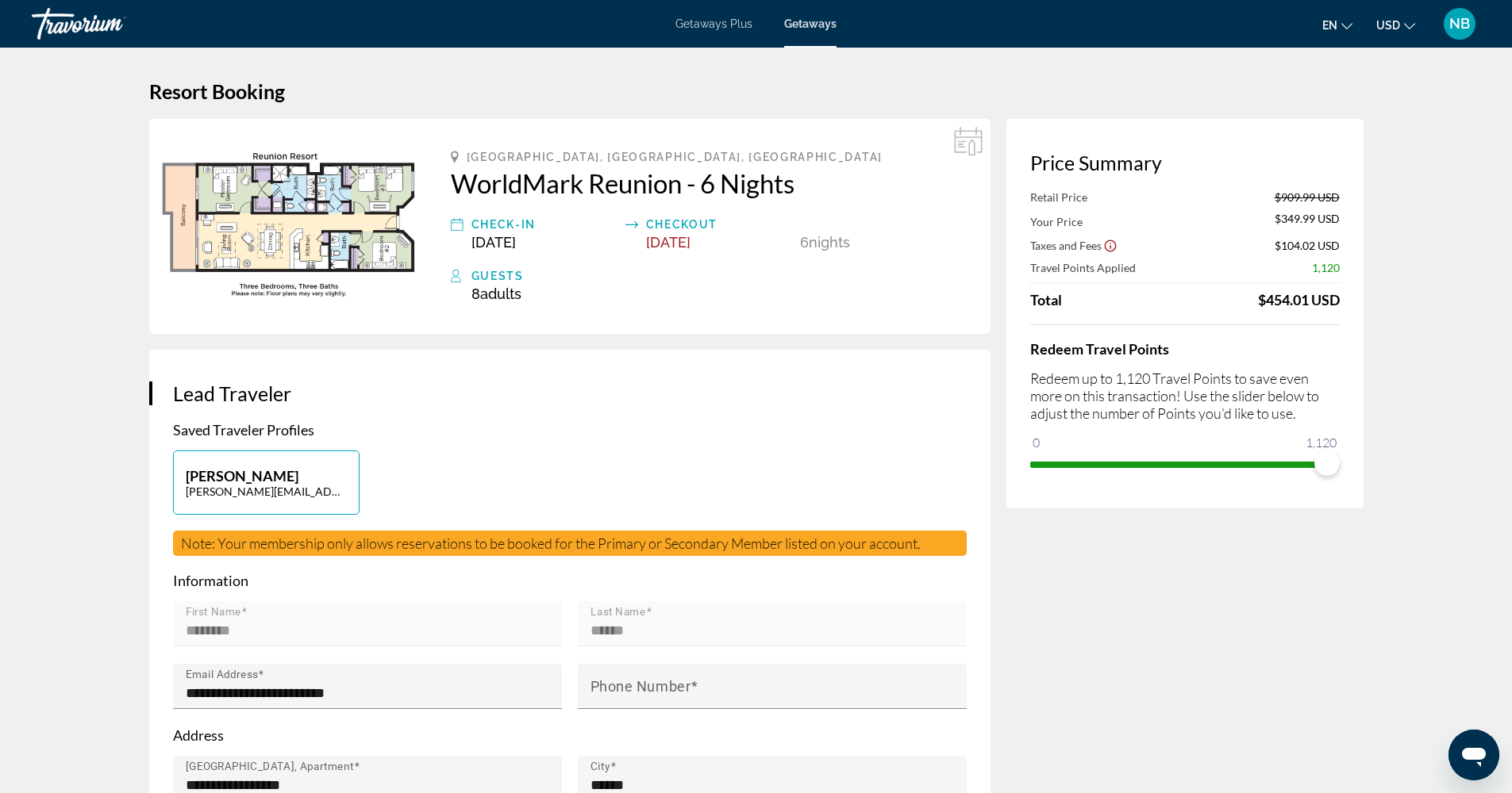
click at [713, 30] on span "Getaways Plus" at bounding box center [714, 24] width 77 height 13
